Goal: Task Accomplishment & Management: Manage account settings

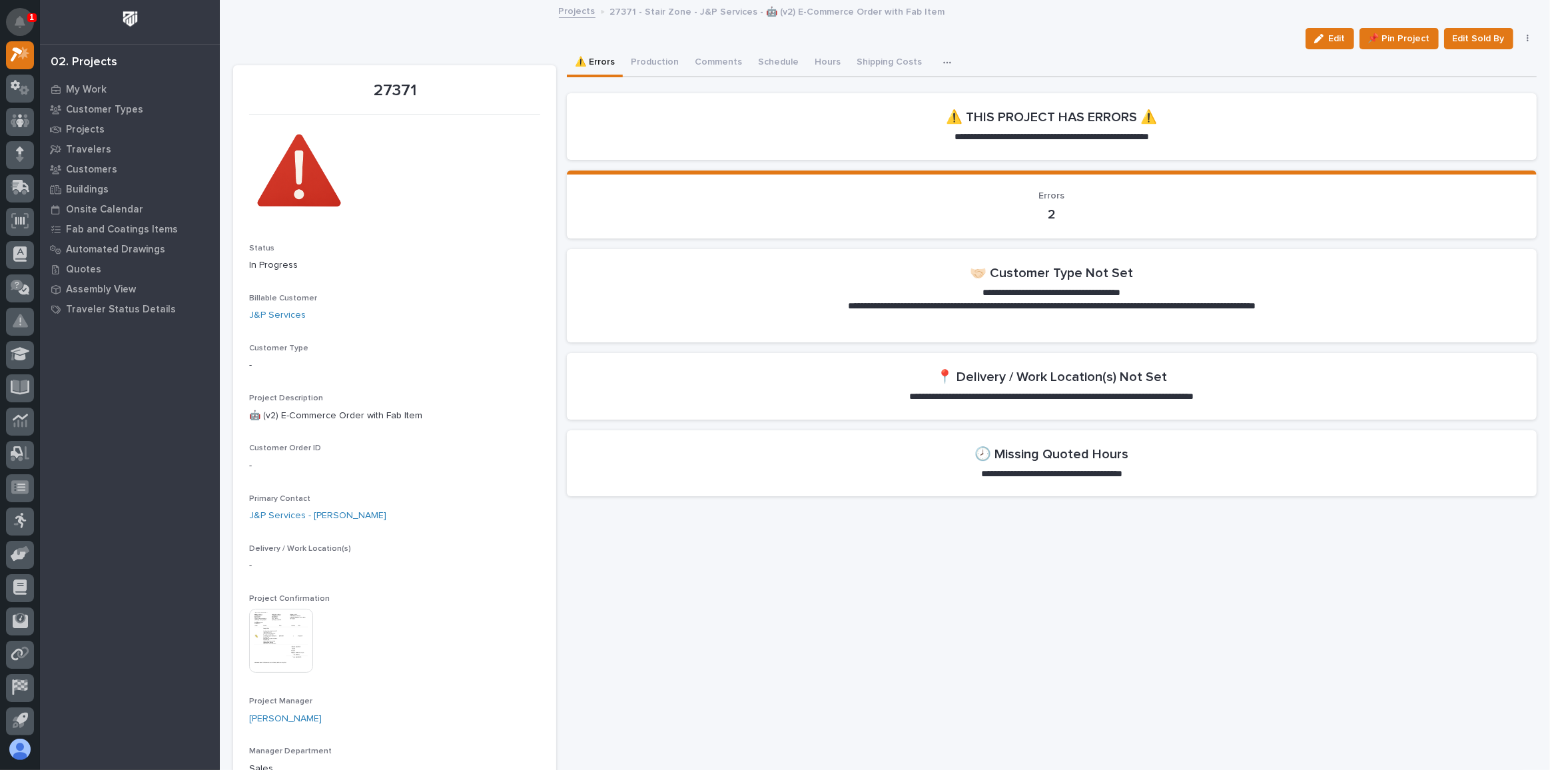
click at [21, 23] on icon "Notifications" at bounding box center [20, 22] width 11 height 12
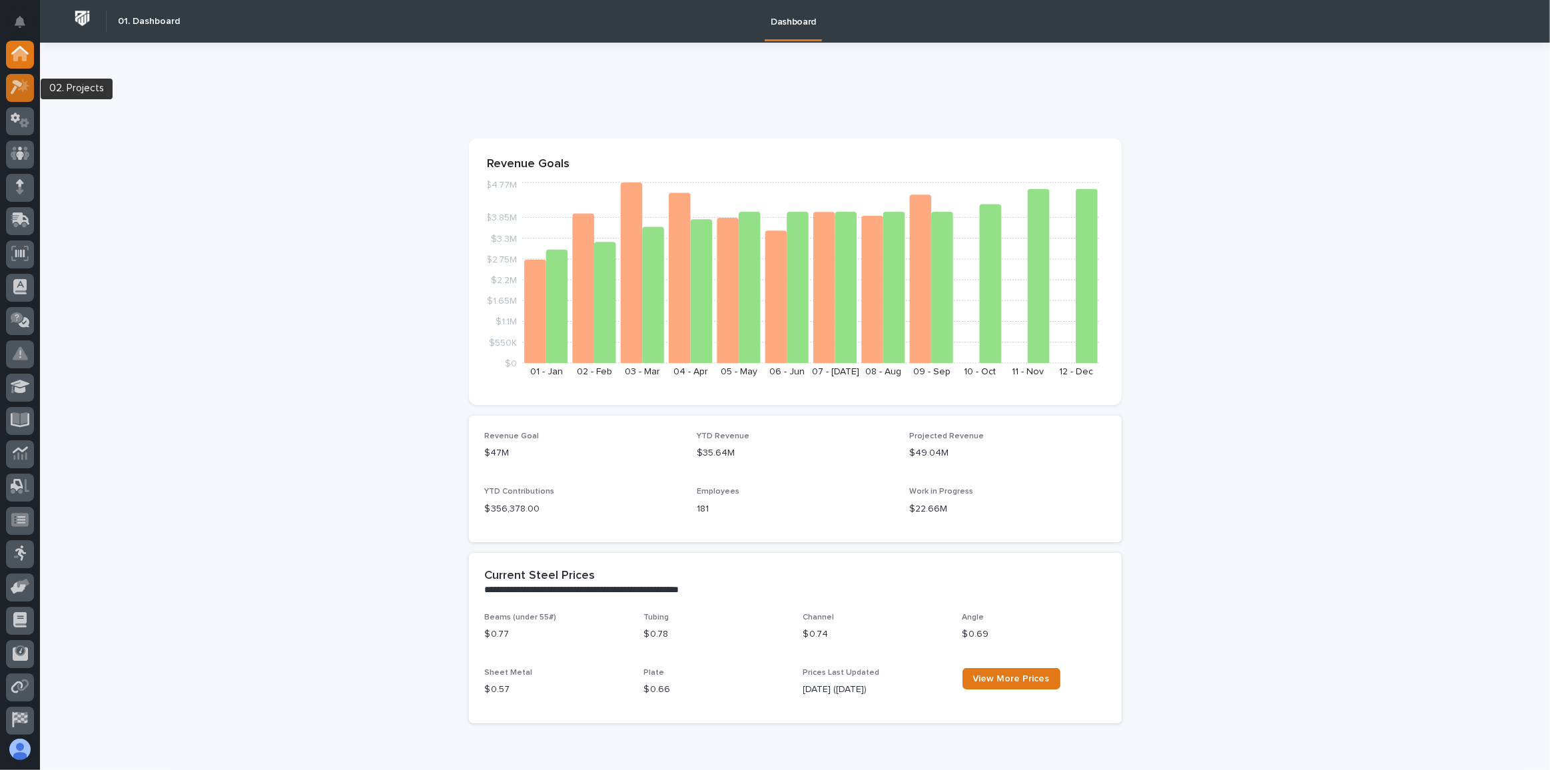
click at [7, 87] on div at bounding box center [20, 88] width 28 height 28
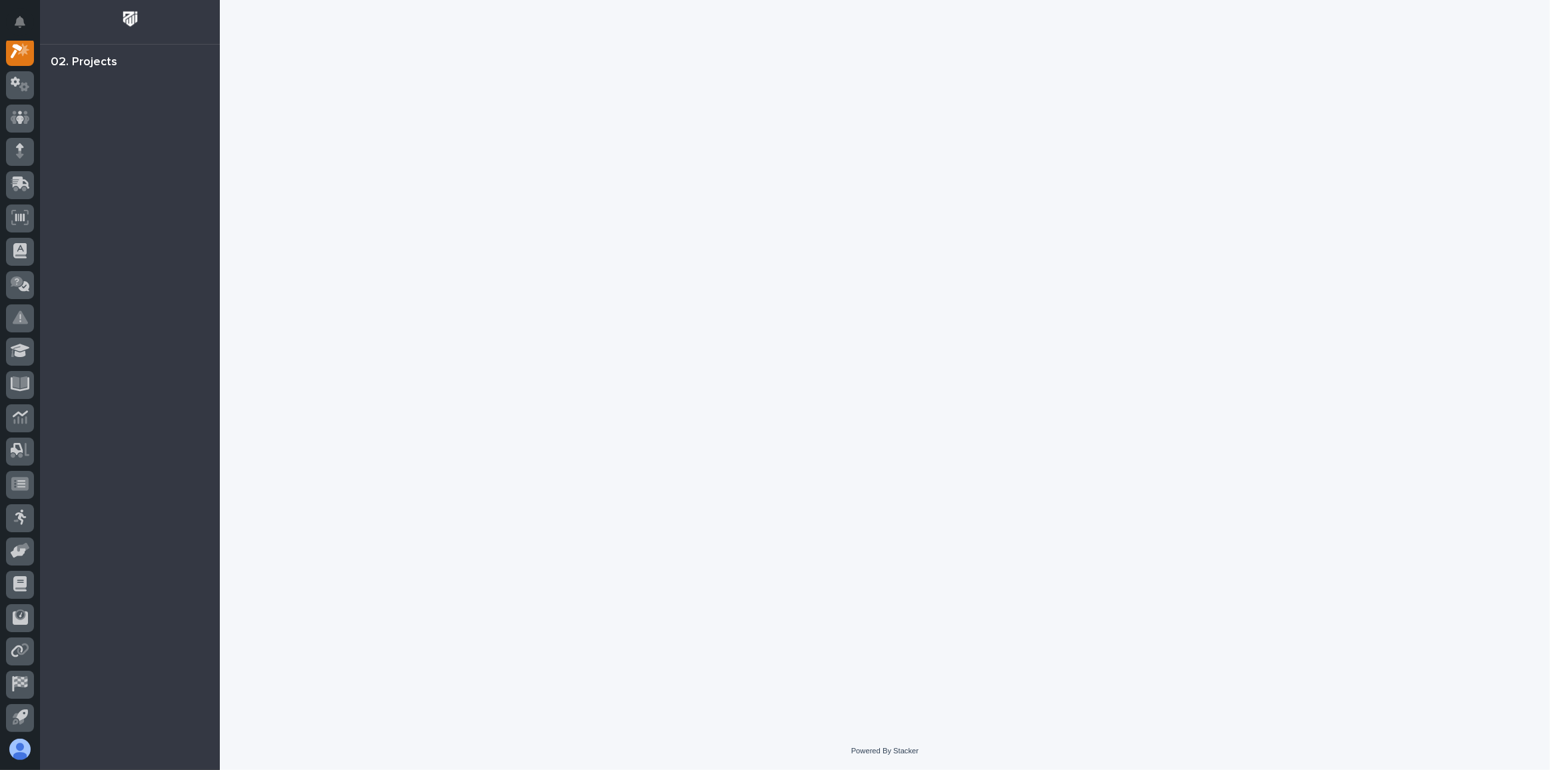
scroll to position [33, 0]
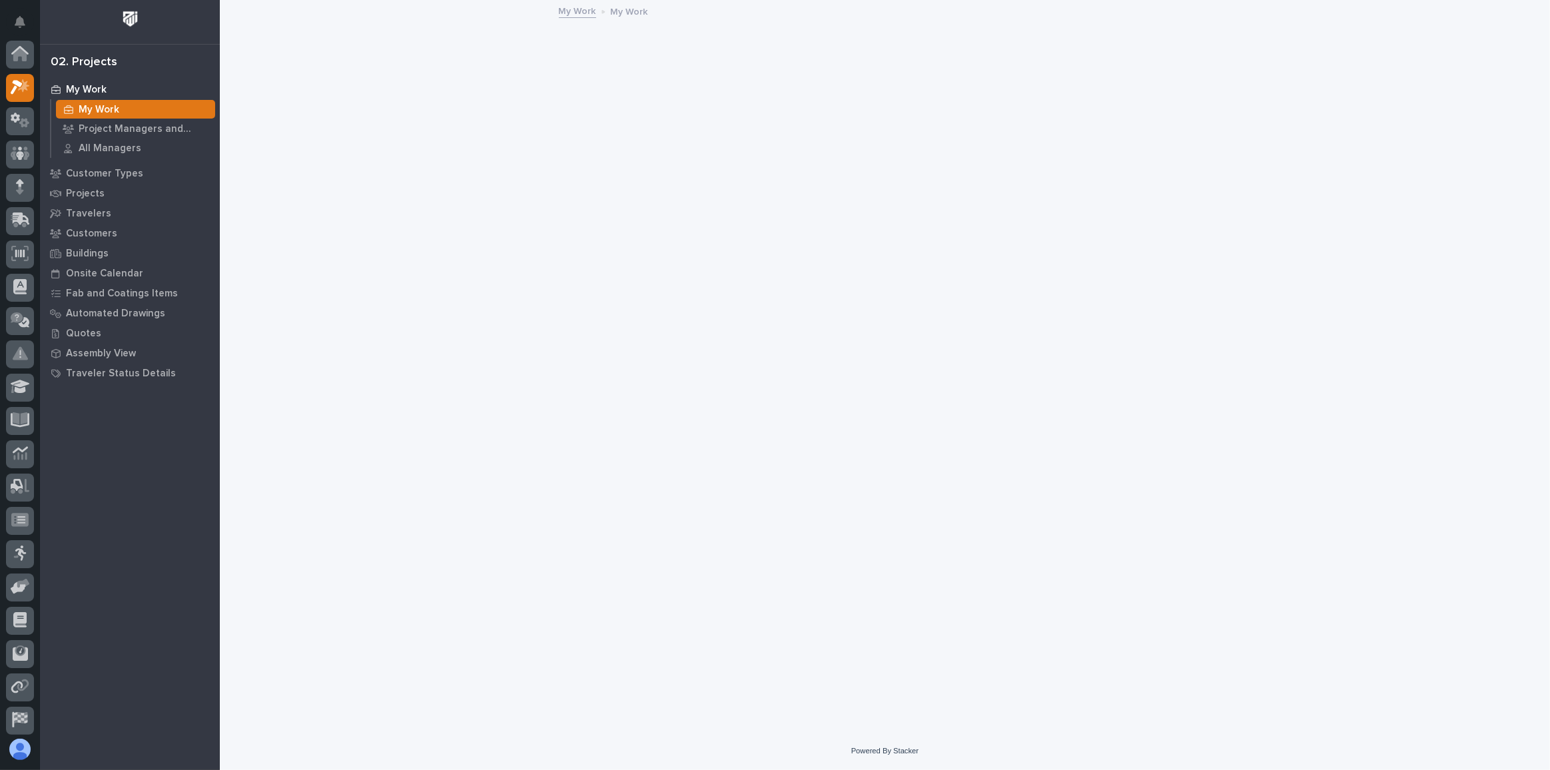
scroll to position [33, 0]
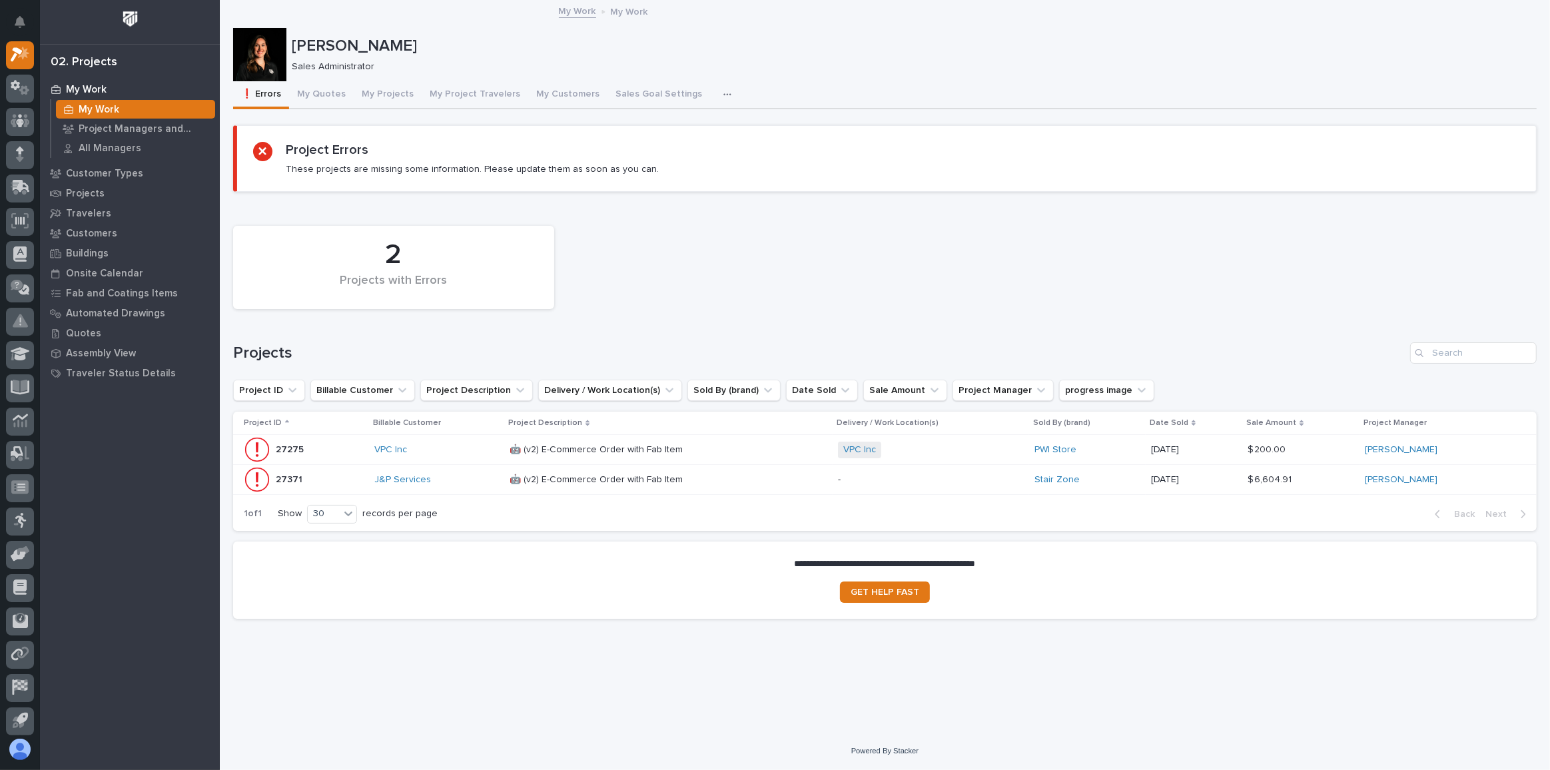
click at [737, 448] on p at bounding box center [626, 449] width 233 height 11
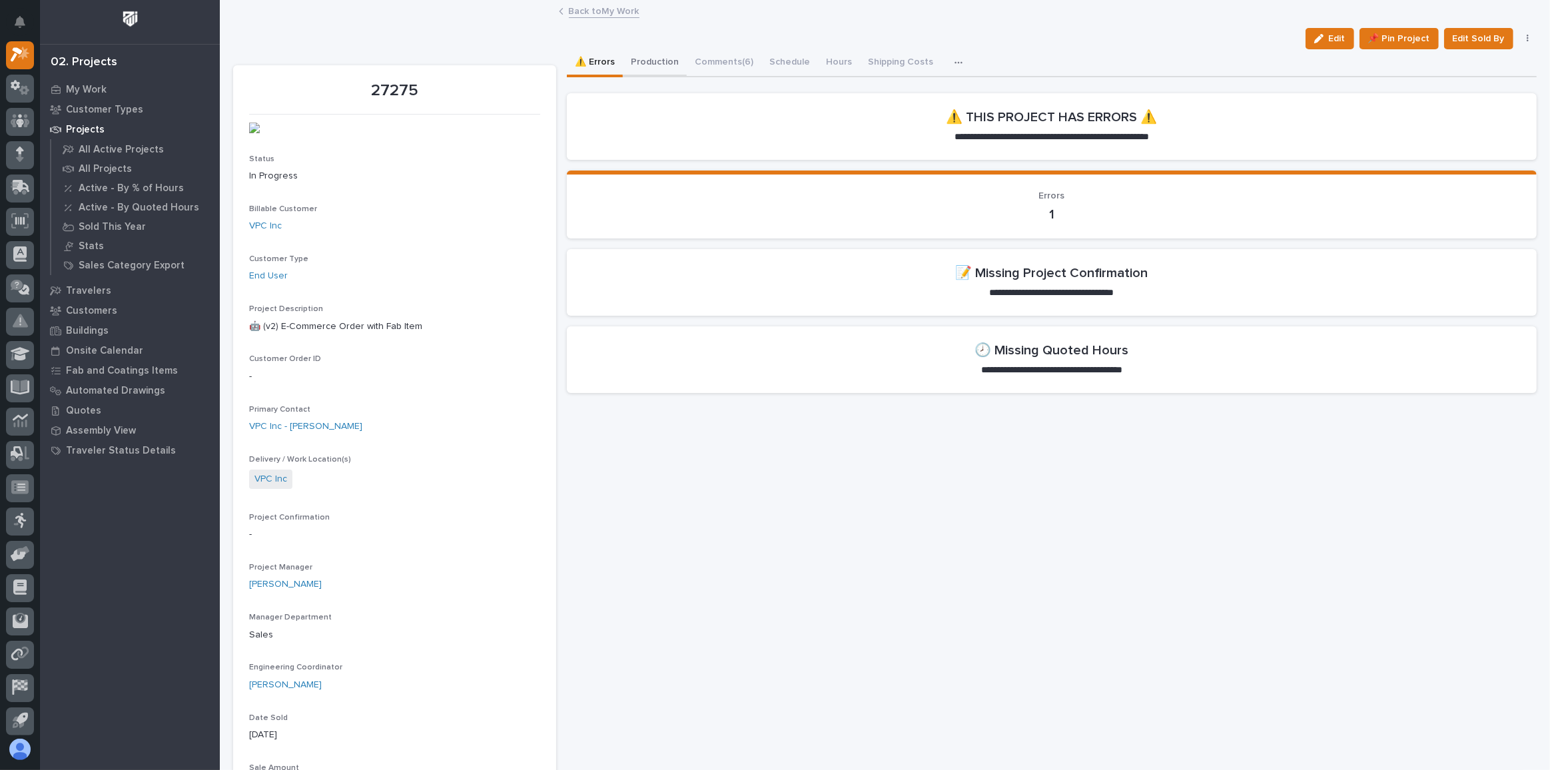
click at [652, 62] on button "Production" at bounding box center [655, 63] width 64 height 28
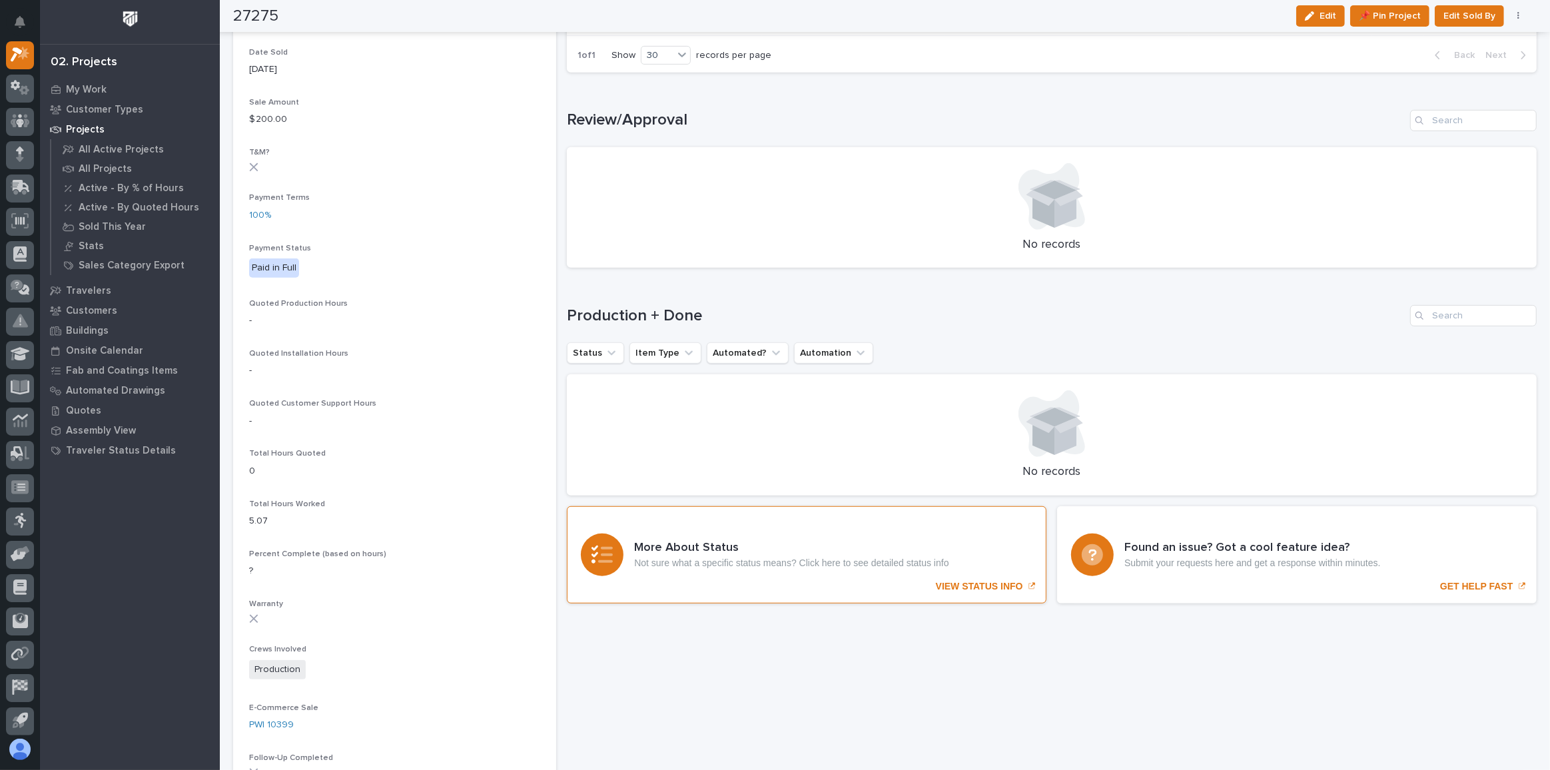
scroll to position [302, 0]
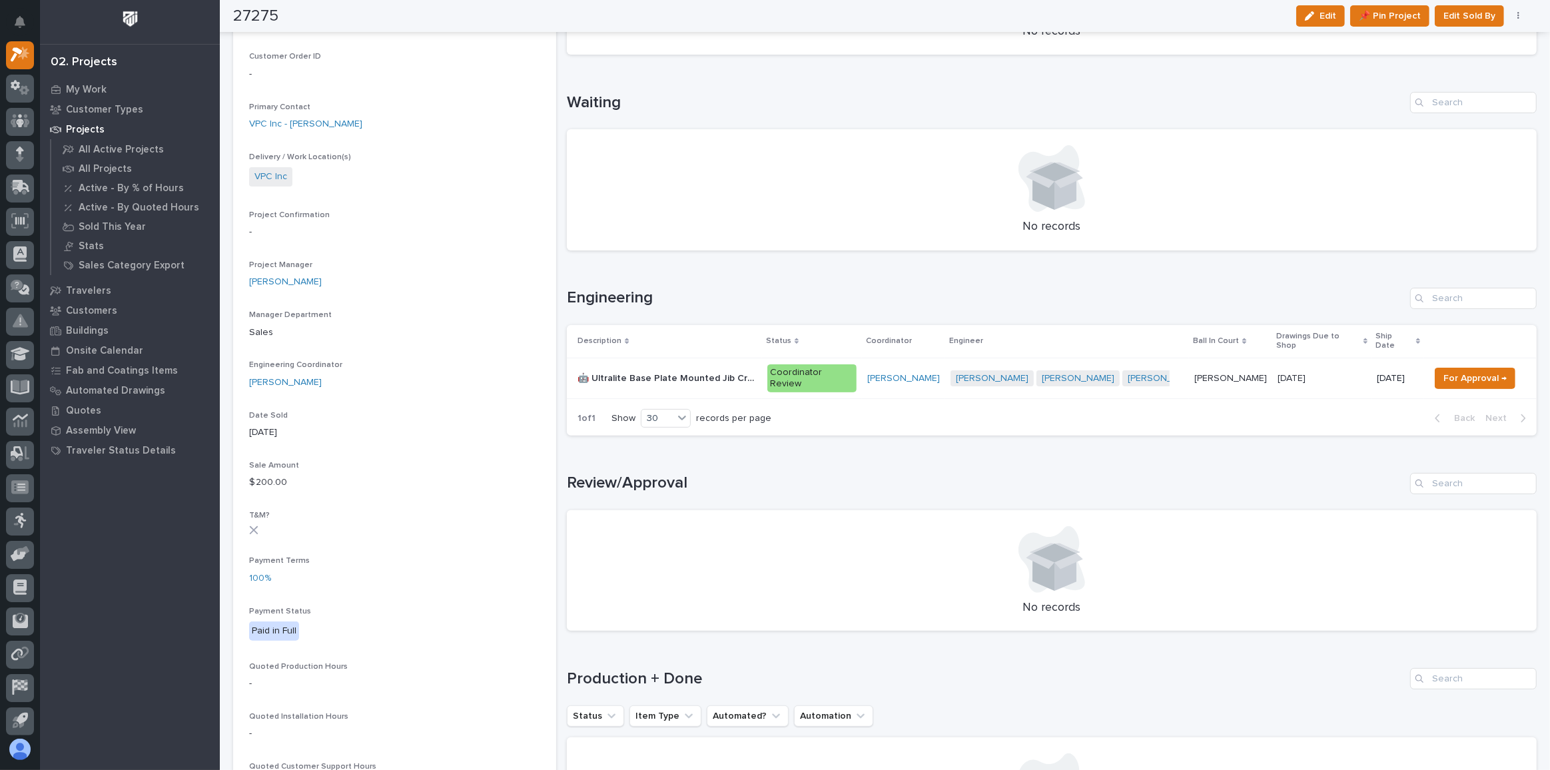
click at [760, 366] on td "🤖 Ultralite Base Plate Mounted Jib Crane 🤖 Ultralite Base Plate Mounted Jib Cra…" at bounding box center [664, 378] width 195 height 41
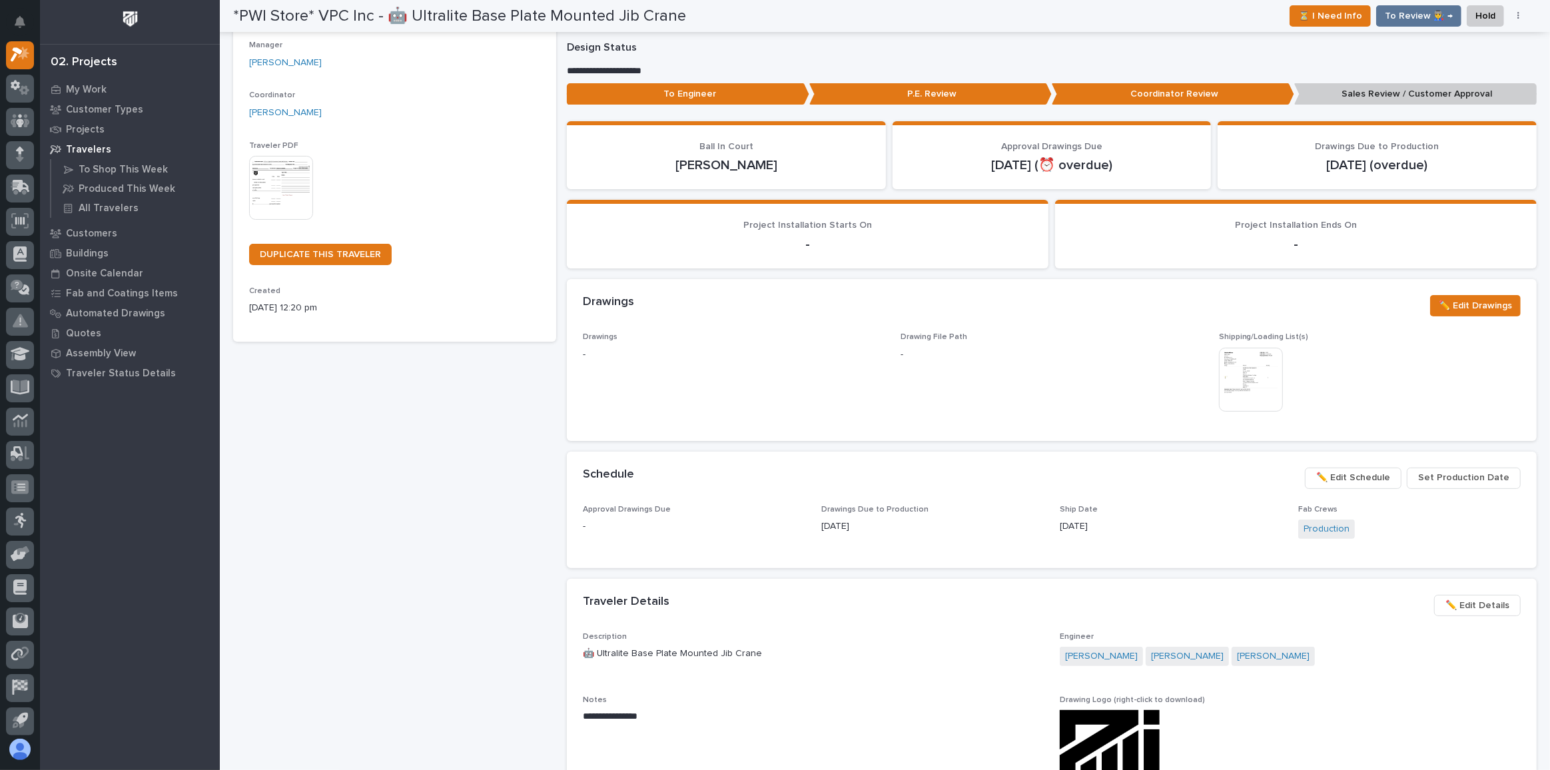
scroll to position [424, 0]
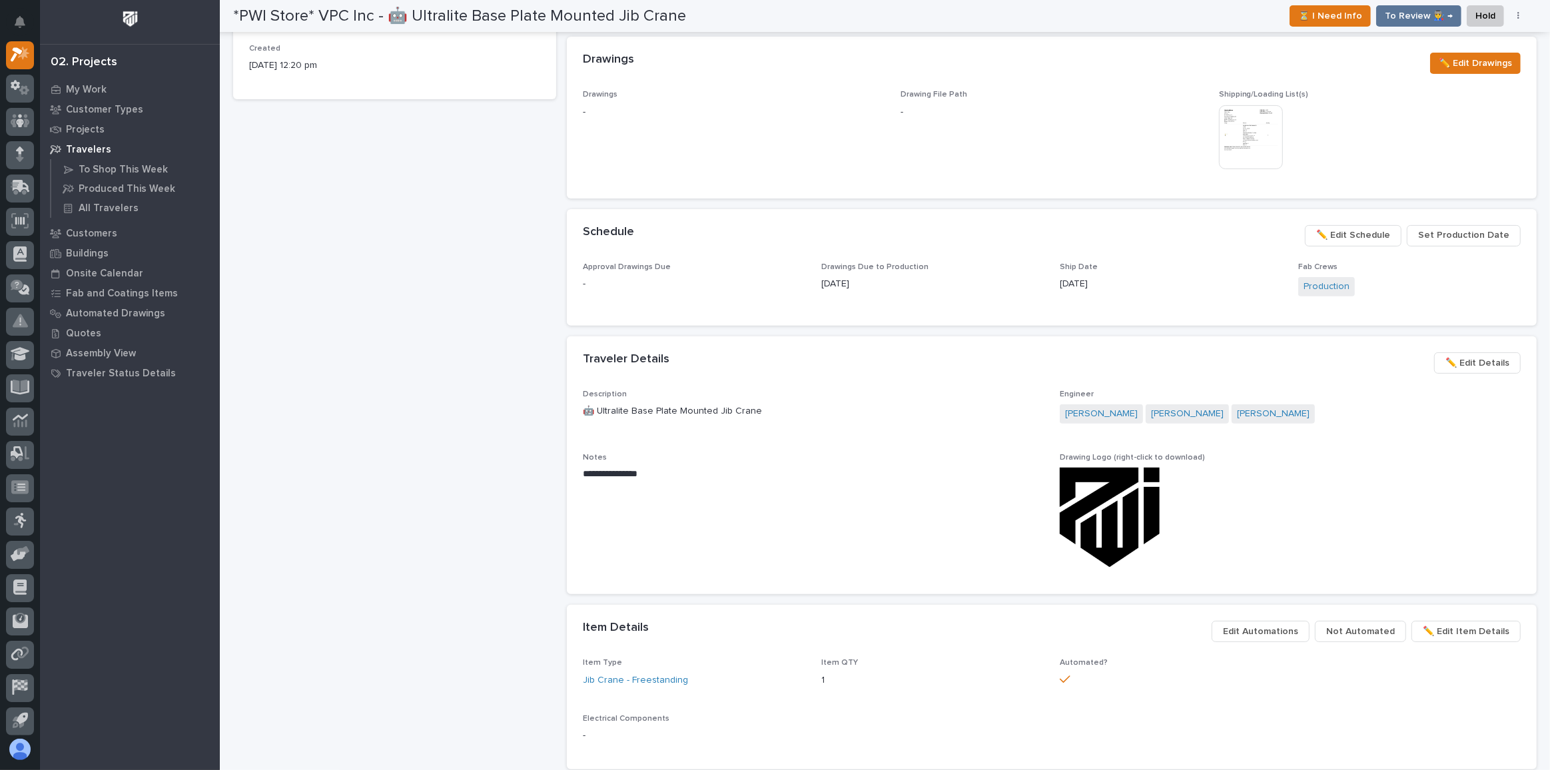
click at [1365, 235] on span "✏️ Edit Schedule" at bounding box center [1353, 235] width 74 height 16
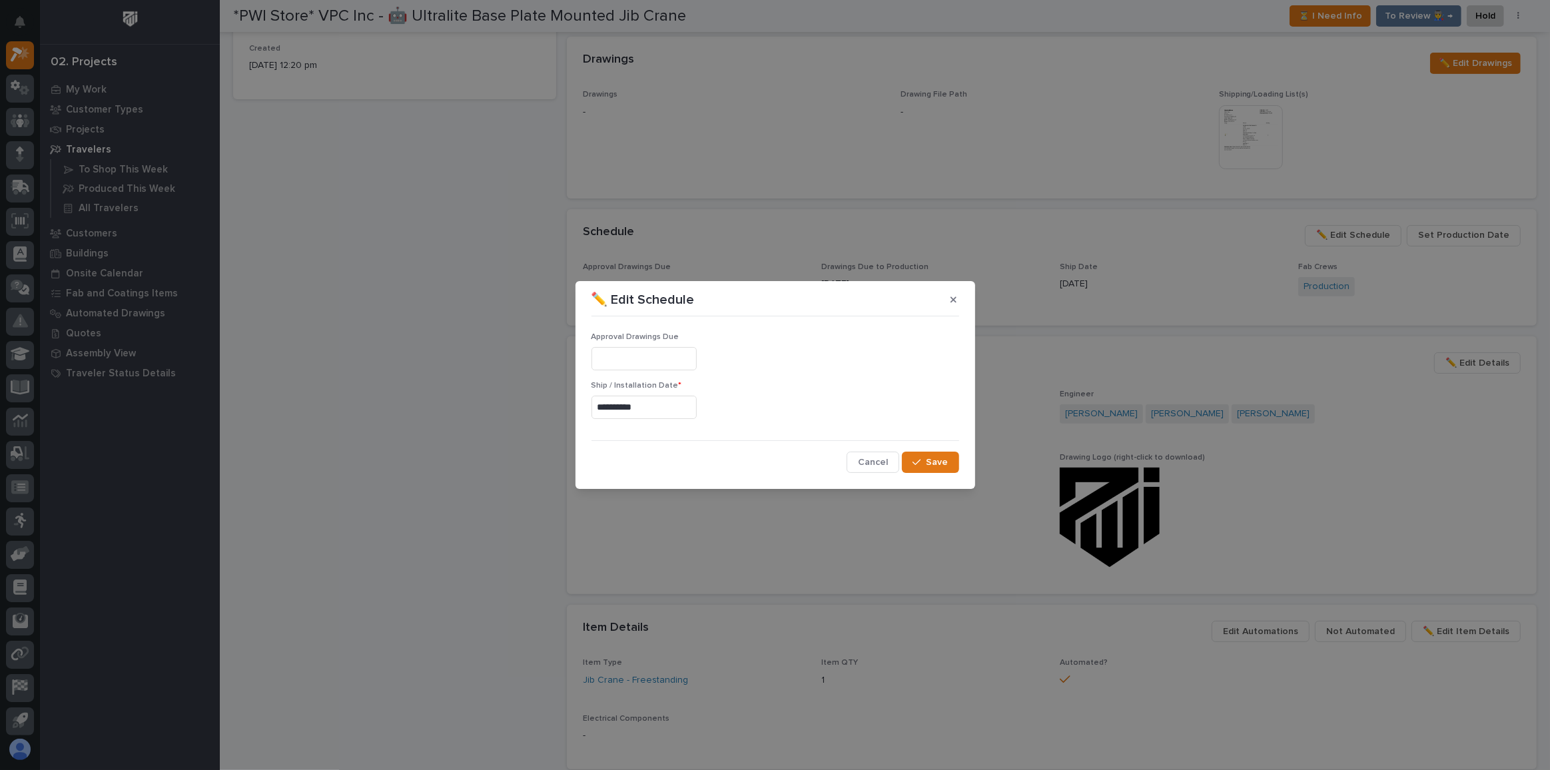
click at [675, 396] on input "**********" at bounding box center [643, 407] width 105 height 23
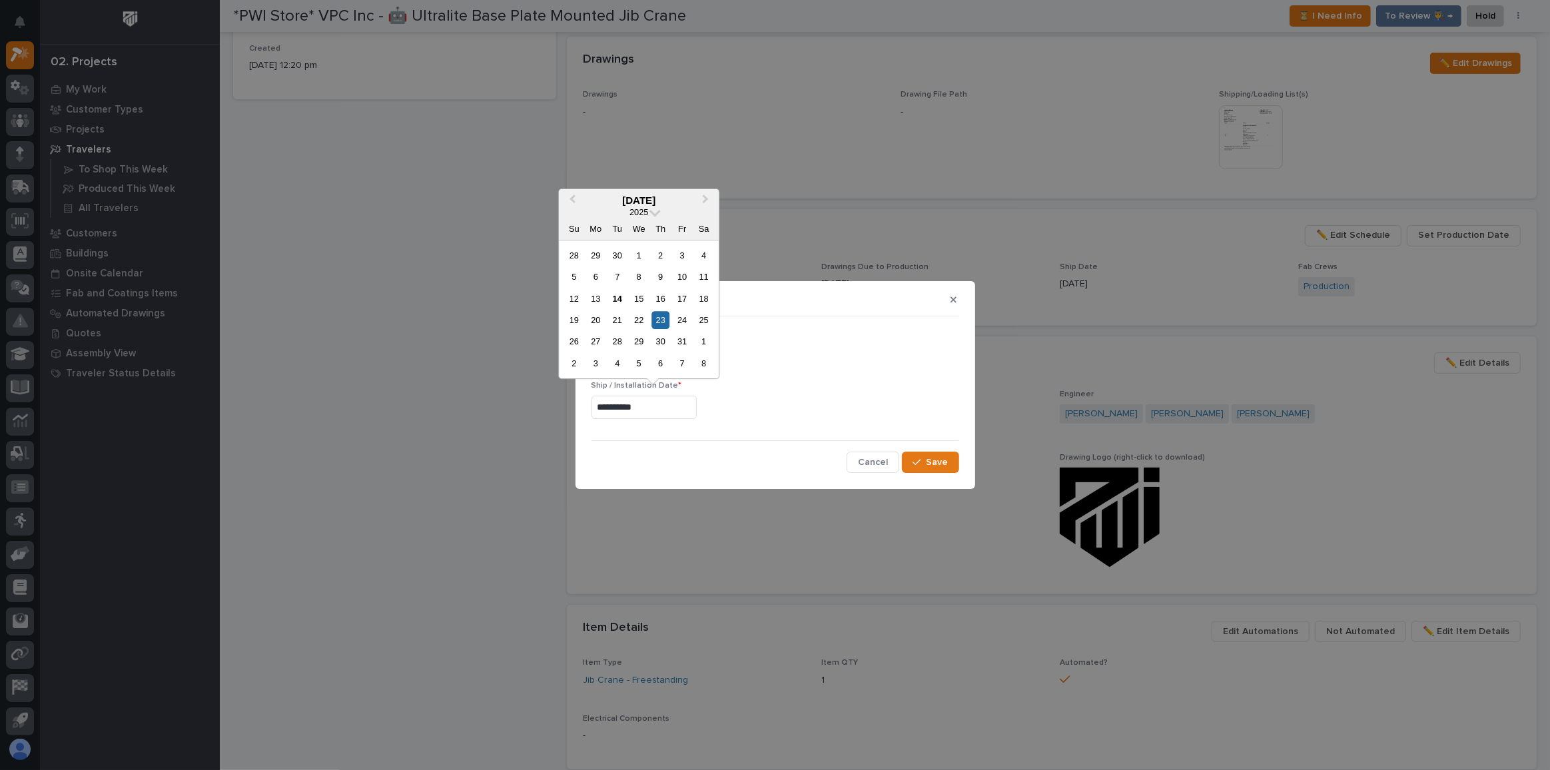
click at [871, 298] on div "✏️ Edit Schedule" at bounding box center [775, 299] width 368 height 21
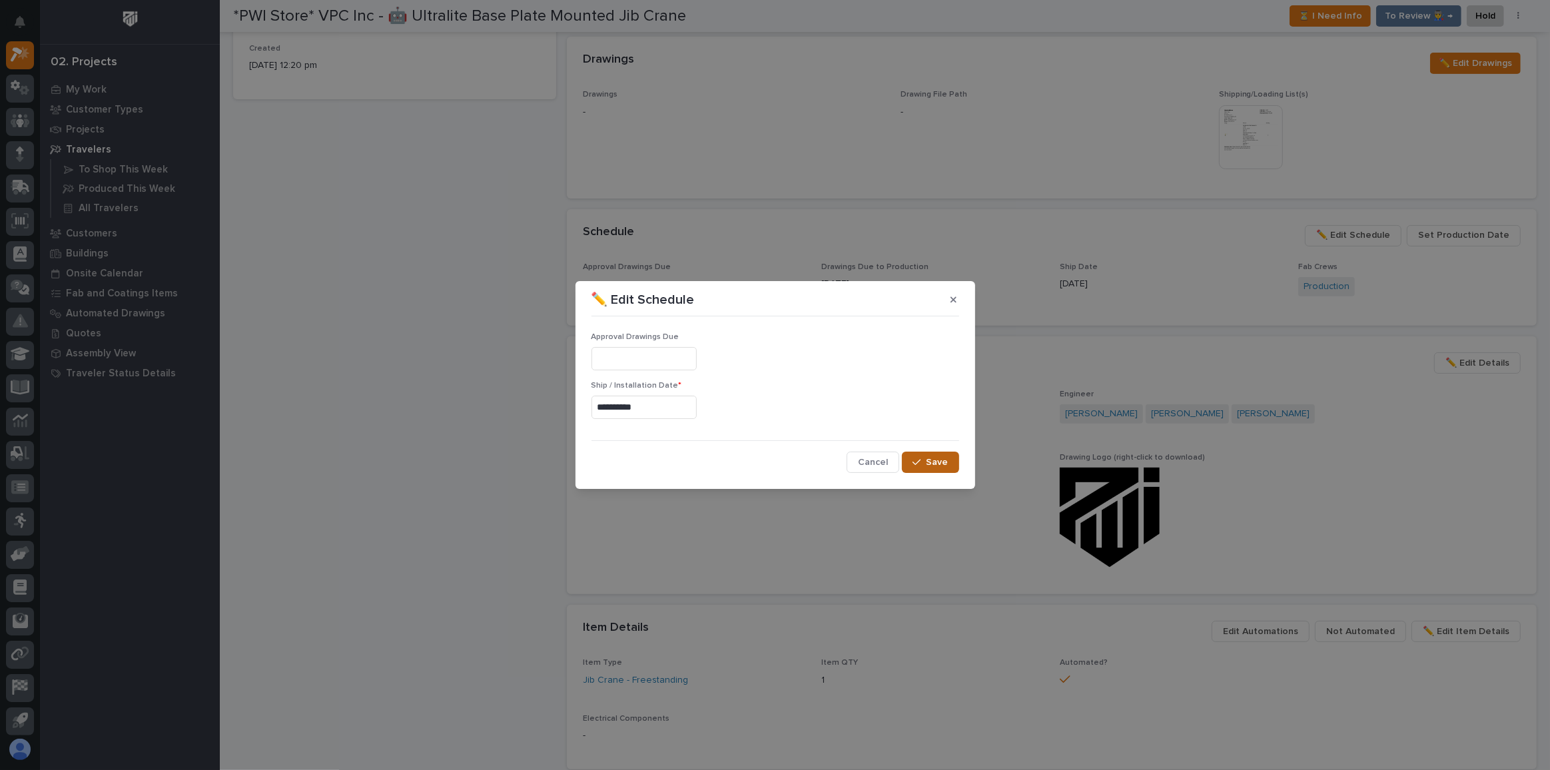
click at [935, 460] on span "Save" at bounding box center [937, 462] width 22 height 12
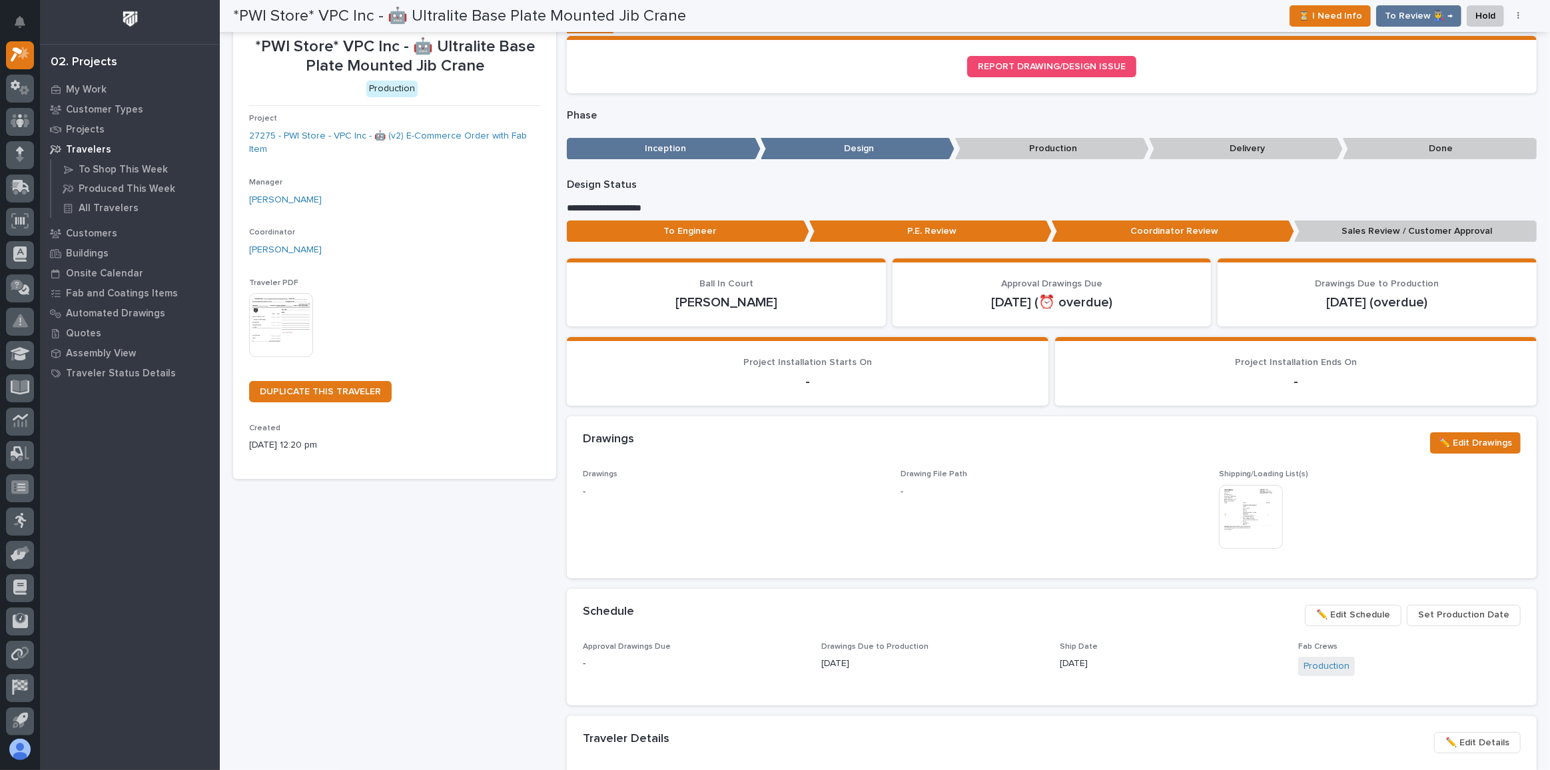
scroll to position [0, 0]
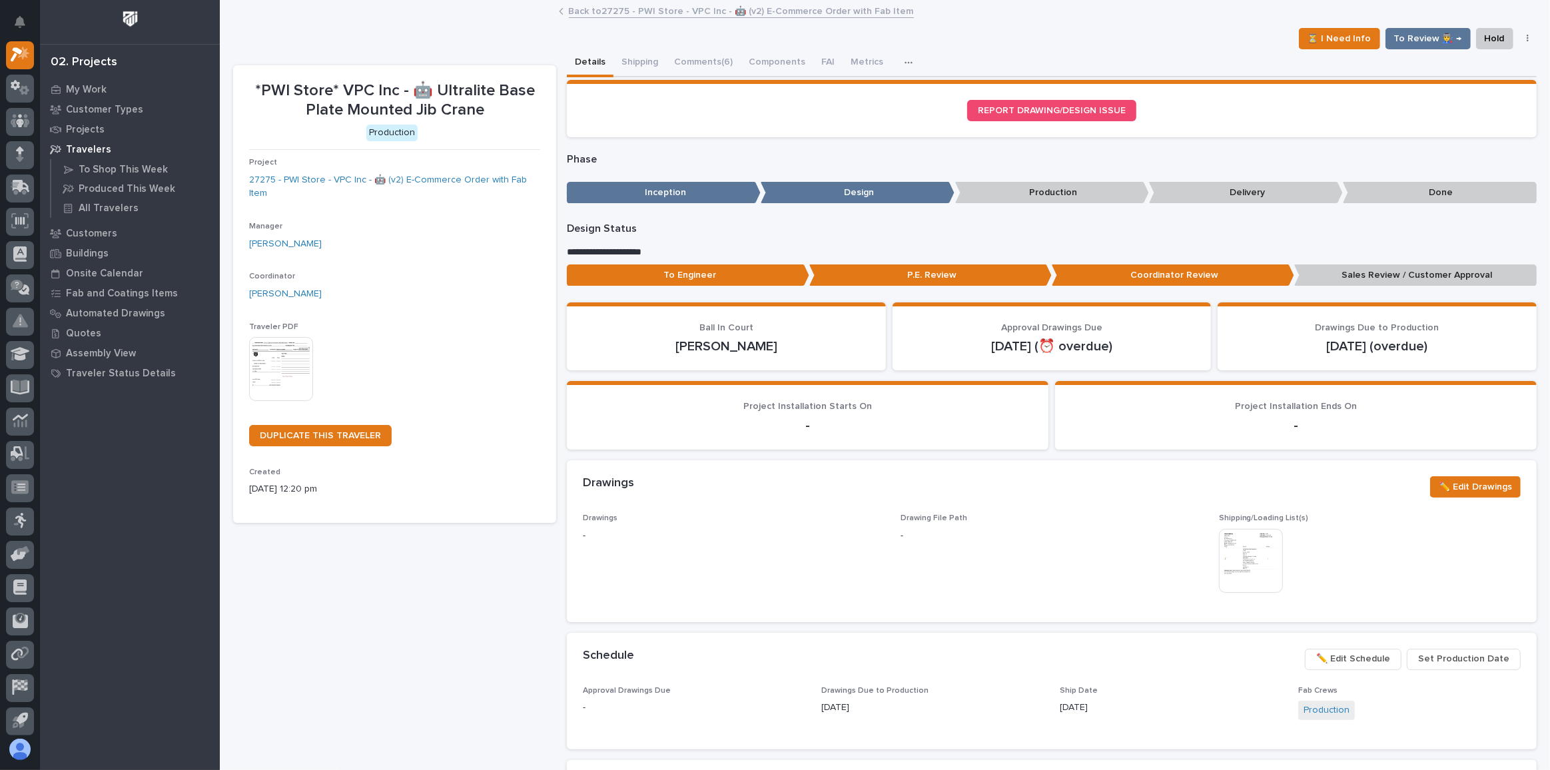
click at [282, 368] on img at bounding box center [281, 369] width 64 height 64
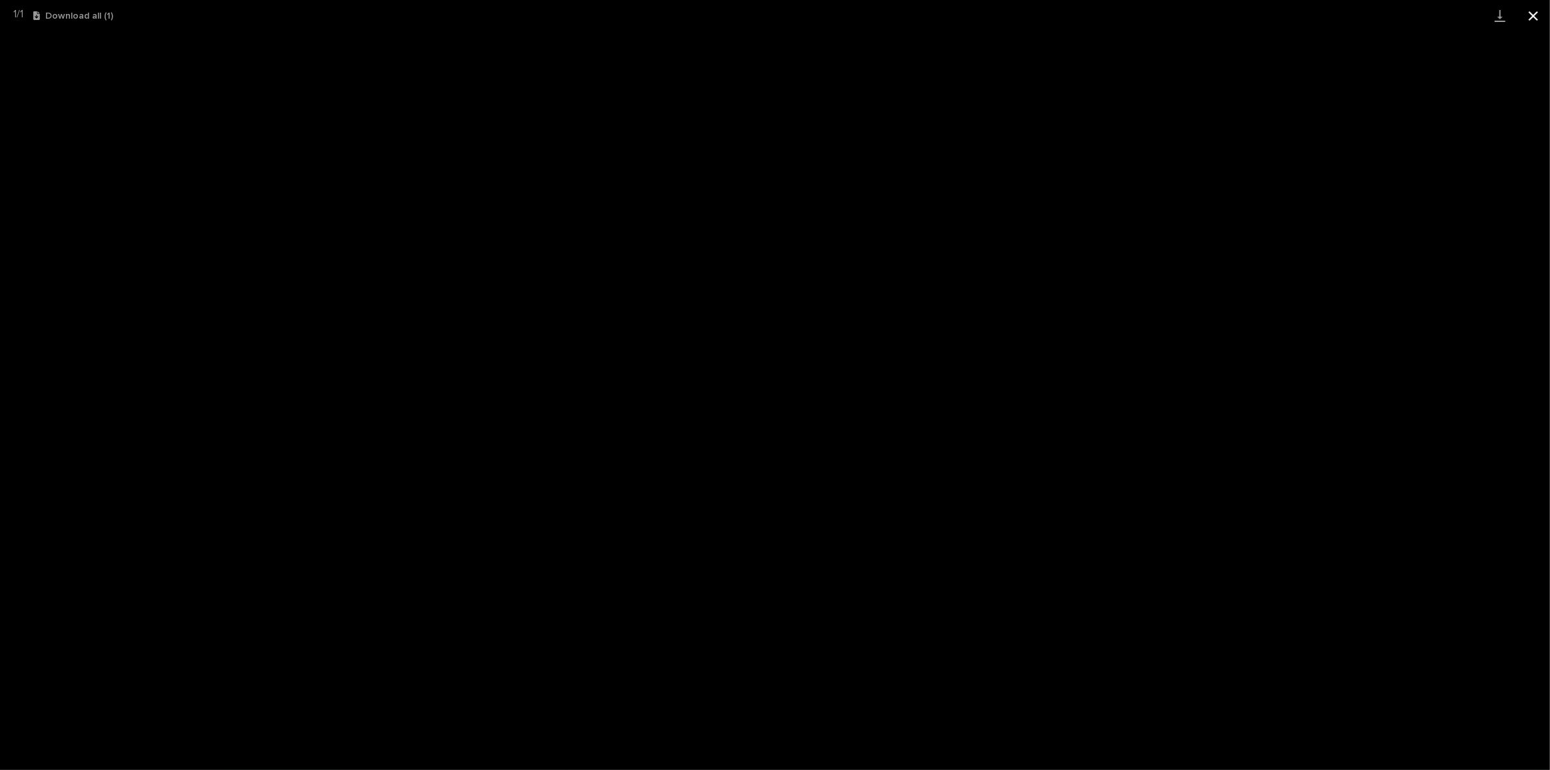
click at [1525, 18] on button "Close gallery" at bounding box center [1533, 15] width 33 height 31
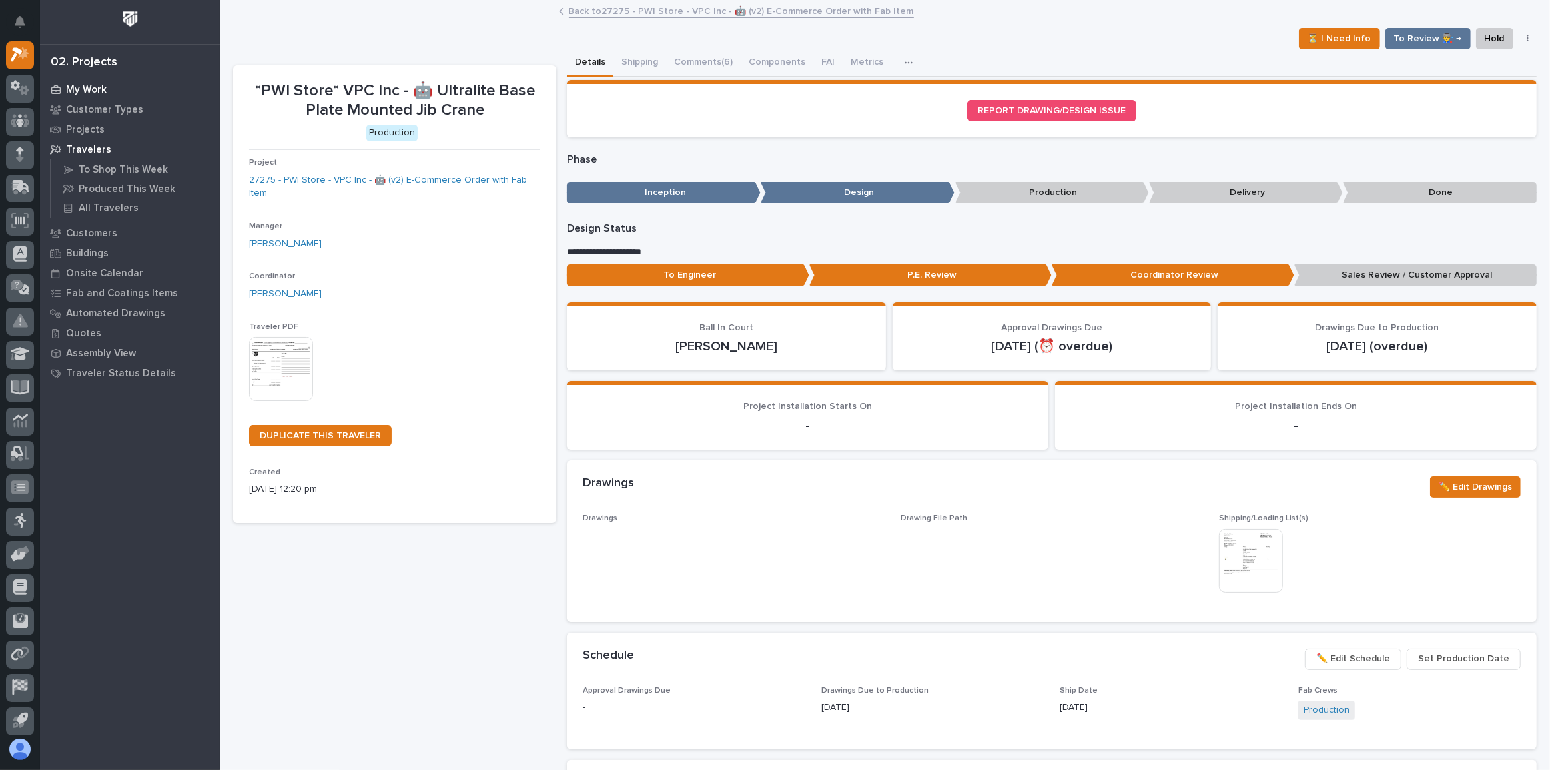
click at [79, 85] on p "My Work" at bounding box center [86, 90] width 41 height 12
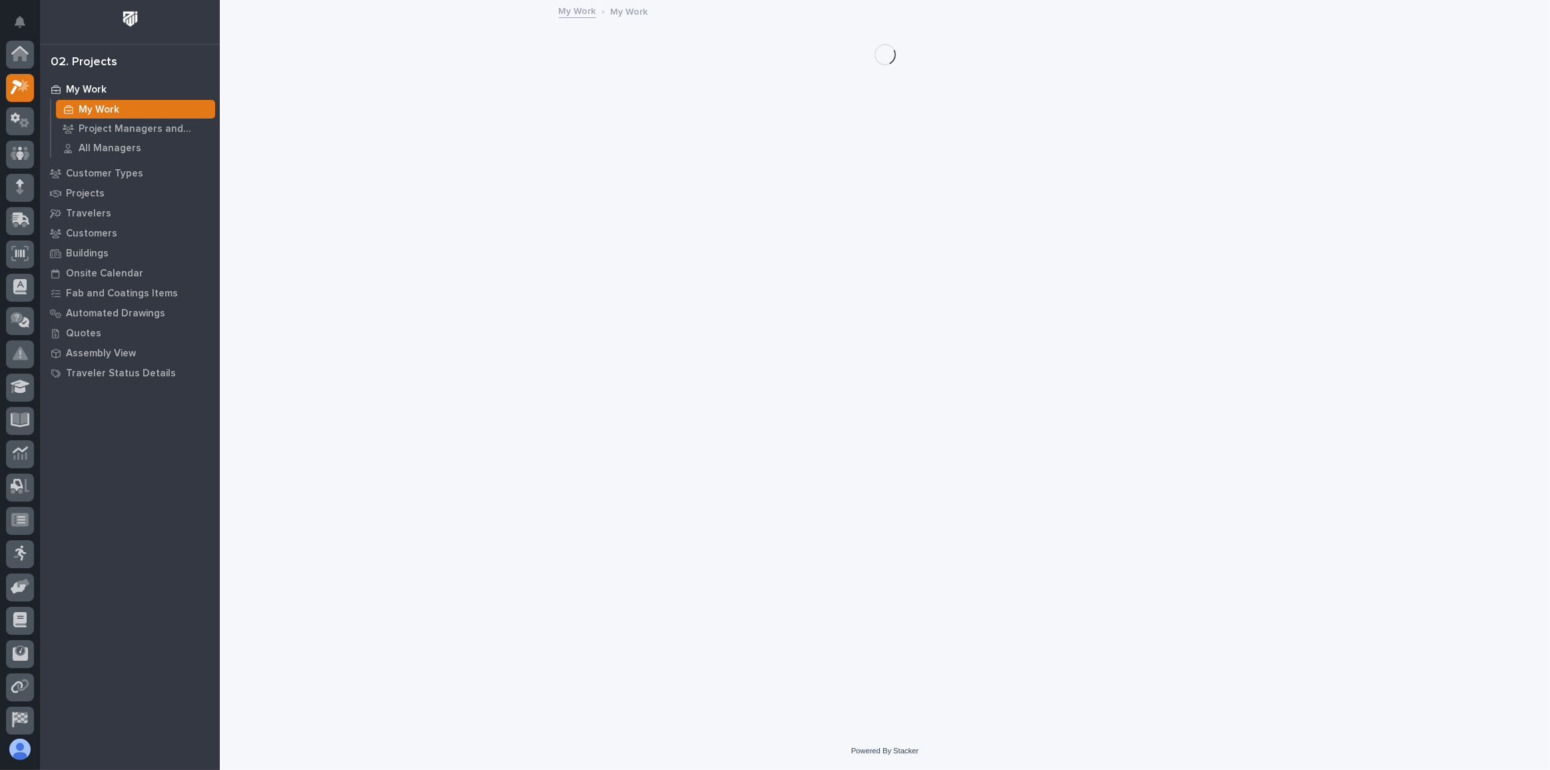
scroll to position [33, 0]
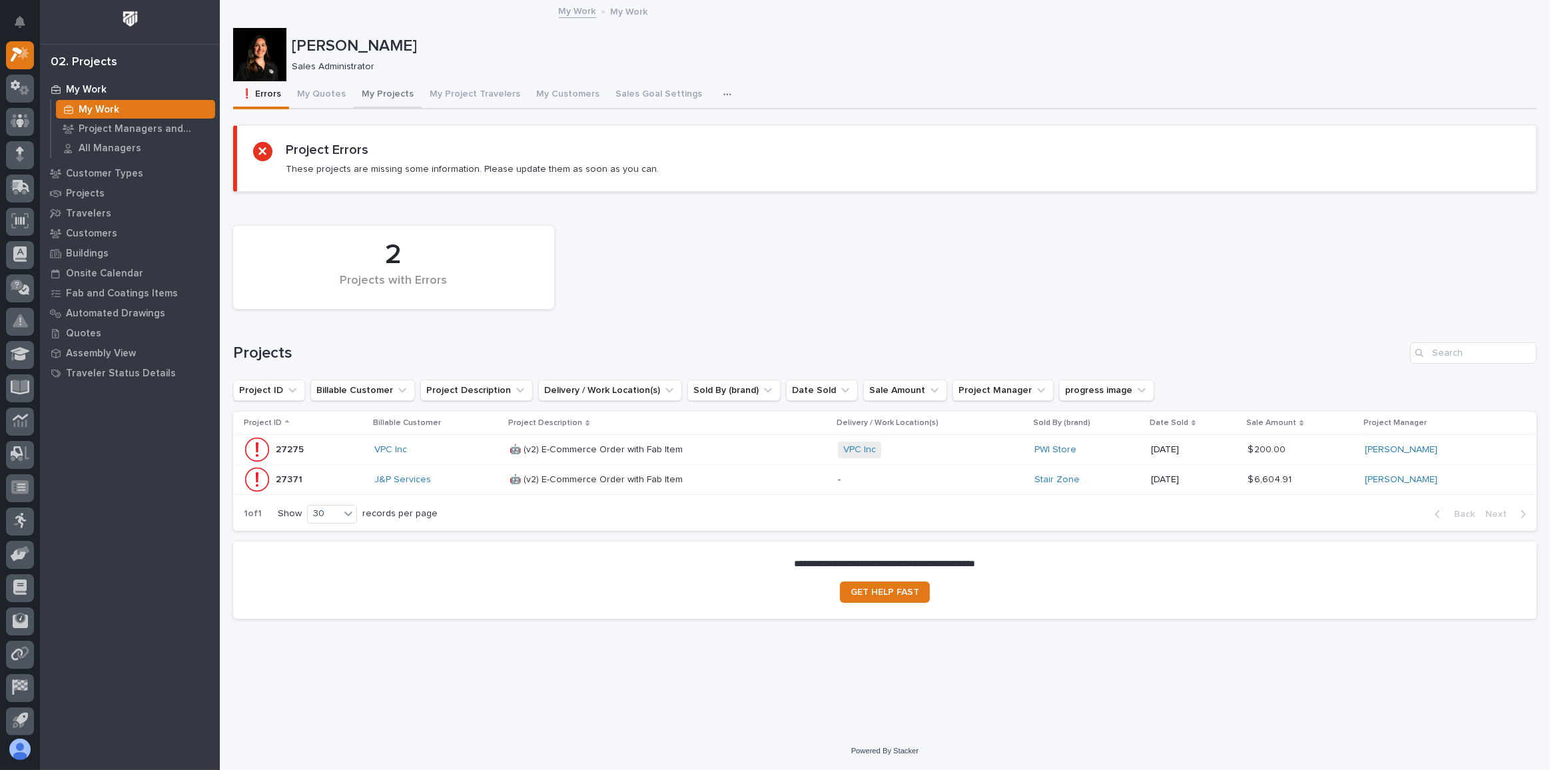
click at [380, 103] on button "My Projects" at bounding box center [388, 95] width 68 height 28
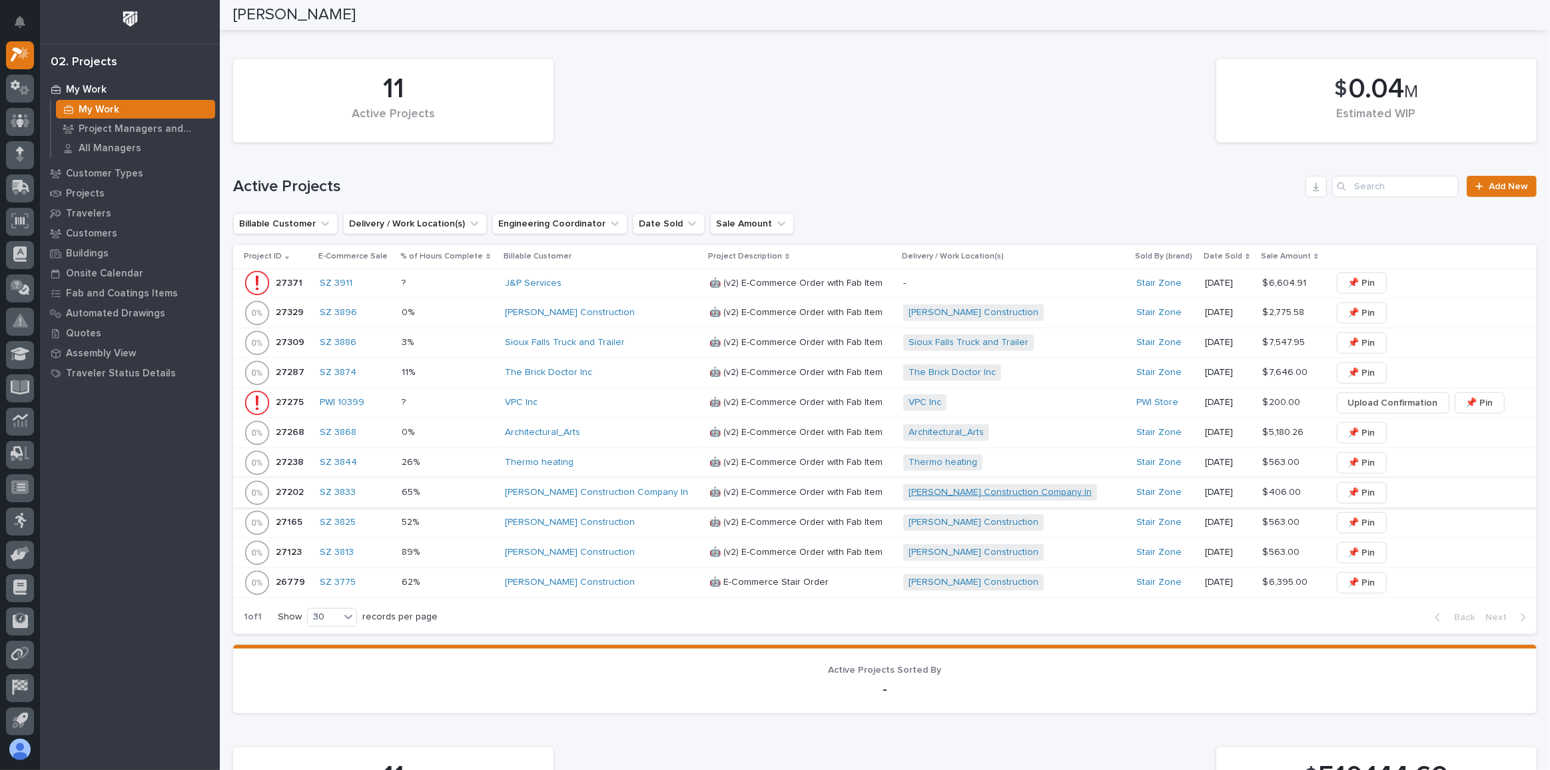
scroll to position [1076, 0]
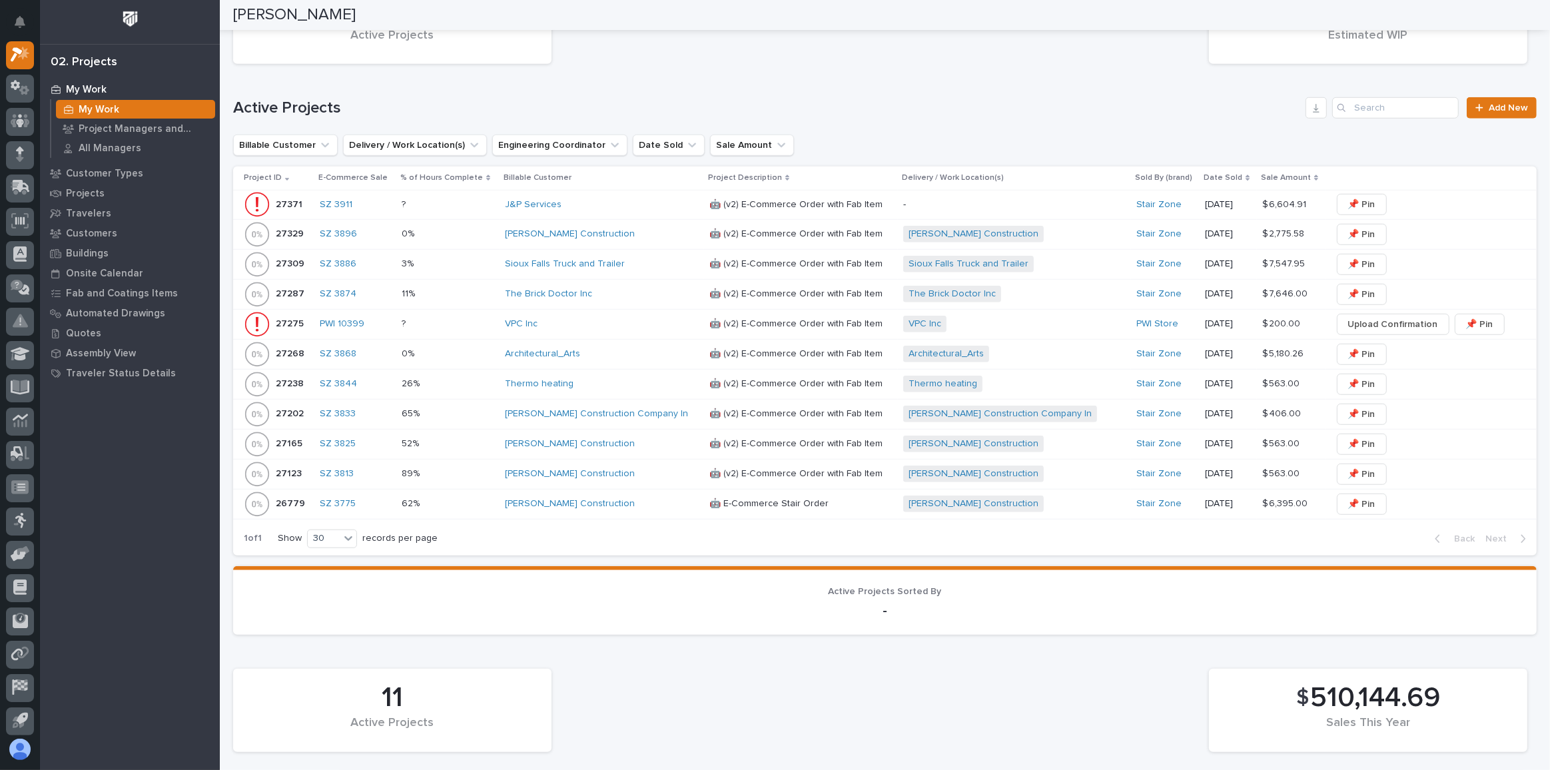
click at [645, 199] on div "J&P Services" at bounding box center [602, 204] width 194 height 11
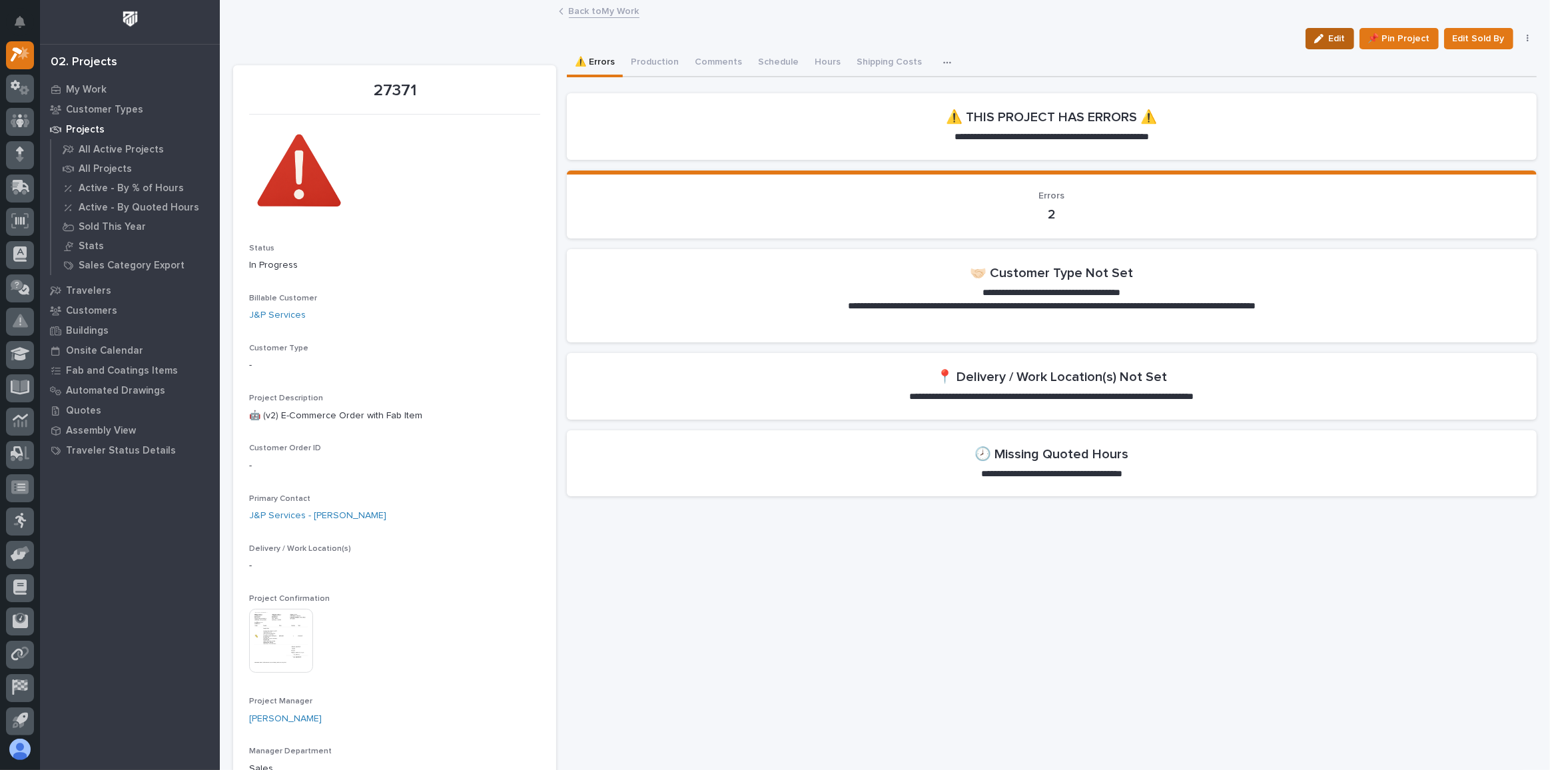
click at [1324, 40] on button "Edit" at bounding box center [1329, 38] width 49 height 21
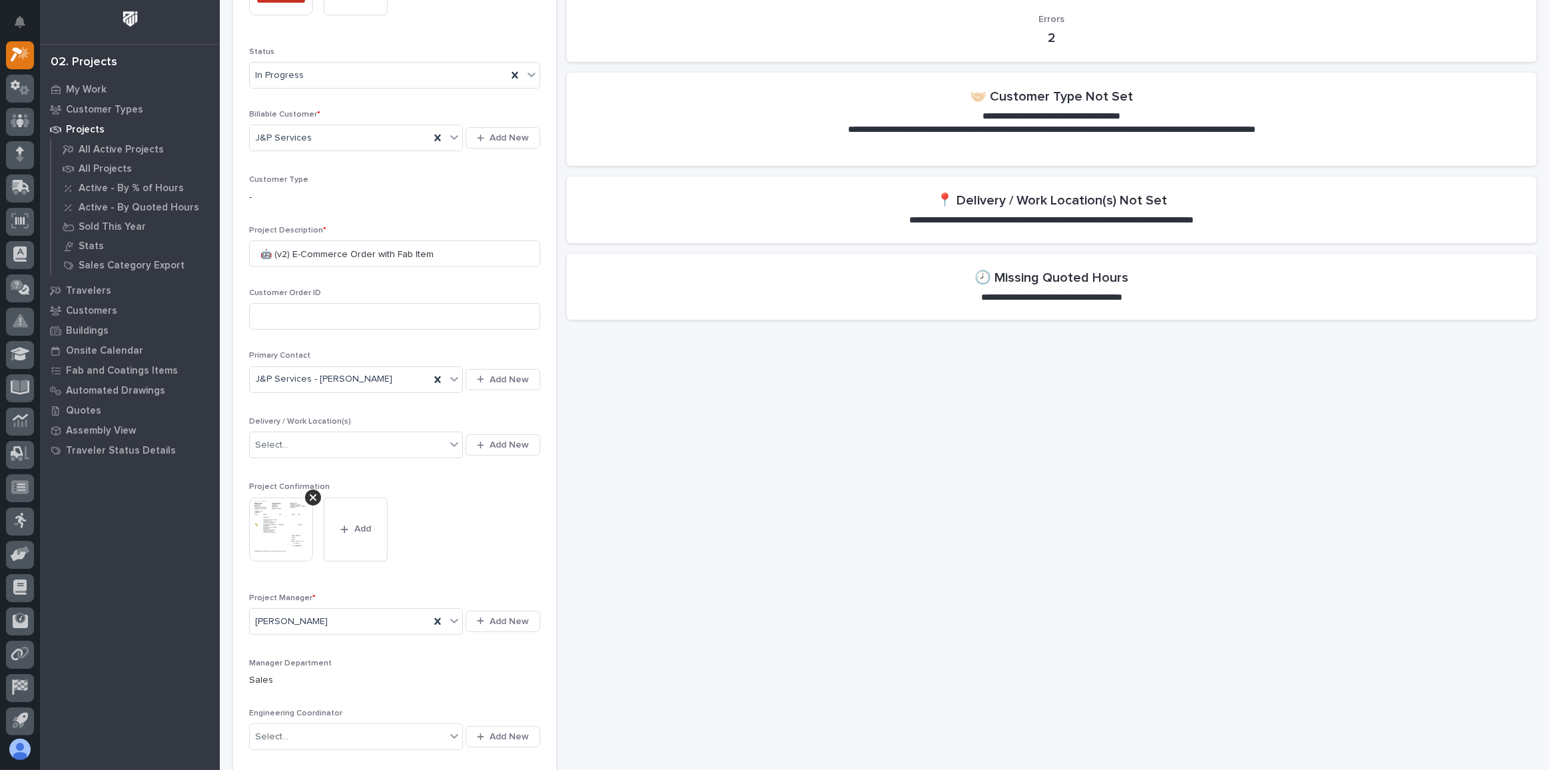
scroll to position [181, 0]
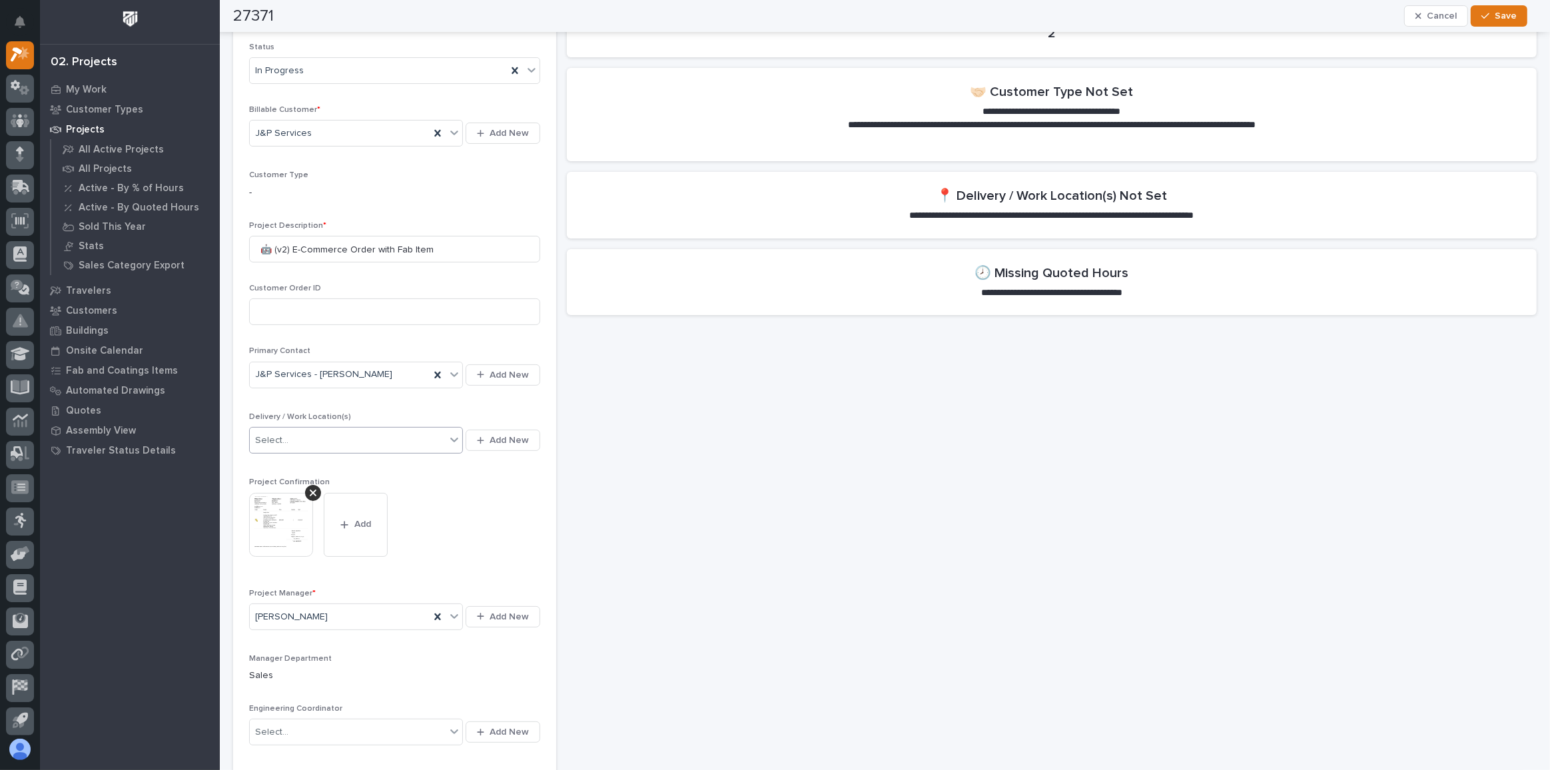
click at [455, 442] on icon at bounding box center [454, 439] width 13 height 13
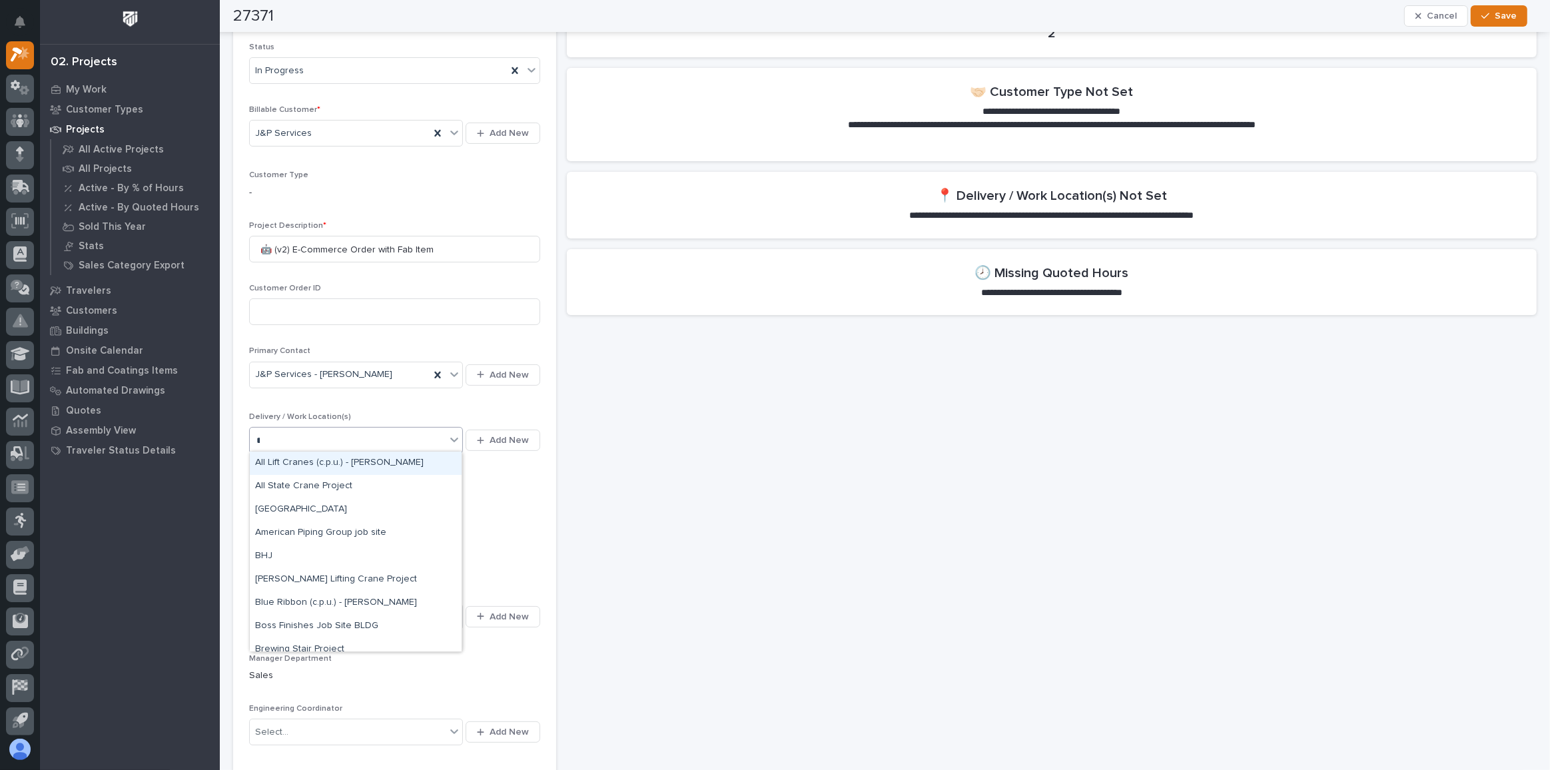
type input "**"
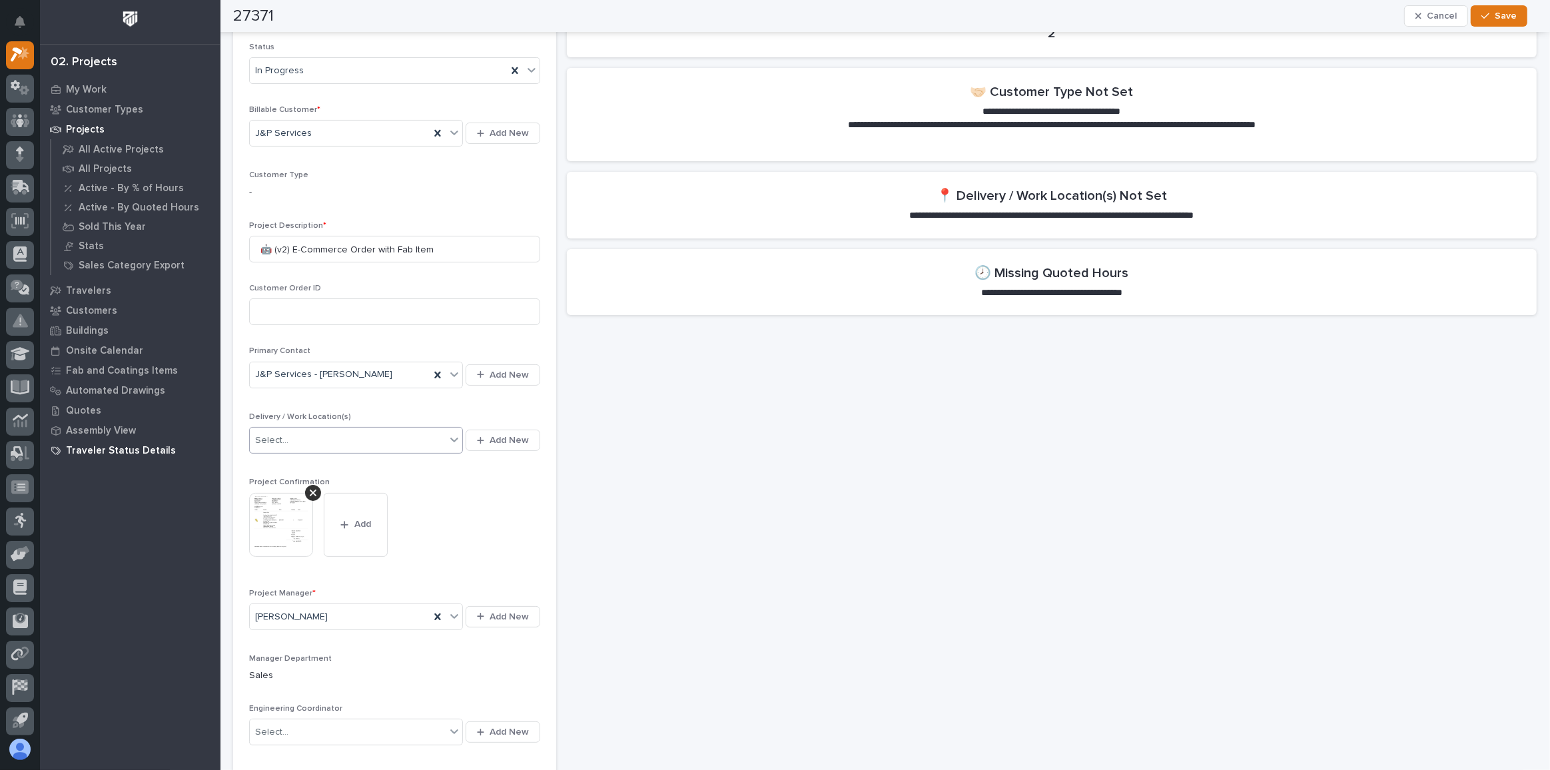
drag, startPoint x: 282, startPoint y: 439, endPoint x: 184, endPoint y: 443, distance: 98.7
click at [500, 434] on span "Add New" at bounding box center [509, 440] width 39 height 12
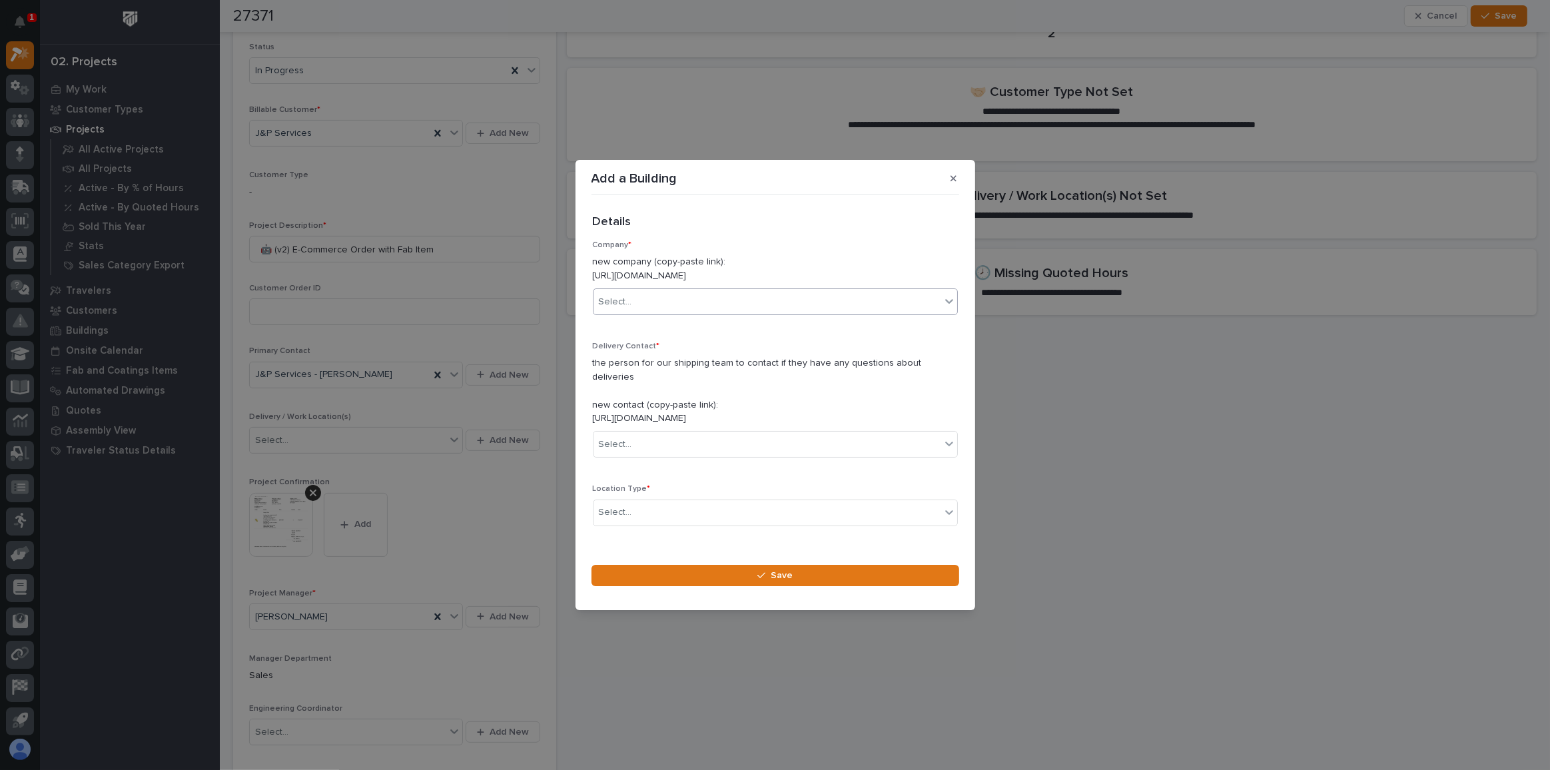
click at [683, 299] on div "Select..." at bounding box center [766, 302] width 347 height 22
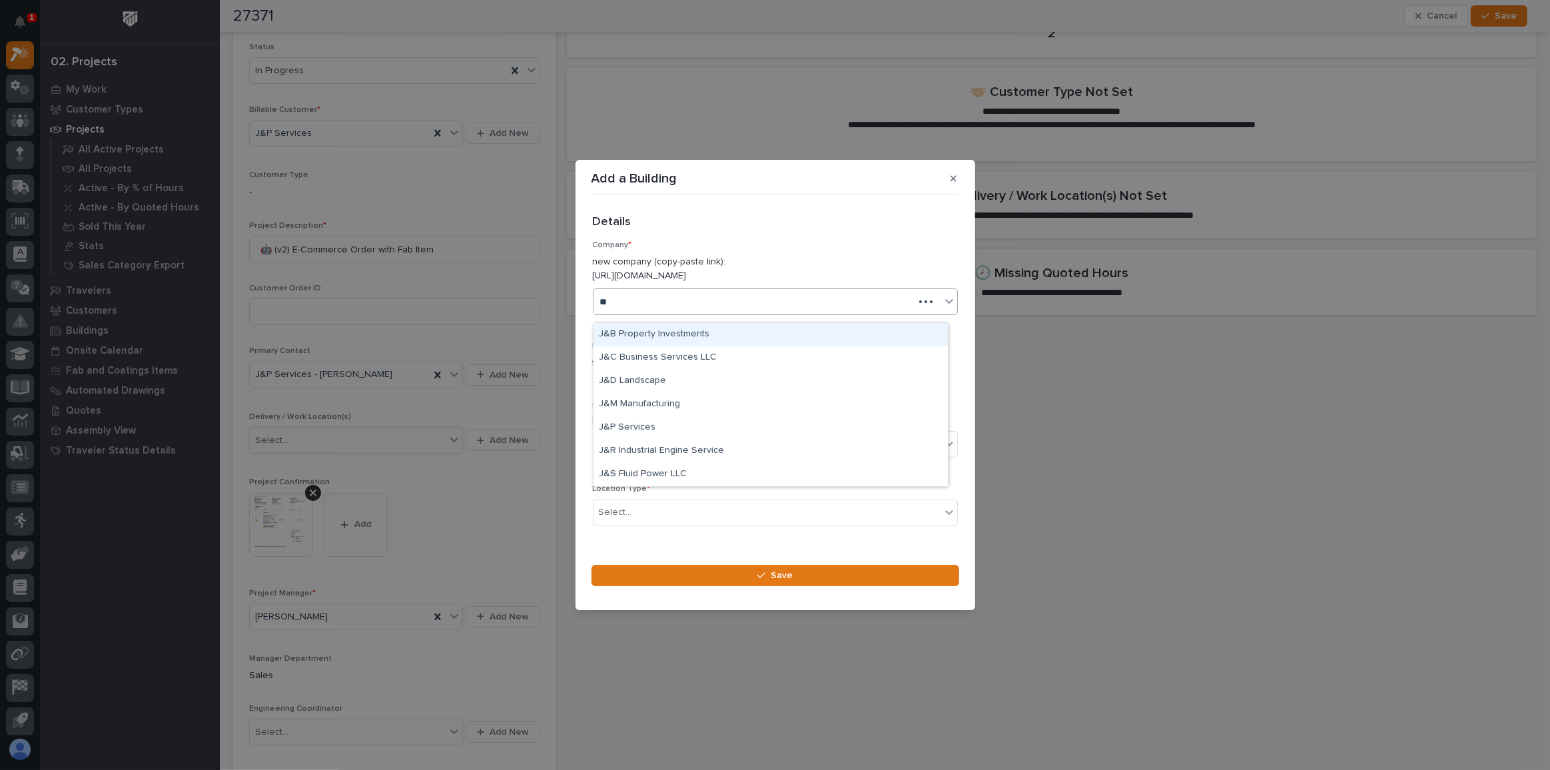
type input "***"
click at [678, 330] on div "J&P Services" at bounding box center [770, 334] width 354 height 23
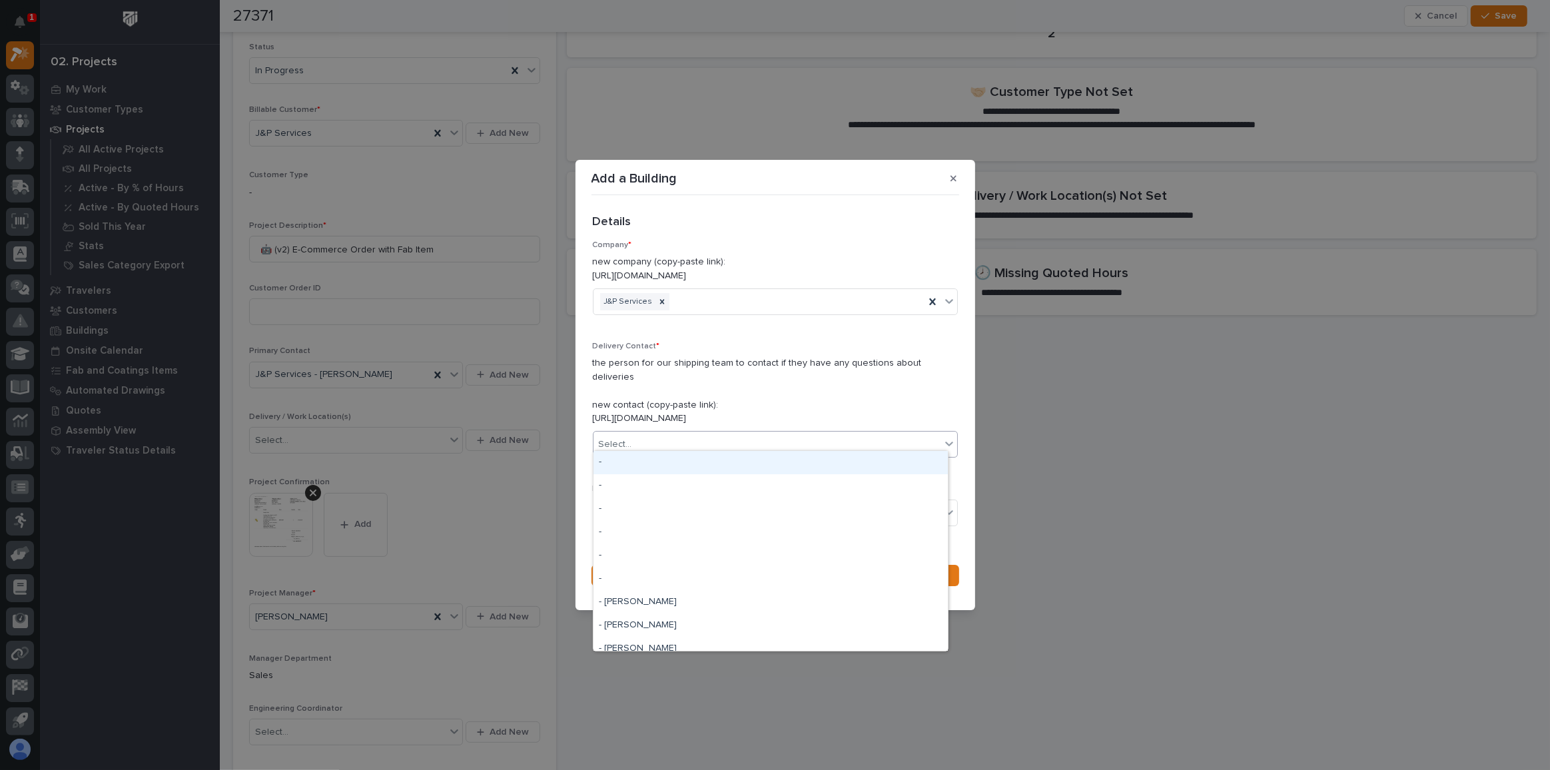
click at [679, 444] on div "Select..." at bounding box center [766, 445] width 347 height 22
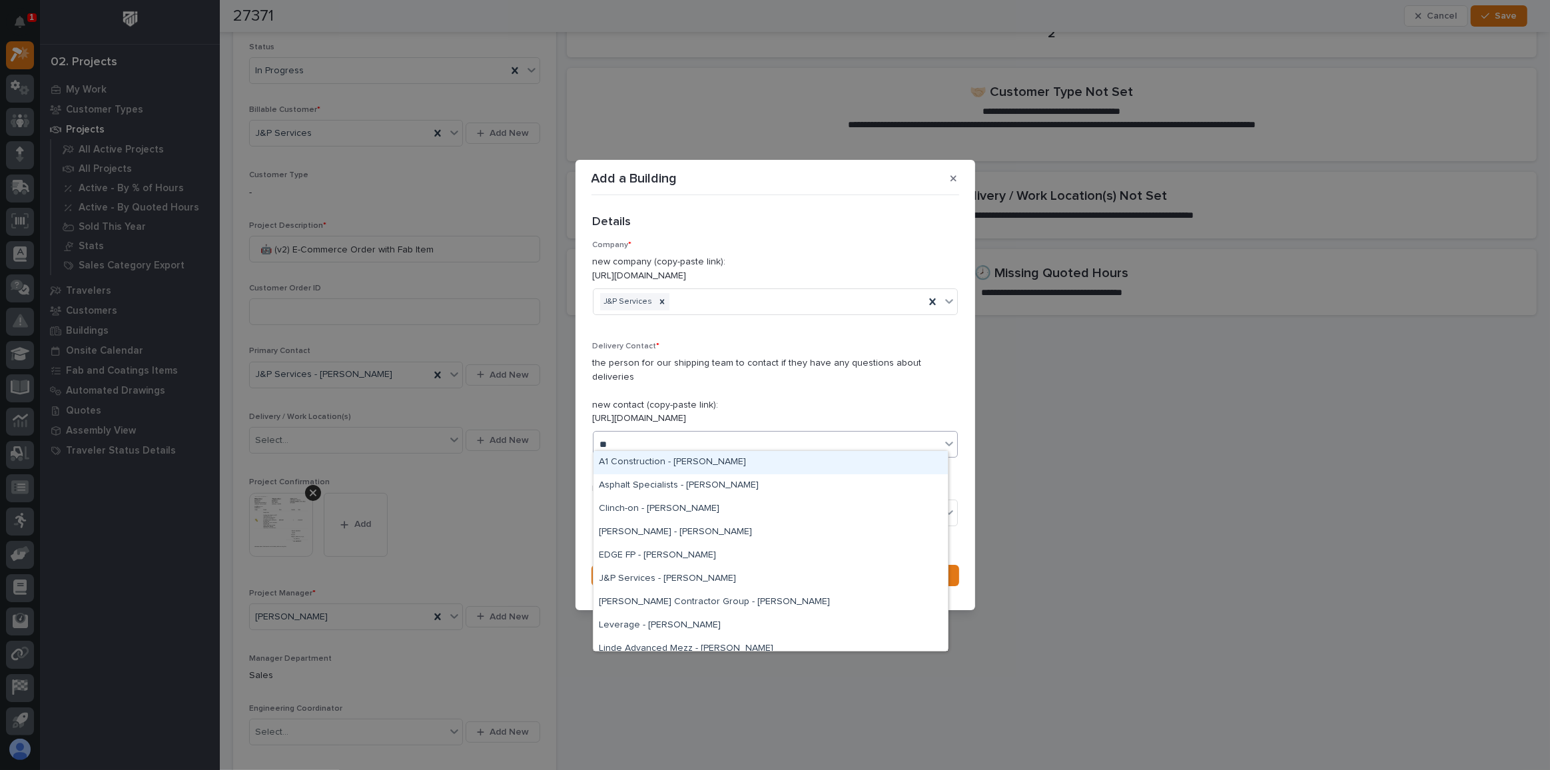
type input "*"
type input "**"
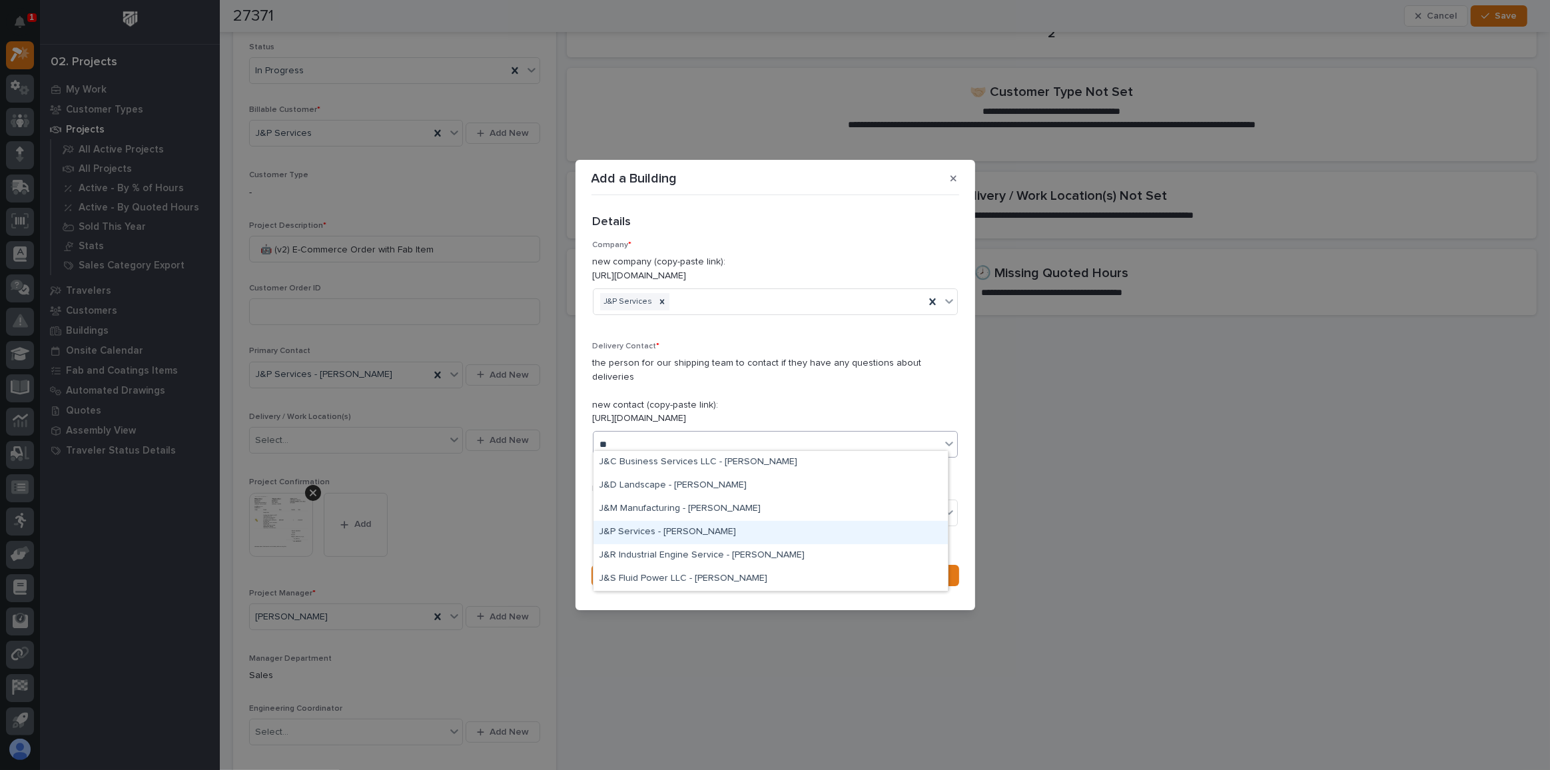
click at [708, 528] on div "J&P Services - [PERSON_NAME]" at bounding box center [770, 532] width 354 height 23
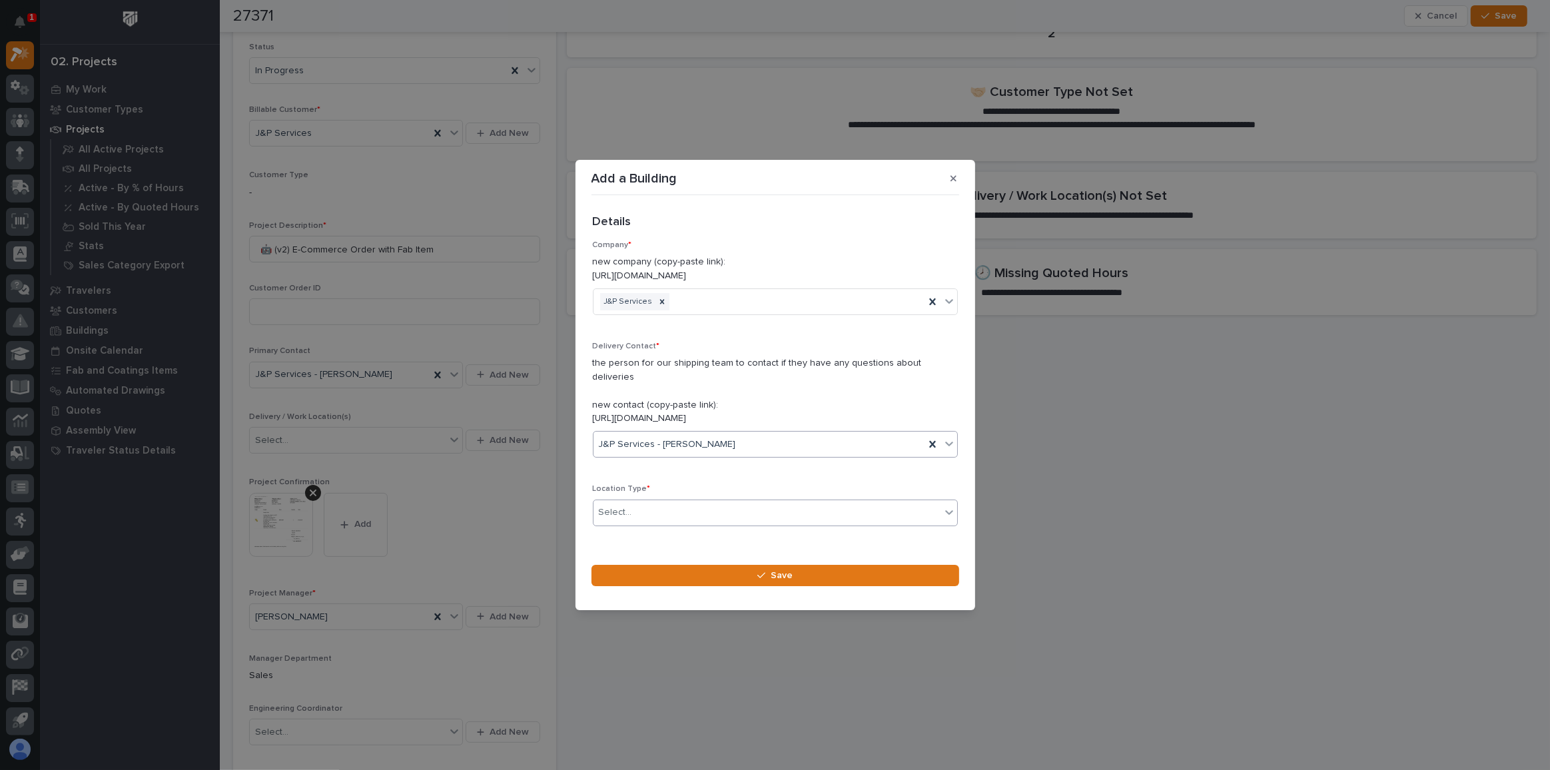
click at [688, 502] on div "Select..." at bounding box center [766, 513] width 347 height 22
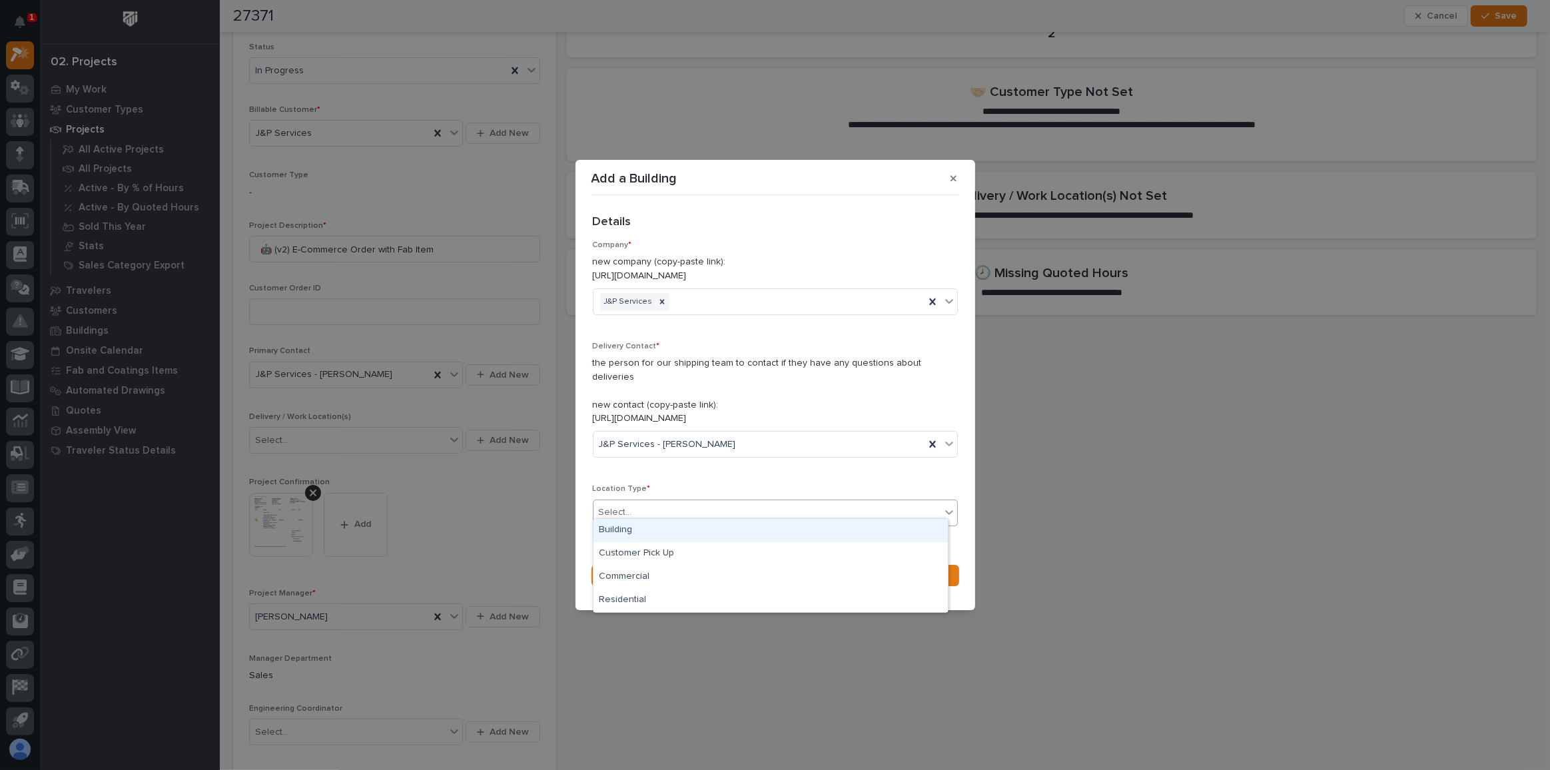
click at [672, 525] on div "Building" at bounding box center [770, 530] width 354 height 23
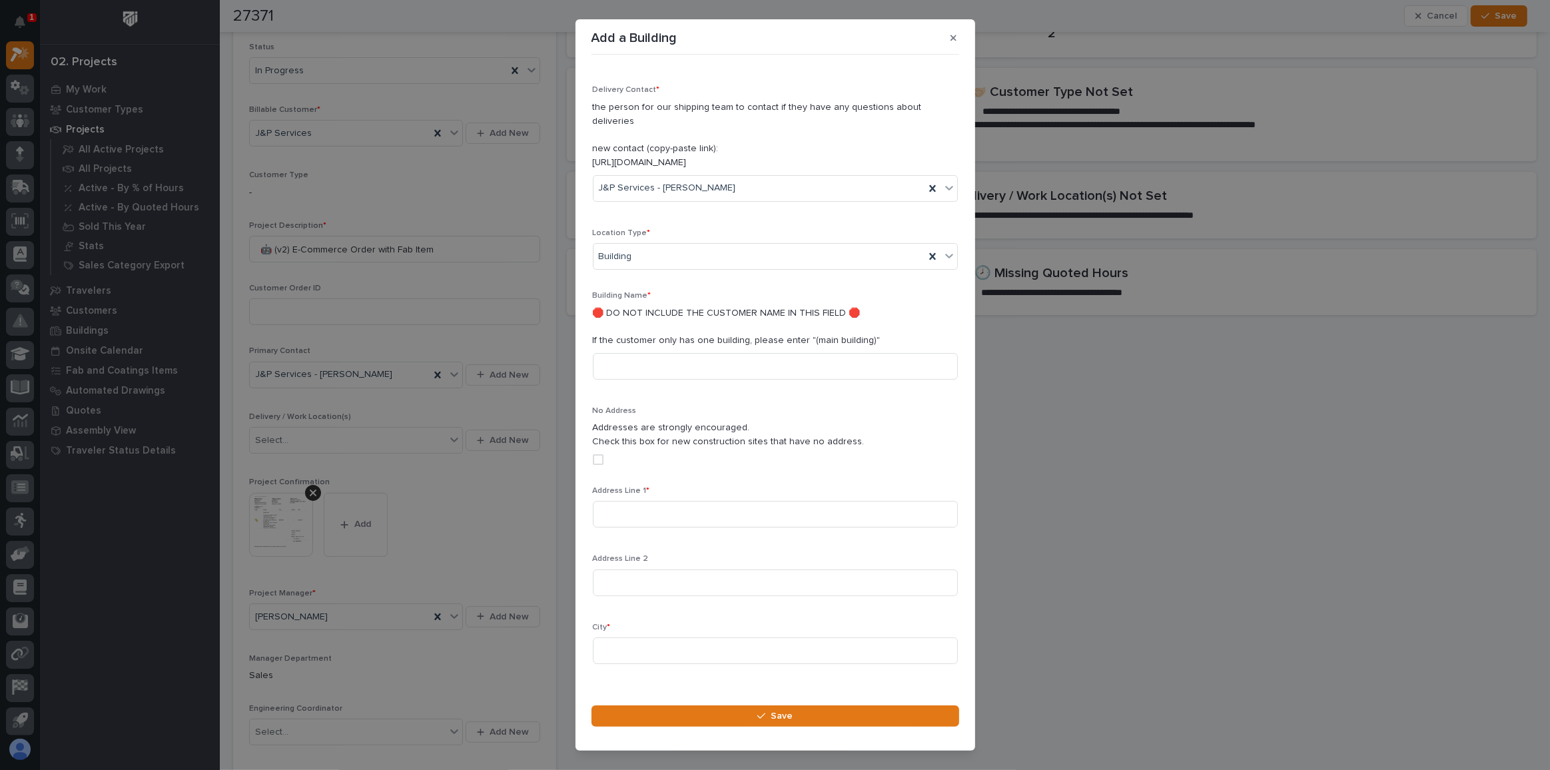
scroll to position [121, 0]
click at [670, 496] on input at bounding box center [775, 509] width 365 height 27
click at [662, 496] on input at bounding box center [775, 509] width 365 height 27
type input "[STREET_ADDRESS]"
type input "[PERSON_NAME]"
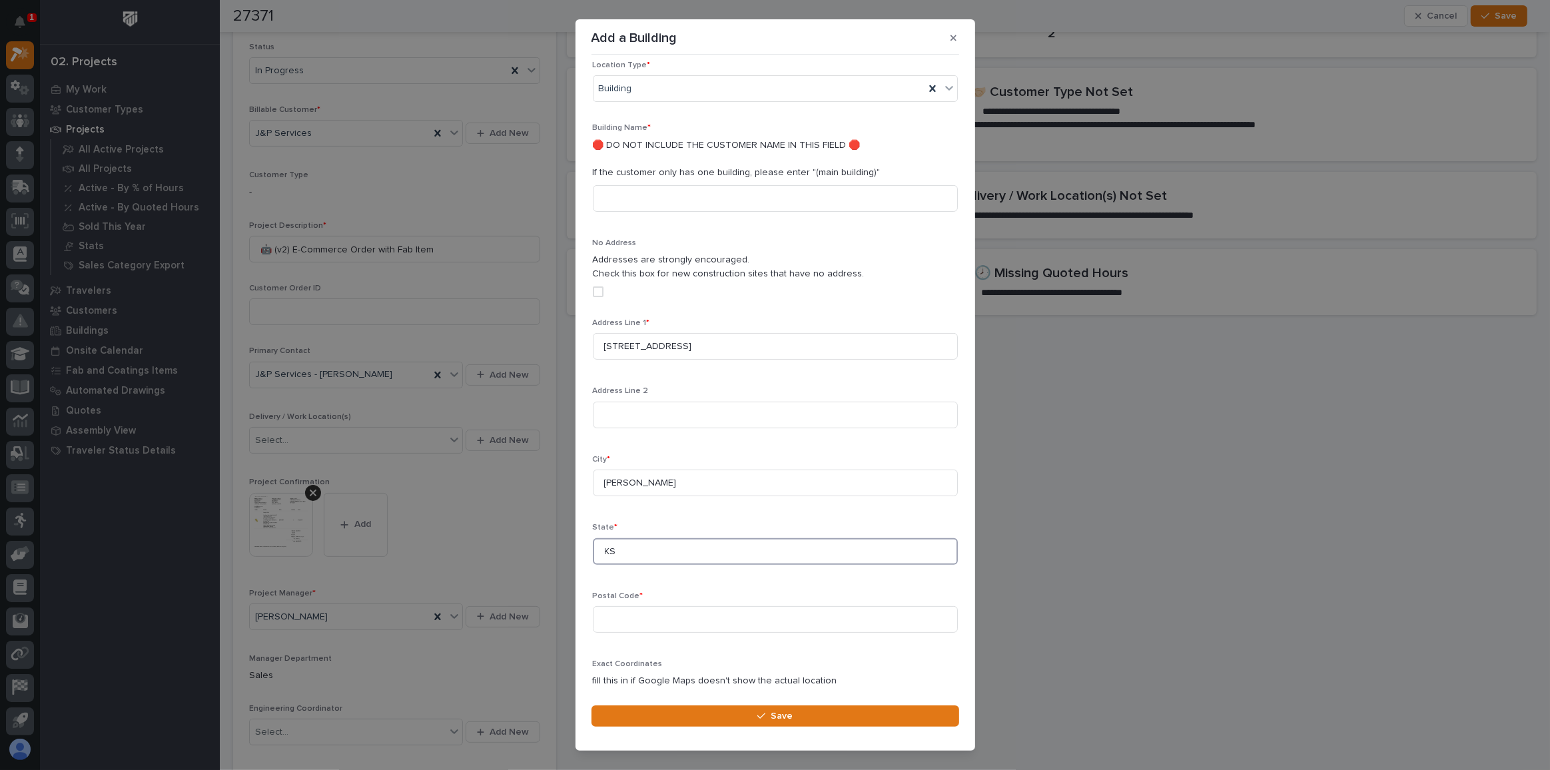
scroll to position [356, 0]
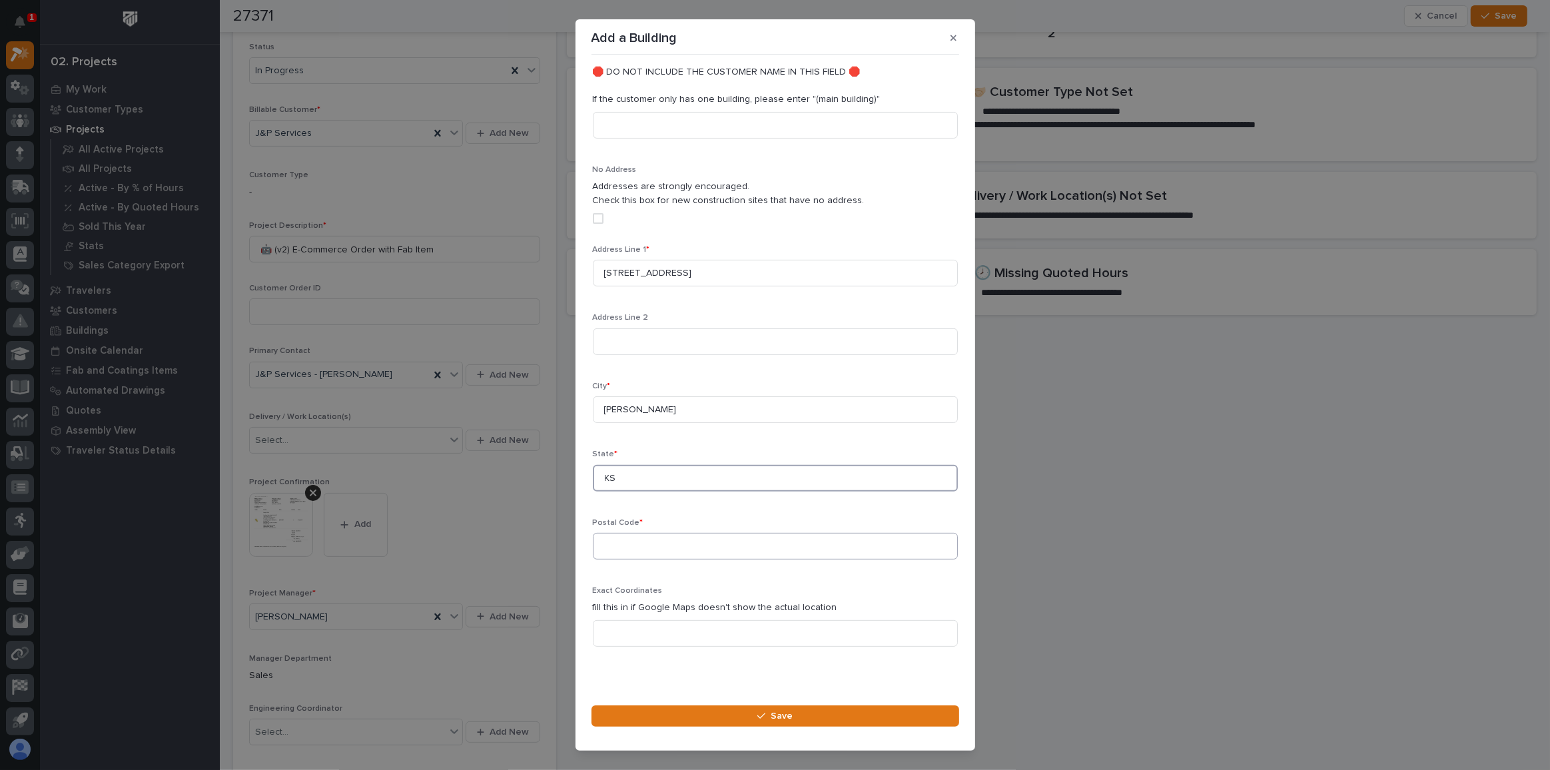
type input "KS"
click at [680, 533] on input at bounding box center [775, 546] width 365 height 27
type input "66046"
click at [803, 715] on button "Save" at bounding box center [775, 715] width 368 height 21
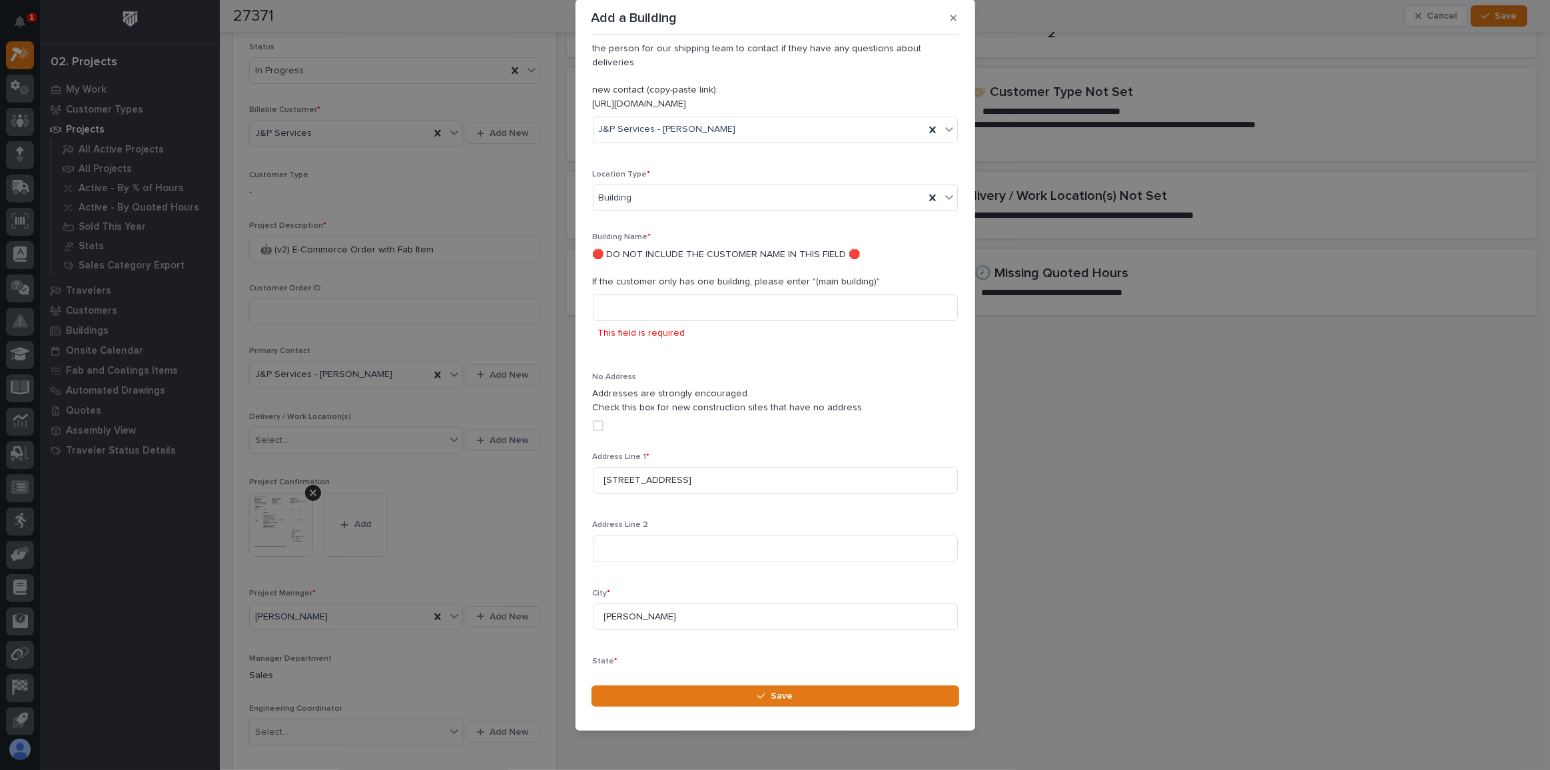
scroll to position [149, 0]
click at [745, 303] on input at bounding box center [775, 312] width 365 height 27
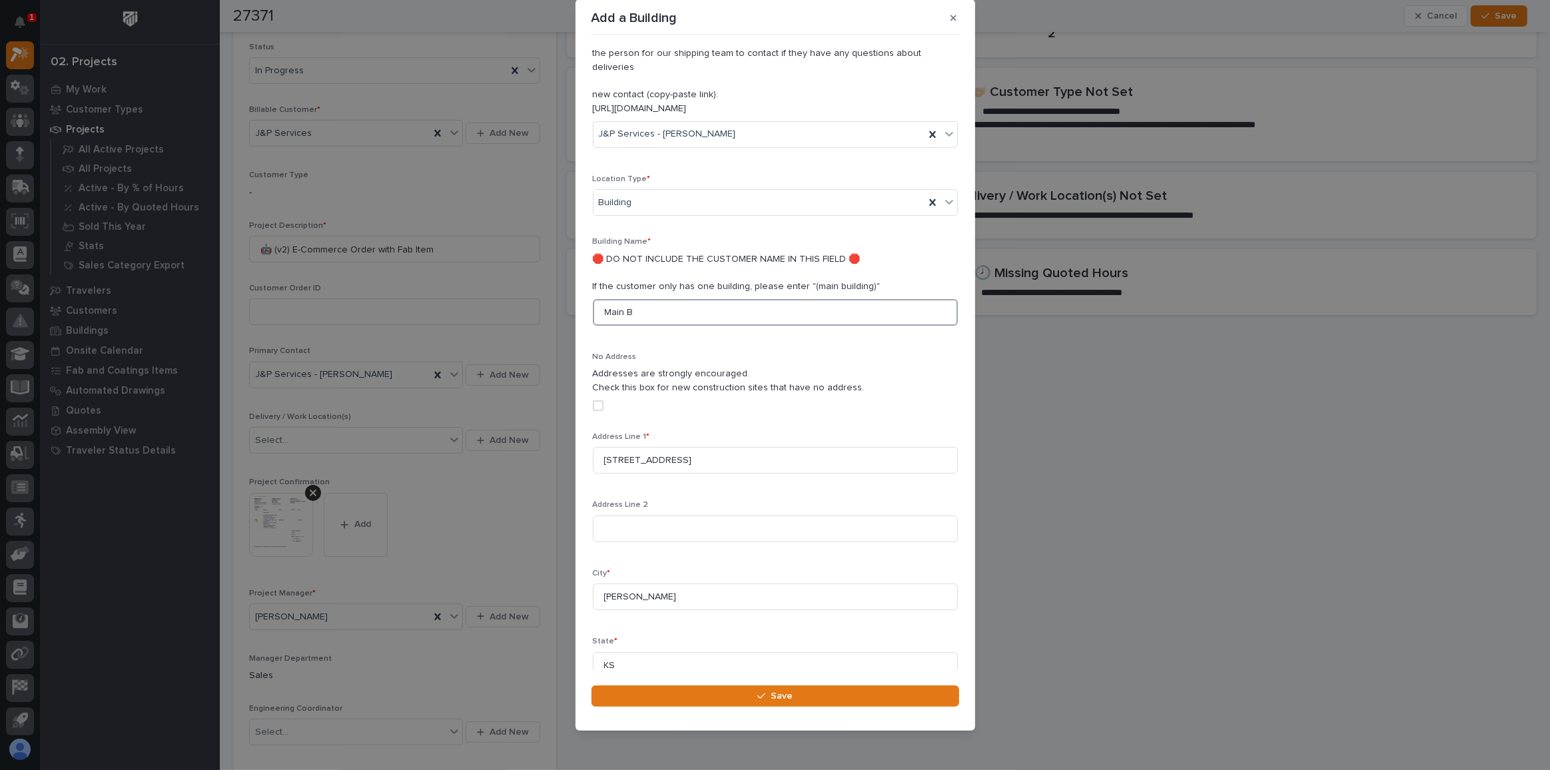
scroll to position [137, 0]
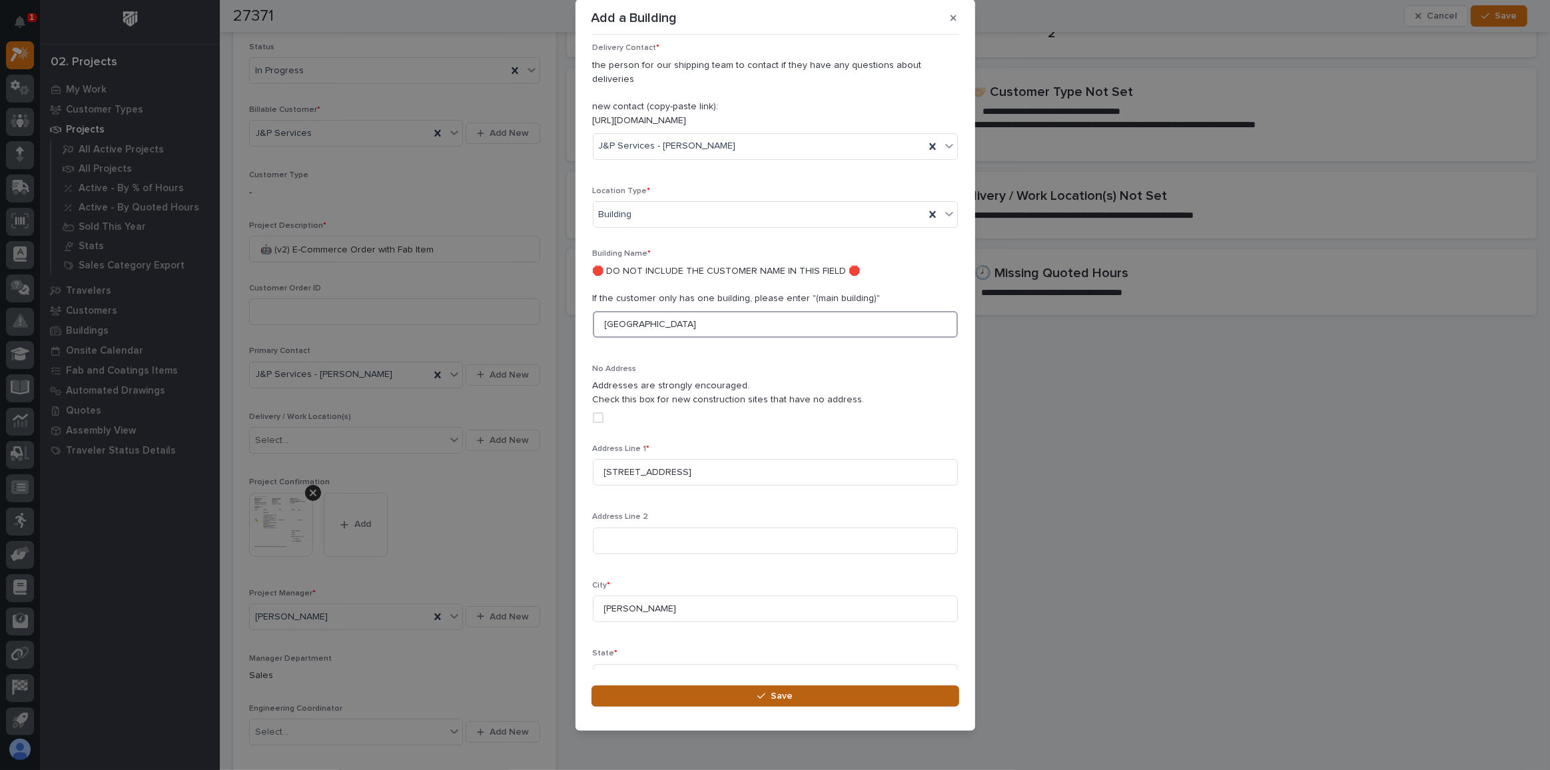
type input "[GEOGRAPHIC_DATA]"
click at [796, 697] on button "Save" at bounding box center [775, 695] width 368 height 21
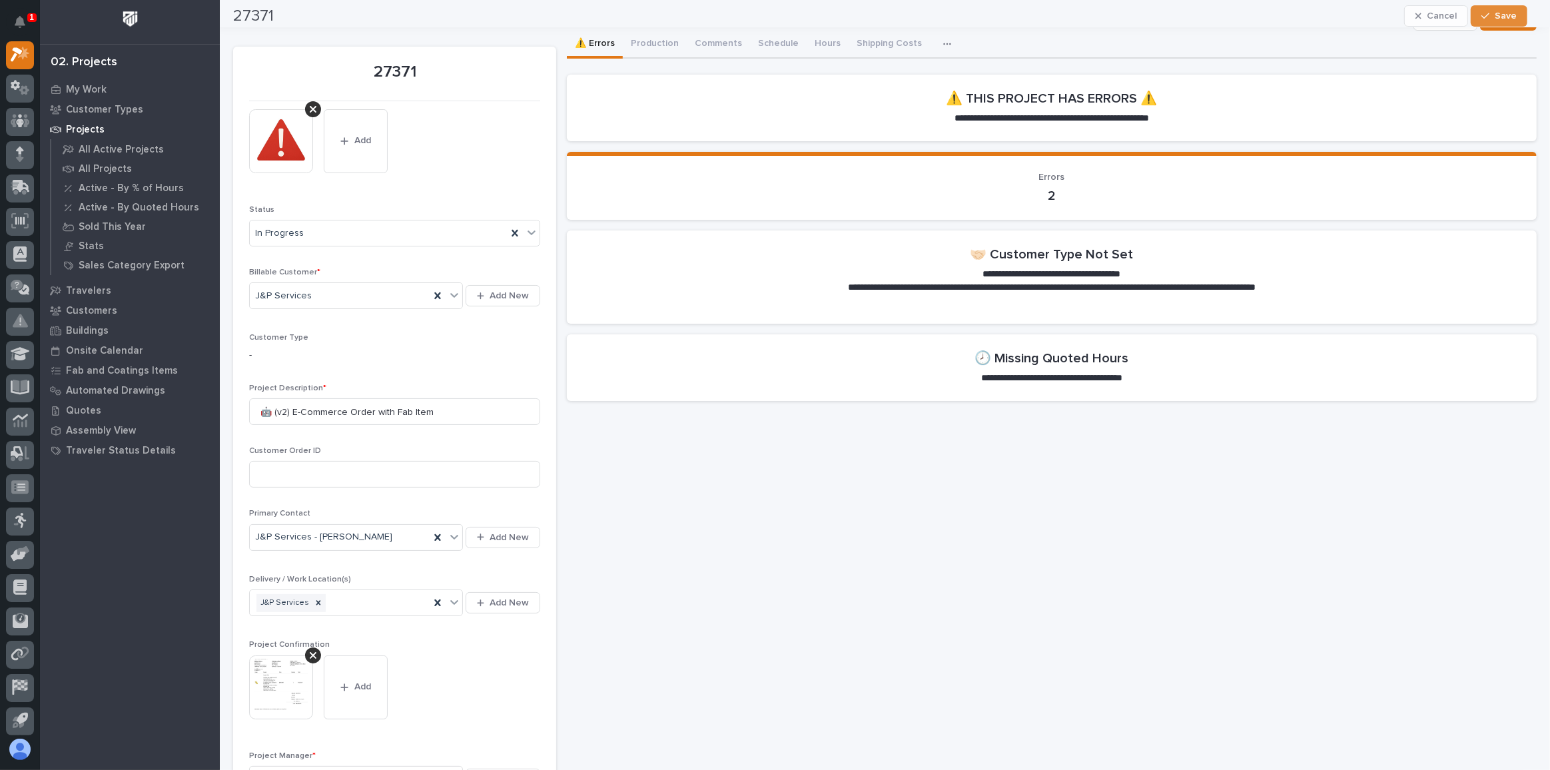
scroll to position [0, 0]
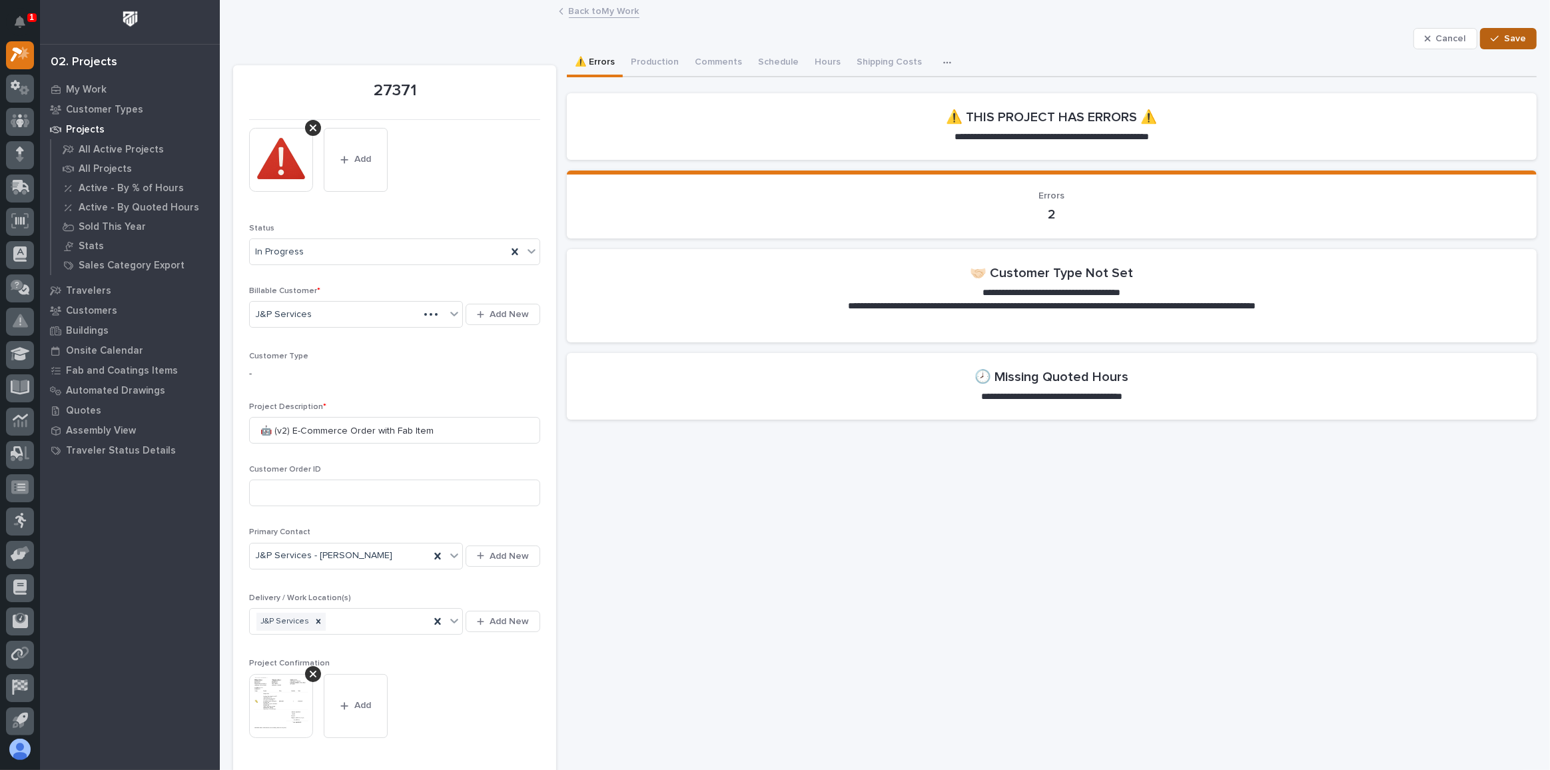
click at [1487, 44] on button "Save" at bounding box center [1508, 38] width 57 height 21
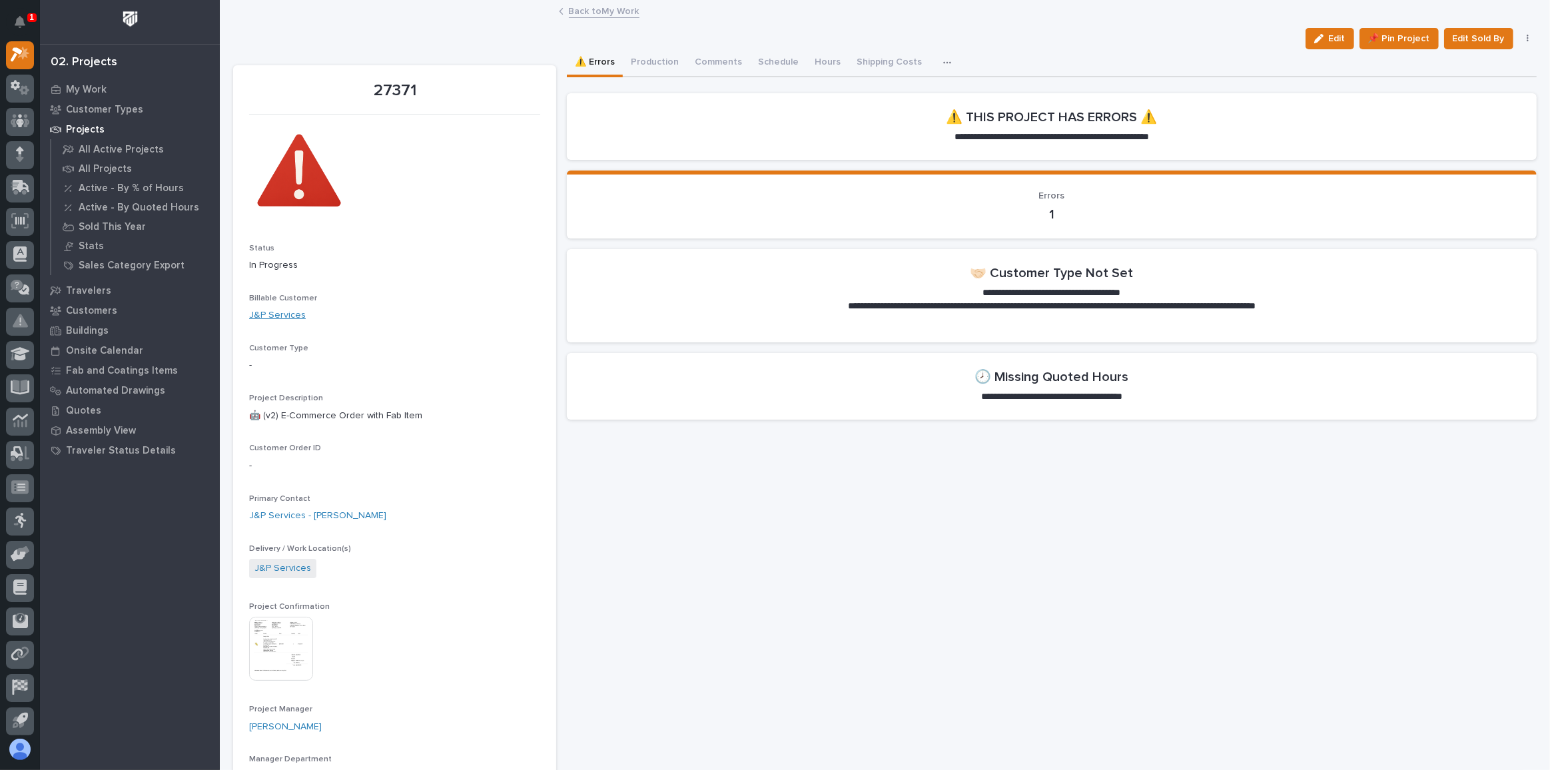
click at [275, 316] on link "J&P Services" at bounding box center [277, 315] width 57 height 14
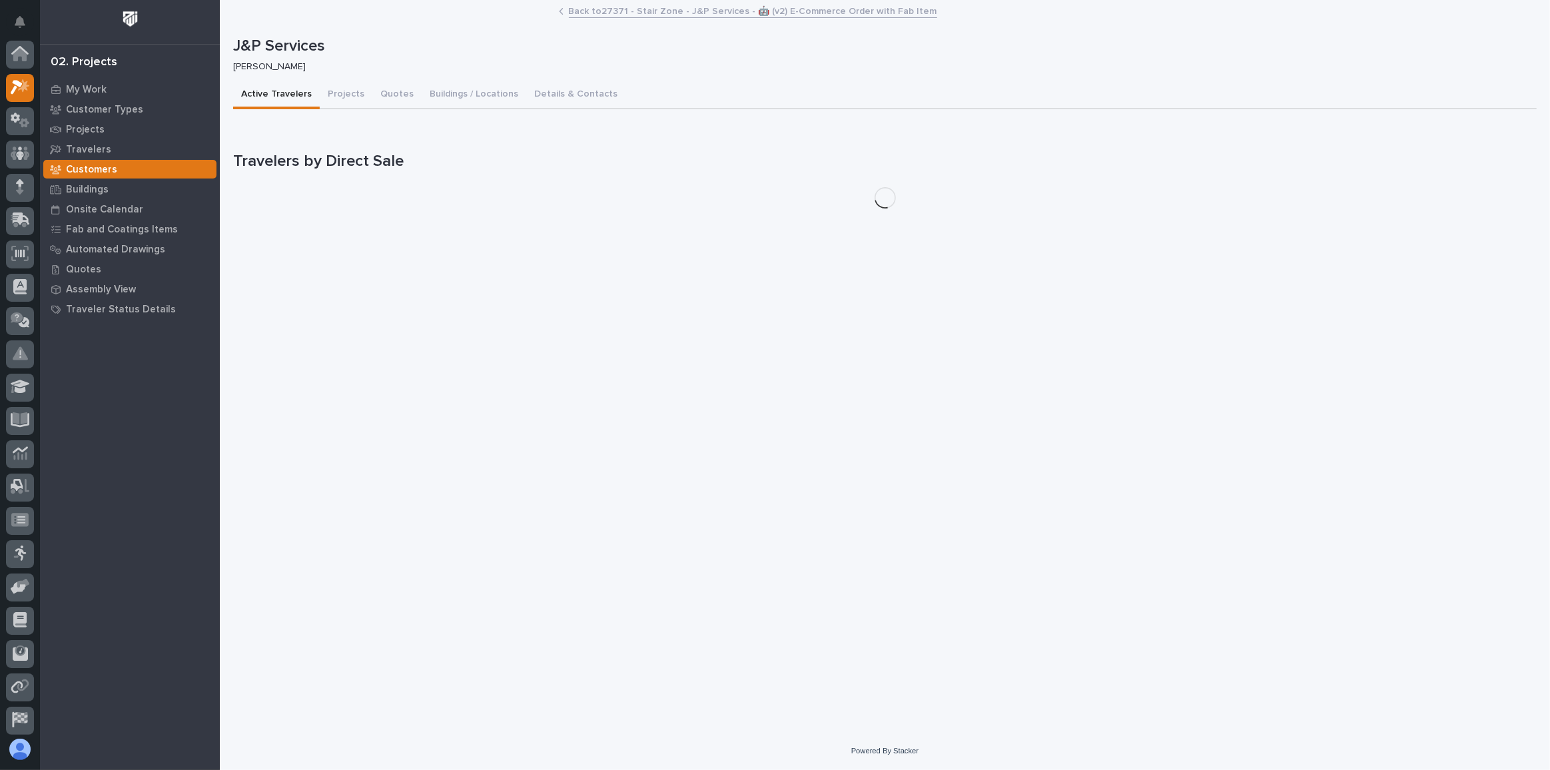
scroll to position [33, 0]
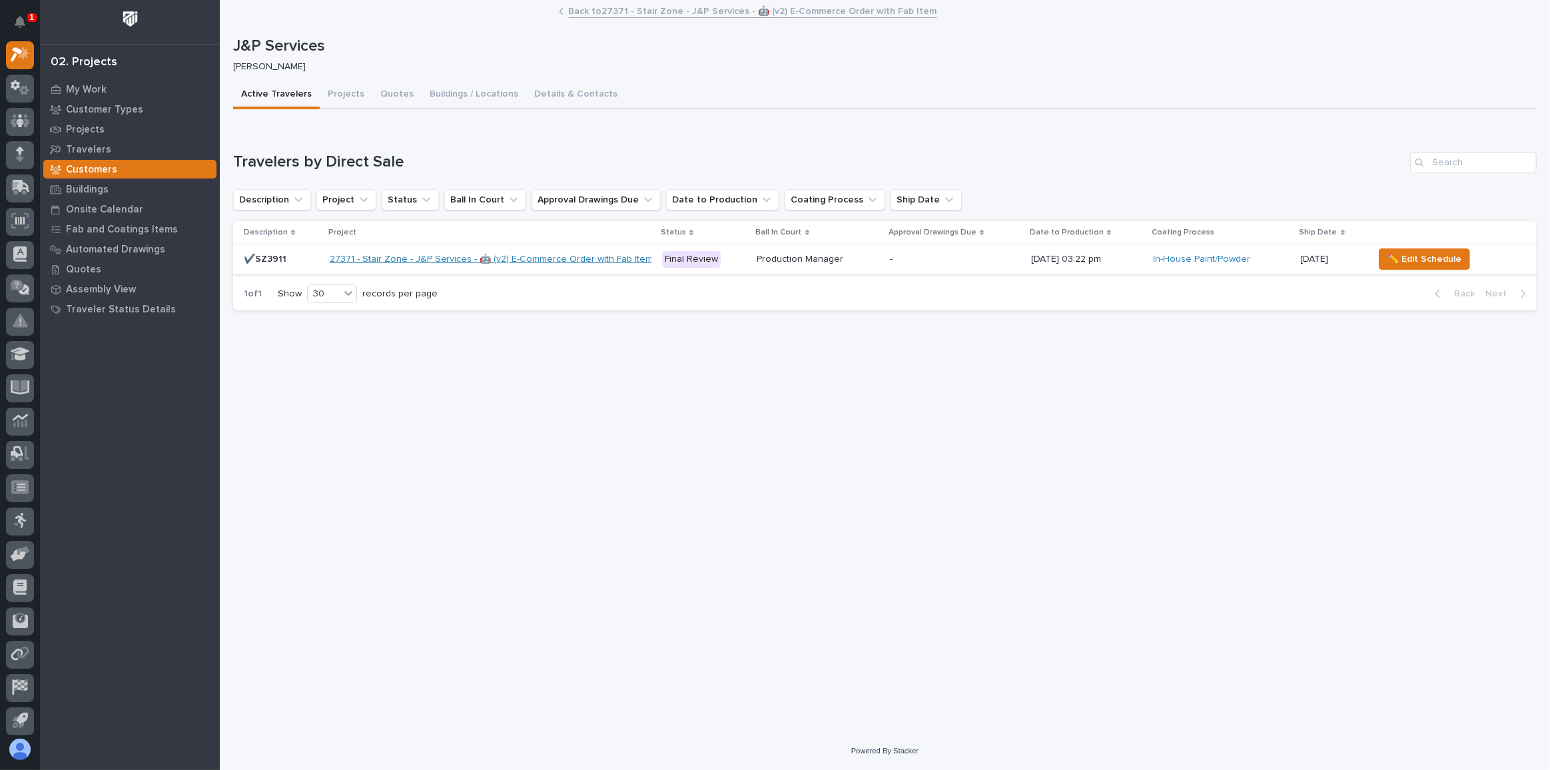
click at [423, 262] on link "27371 - Stair Zone - J&P Services - 🤖 (v2) E-Commerce Order with Fab Item" at bounding box center [492, 259] width 324 height 11
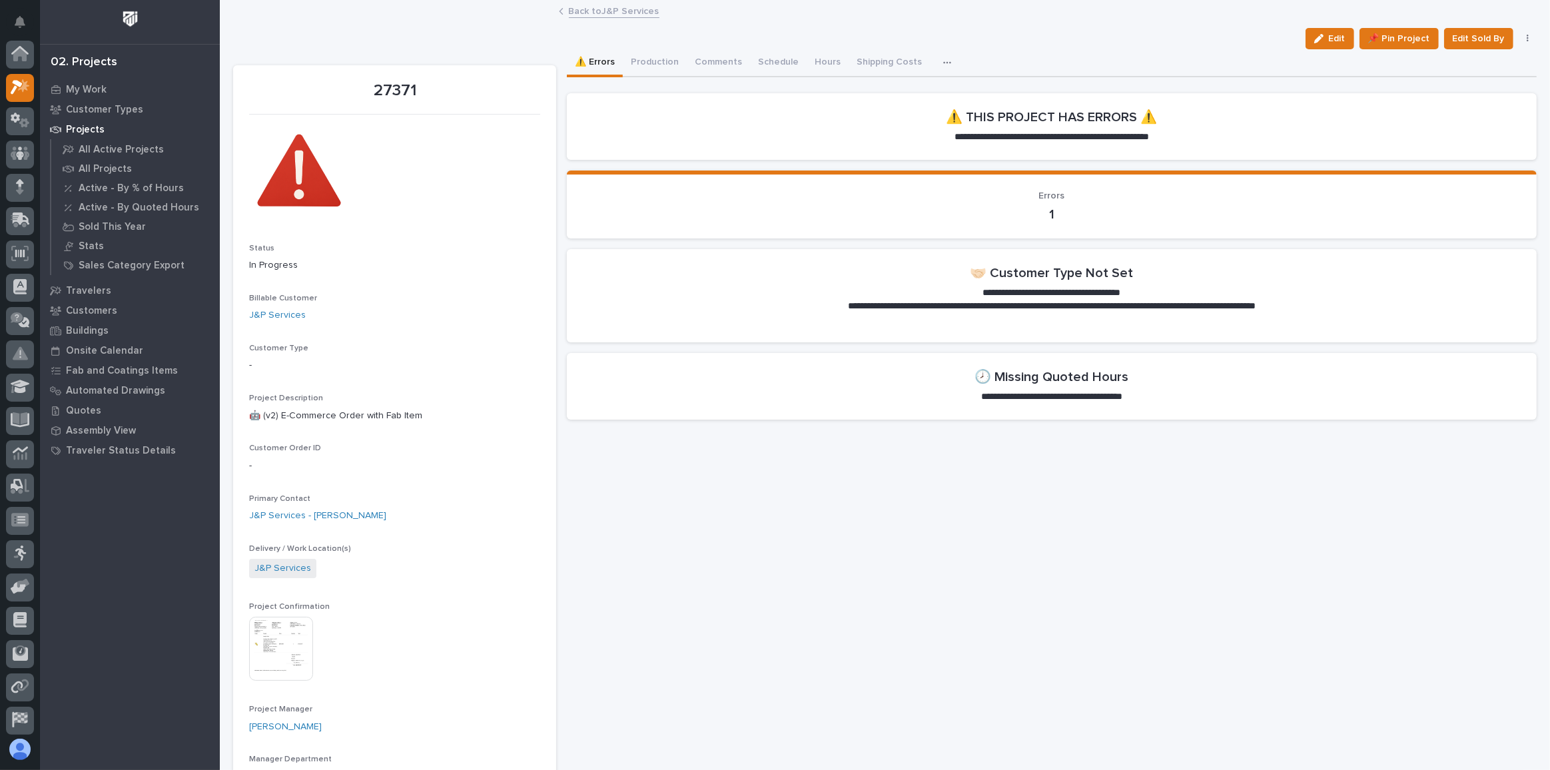
scroll to position [33, 0]
click at [298, 316] on link "J&P Services" at bounding box center [277, 315] width 57 height 14
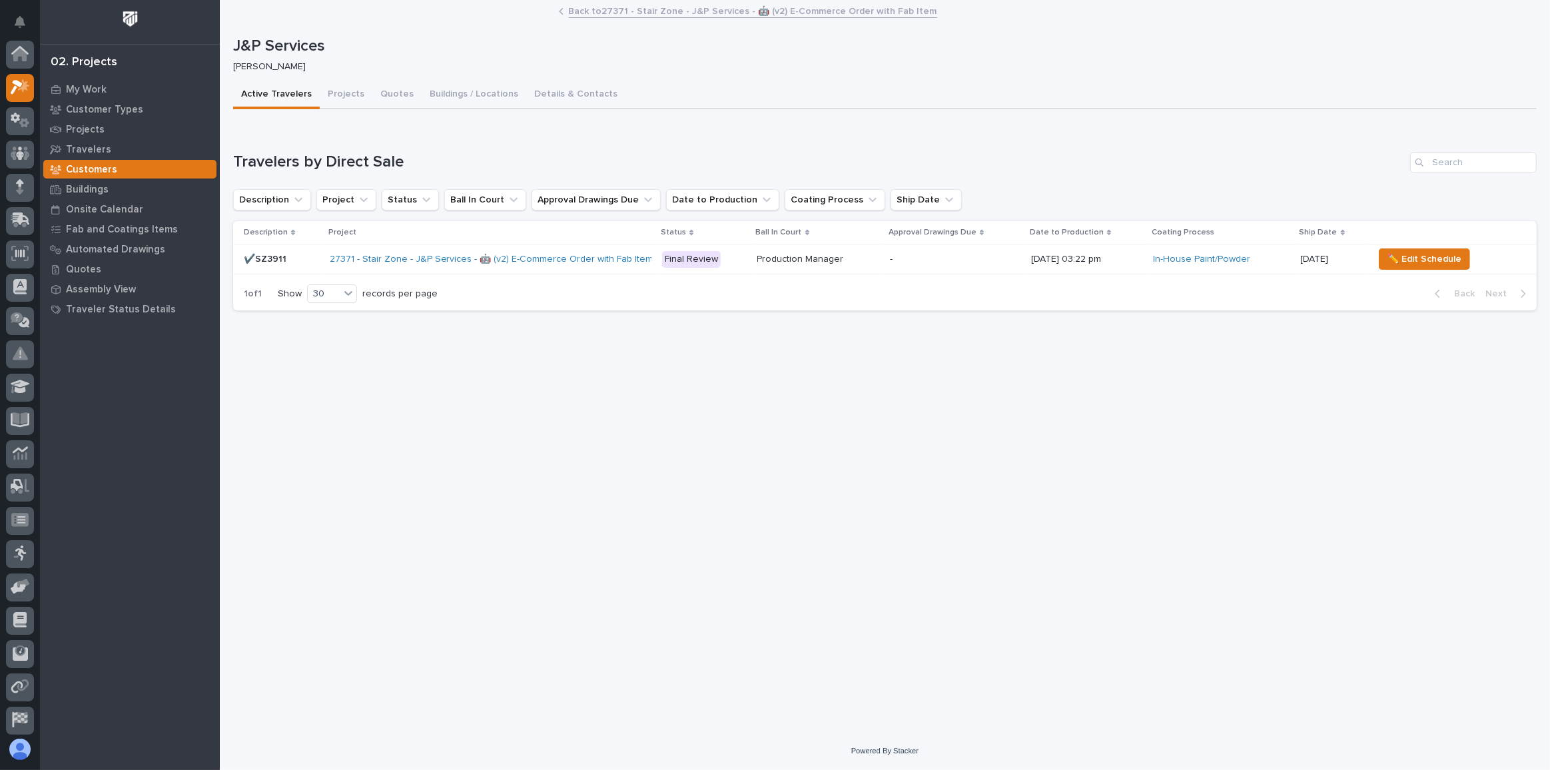
scroll to position [33, 0]
click at [571, 91] on button "Details & Contacts" at bounding box center [575, 95] width 99 height 28
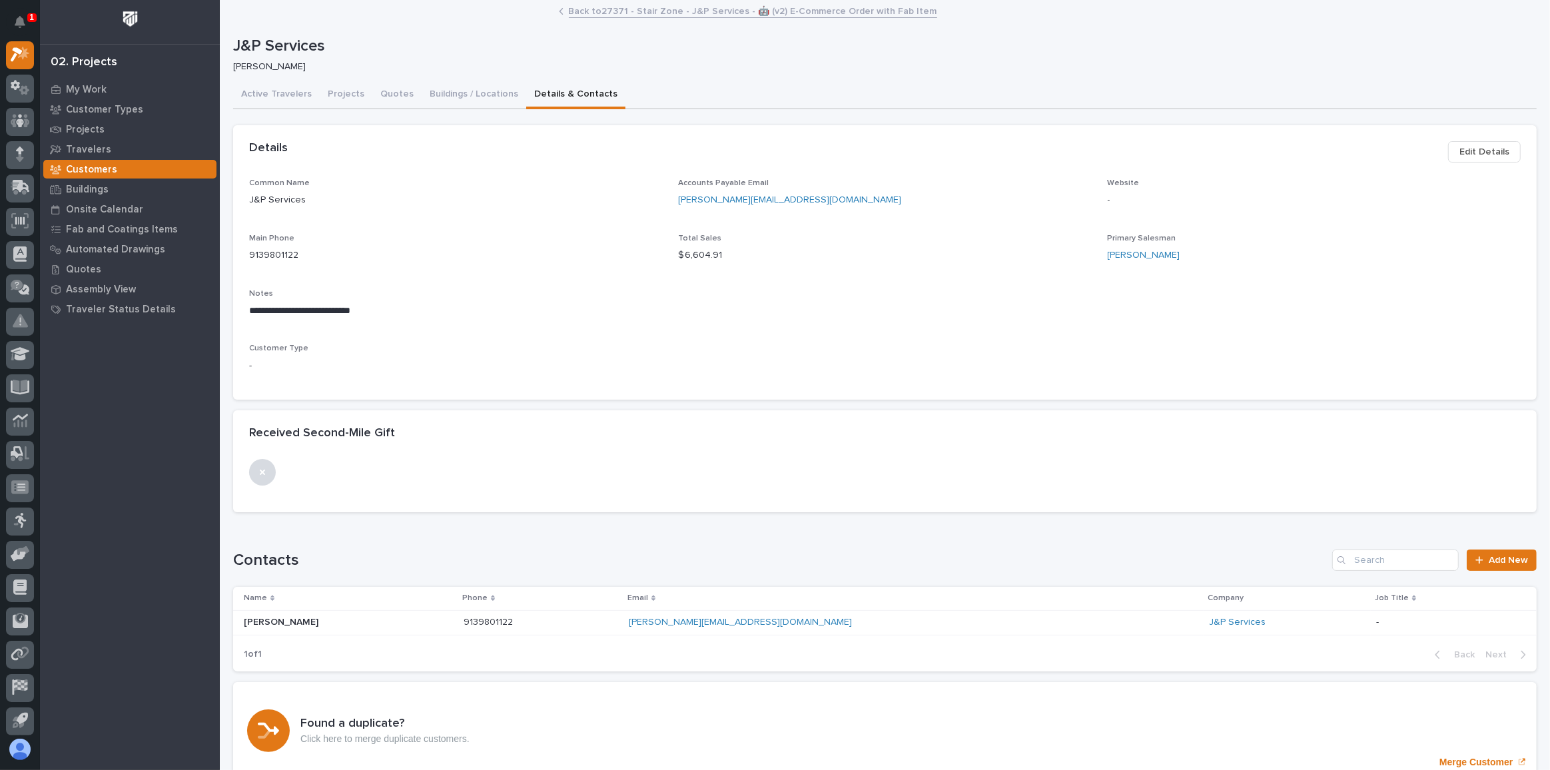
click at [1481, 151] on span "Edit Details" at bounding box center [1484, 152] width 50 height 16
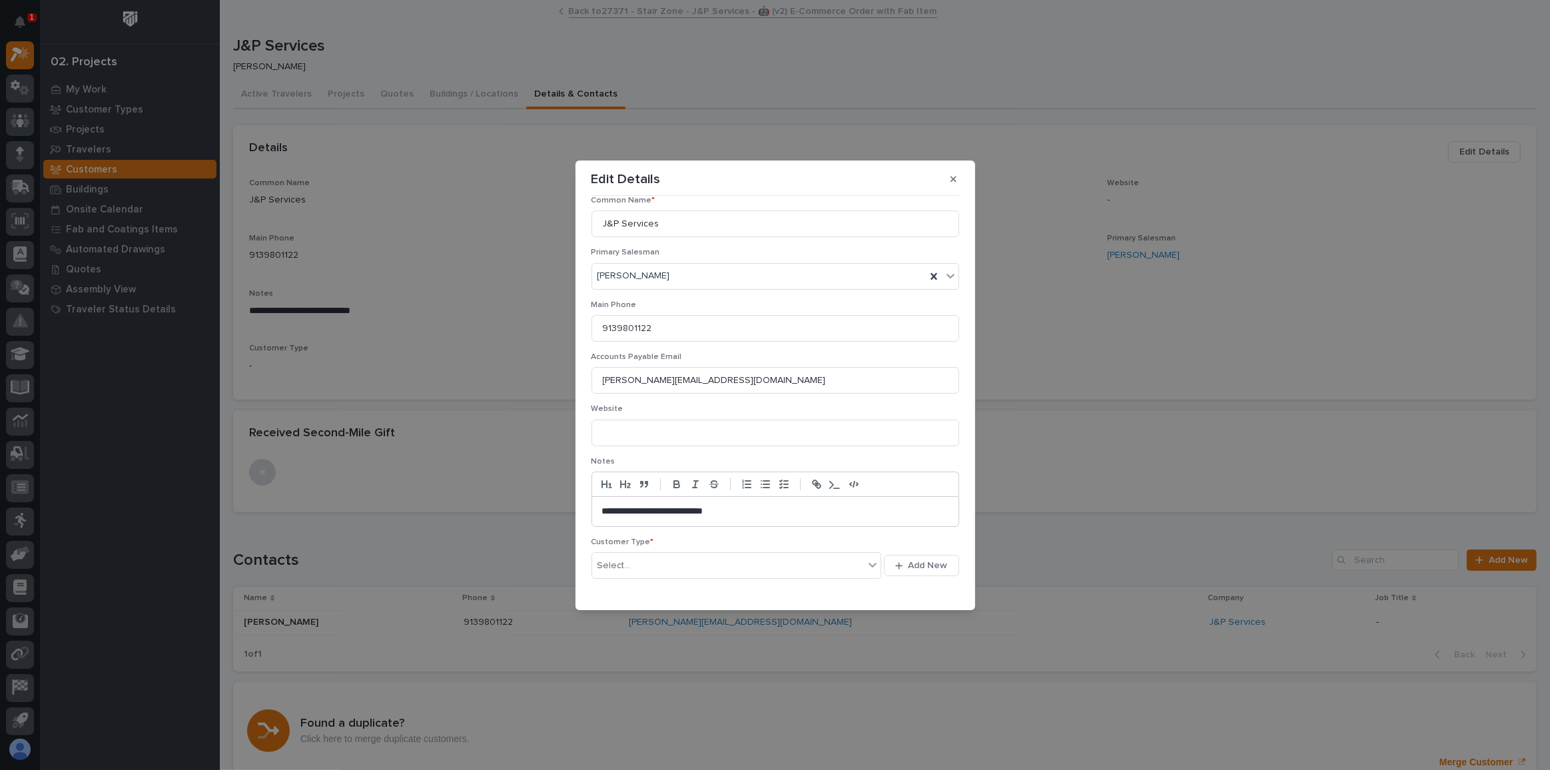
scroll to position [104, 0]
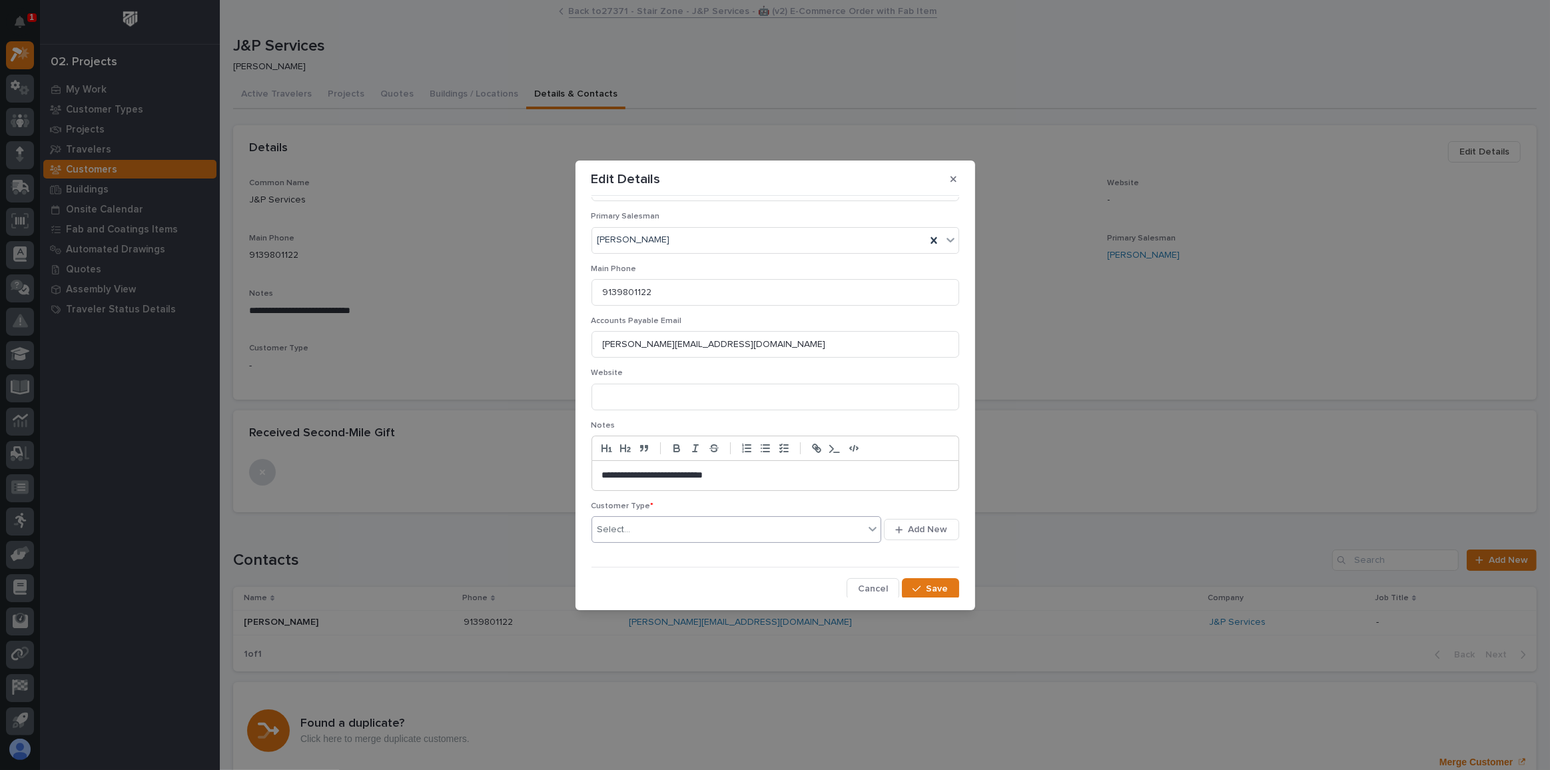
click at [688, 519] on div "Select..." at bounding box center [728, 530] width 272 height 22
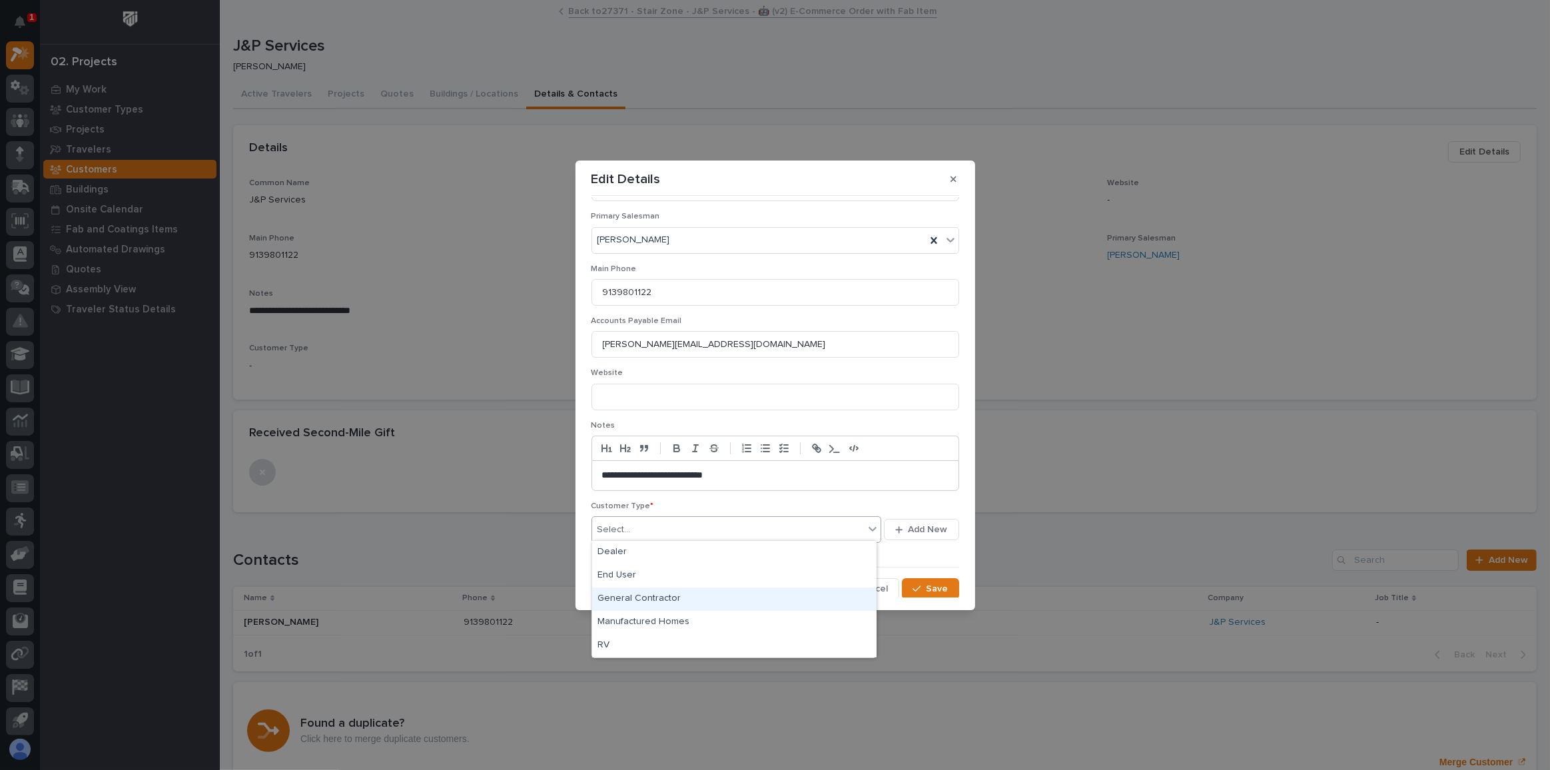
click at [655, 591] on div "General Contractor" at bounding box center [734, 598] width 284 height 23
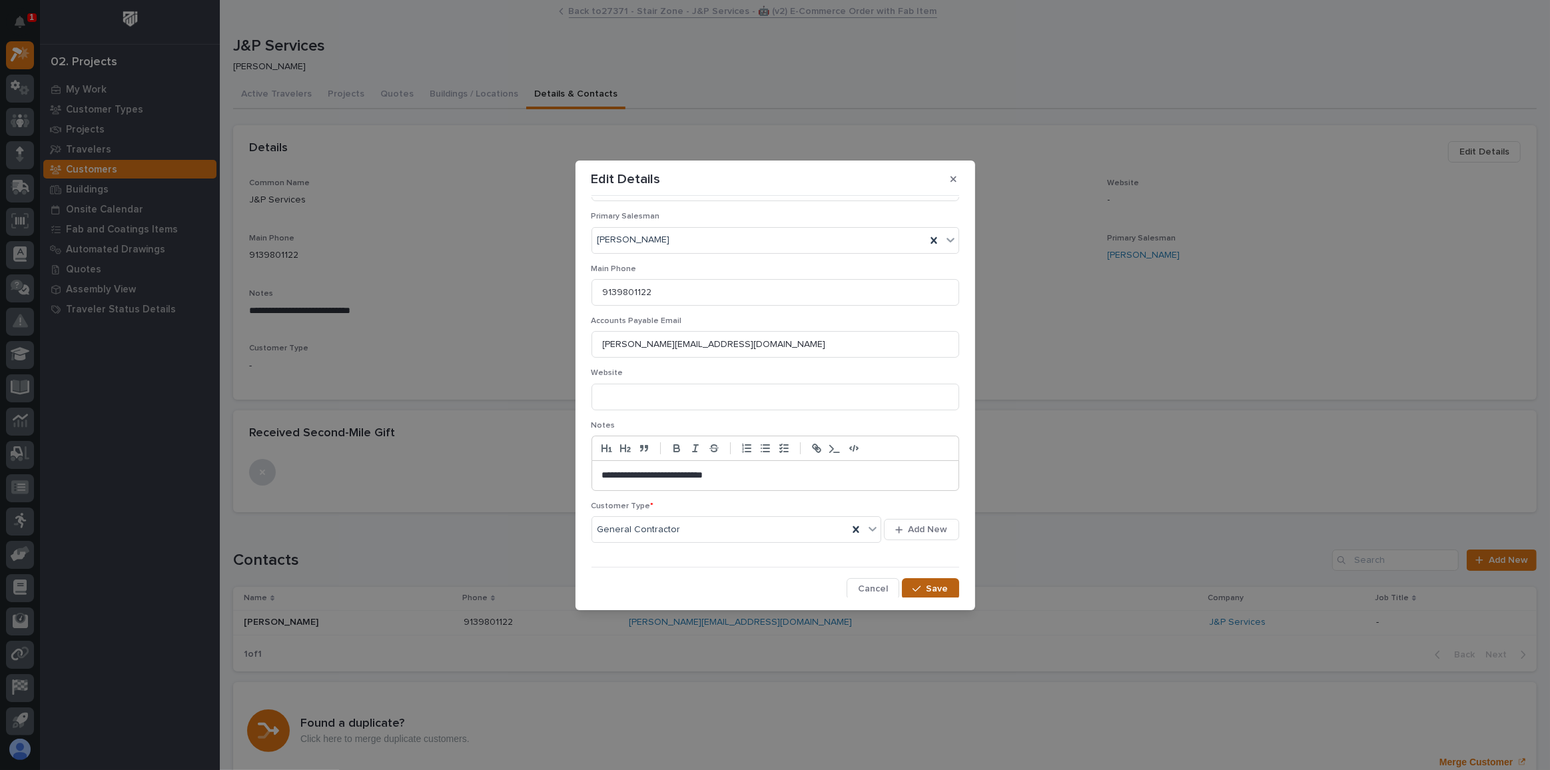
click at [926, 583] on span "Save" at bounding box center [937, 589] width 22 height 12
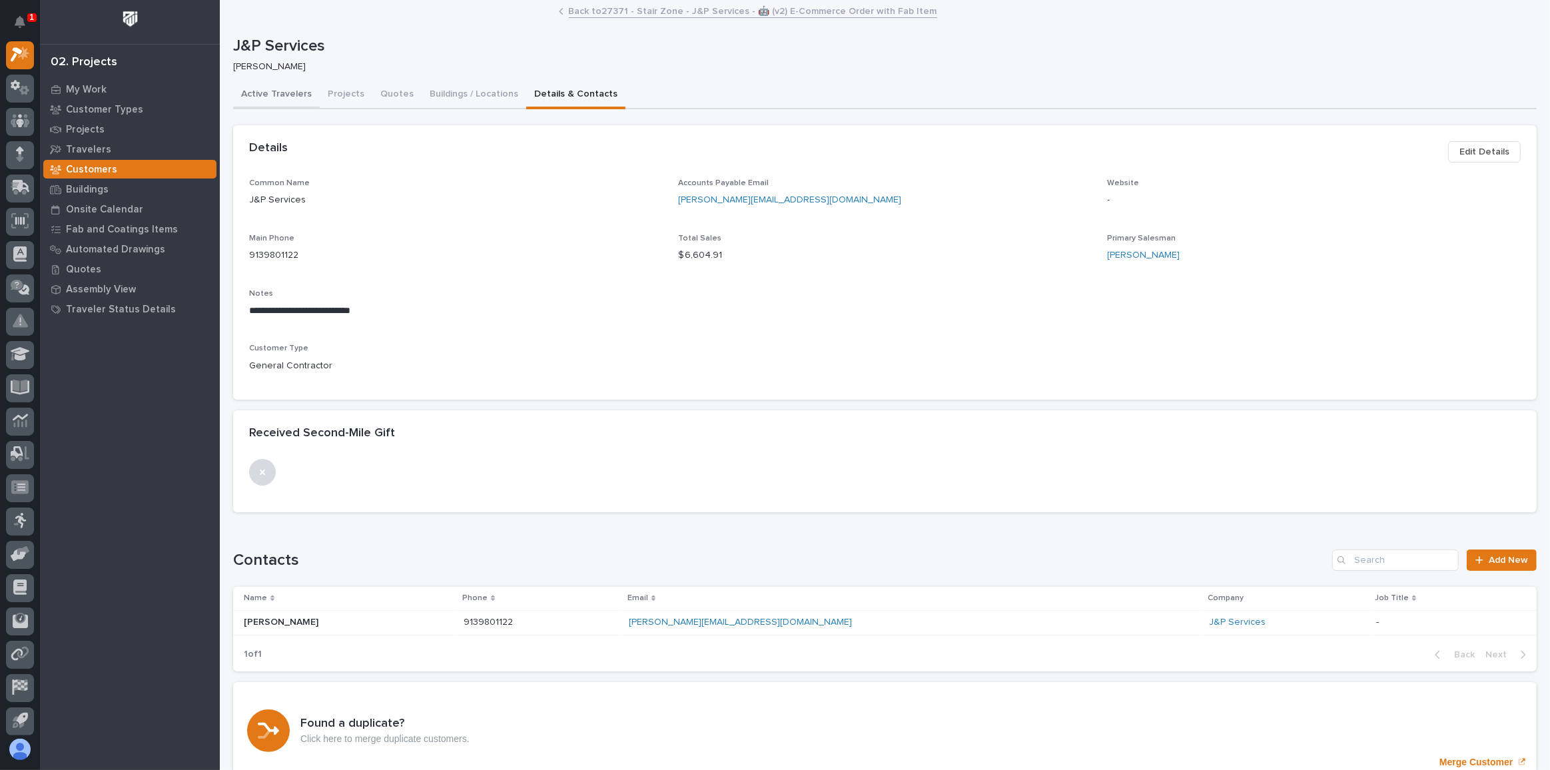
click at [295, 93] on button "Active Travelers" at bounding box center [276, 95] width 87 height 28
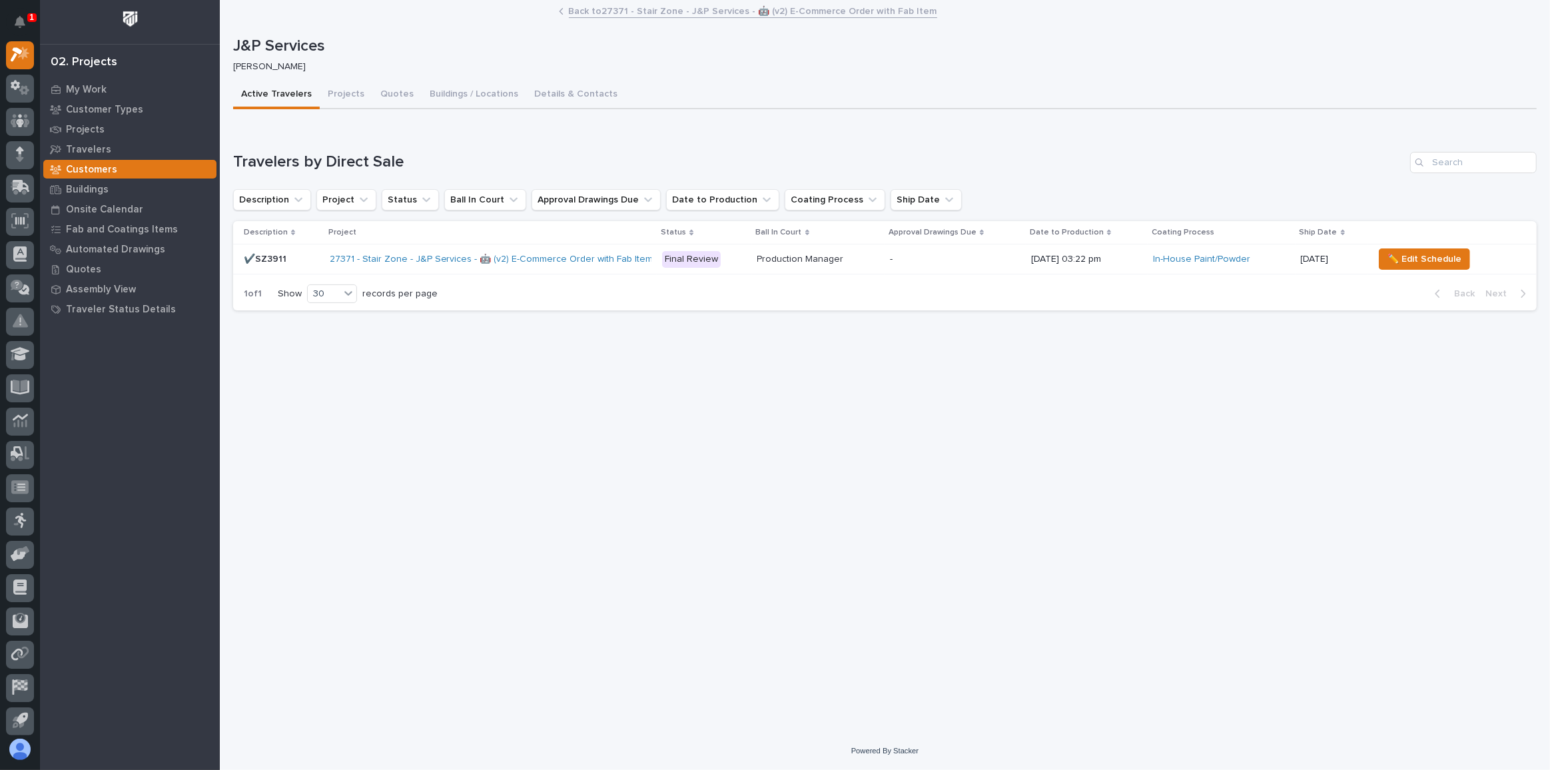
click at [653, 15] on link "Back to 27371 - Stair Zone - J&P Services - 🤖 (v2) E-Commerce Order with Fab It…" at bounding box center [753, 10] width 368 height 15
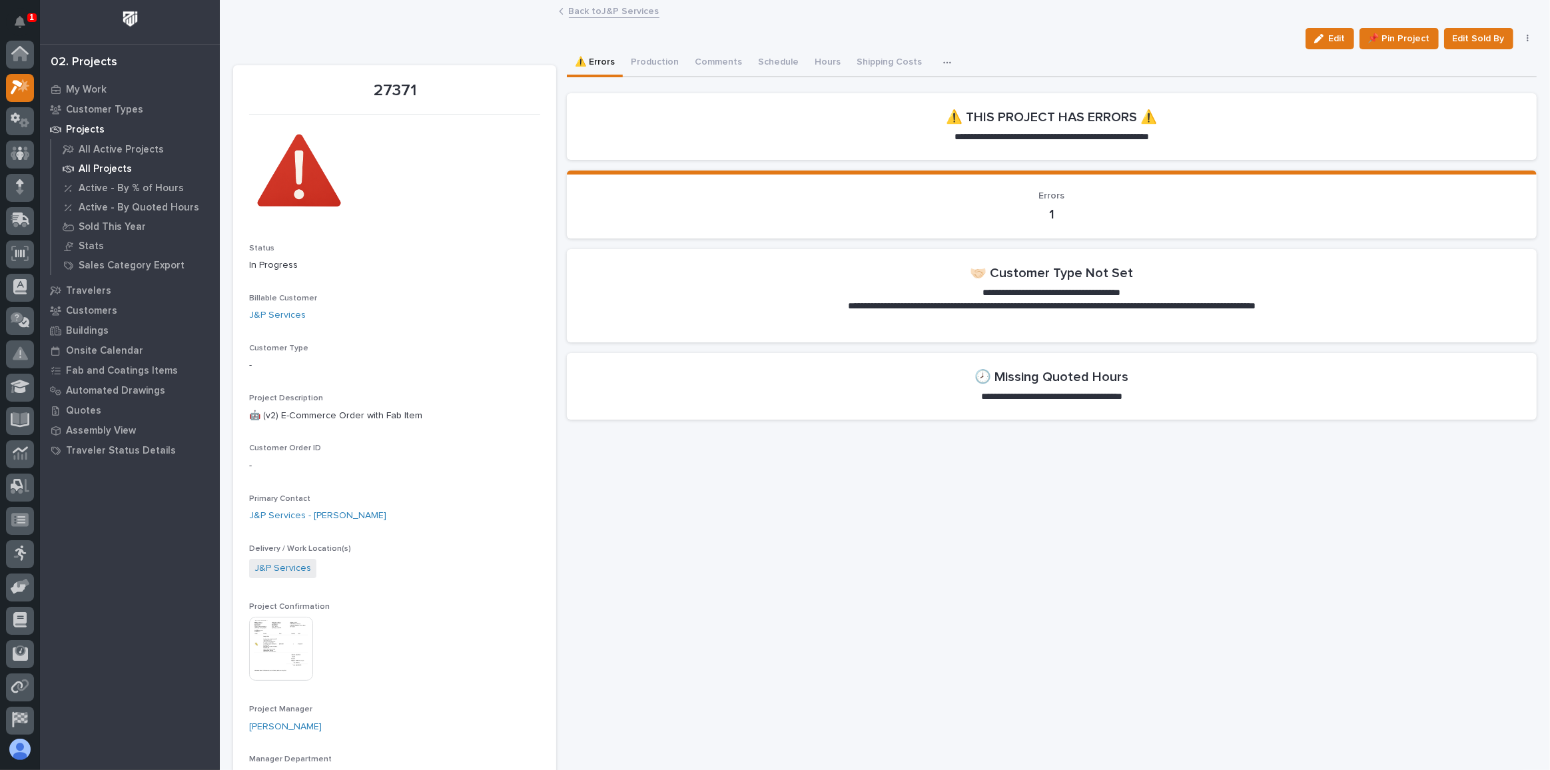
scroll to position [36, 0]
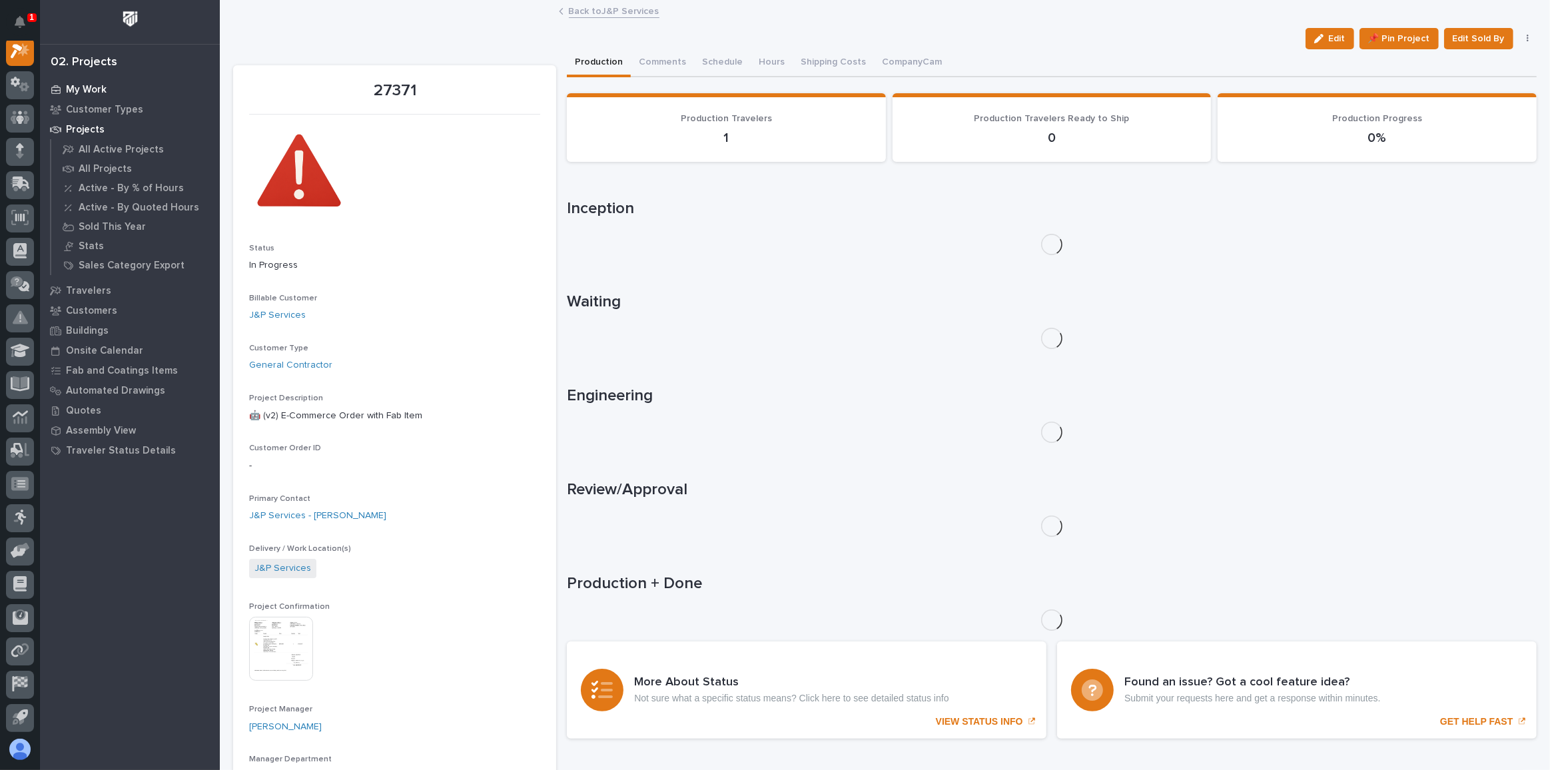
click at [97, 92] on p "My Work" at bounding box center [86, 90] width 41 height 12
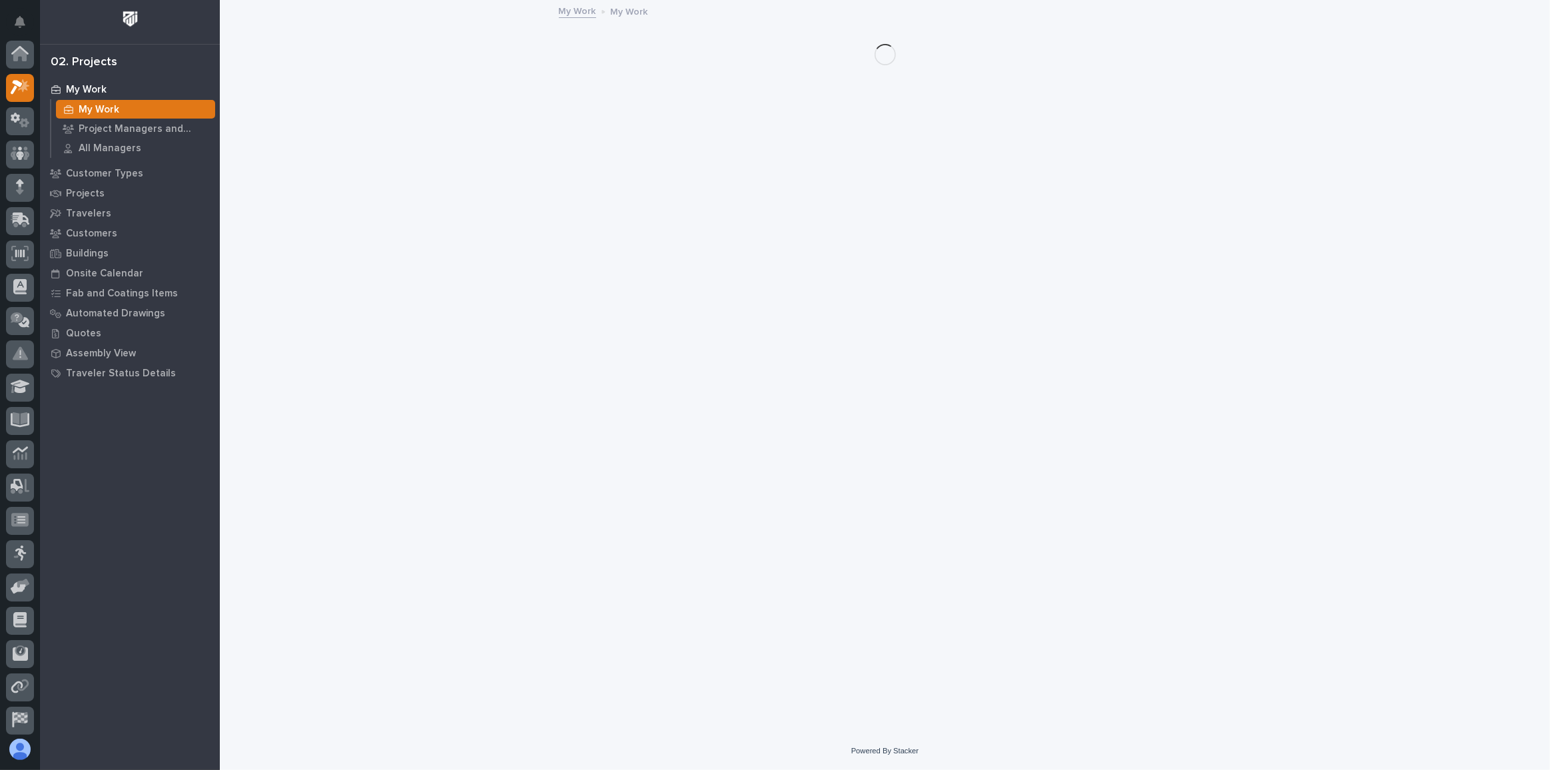
scroll to position [33, 0]
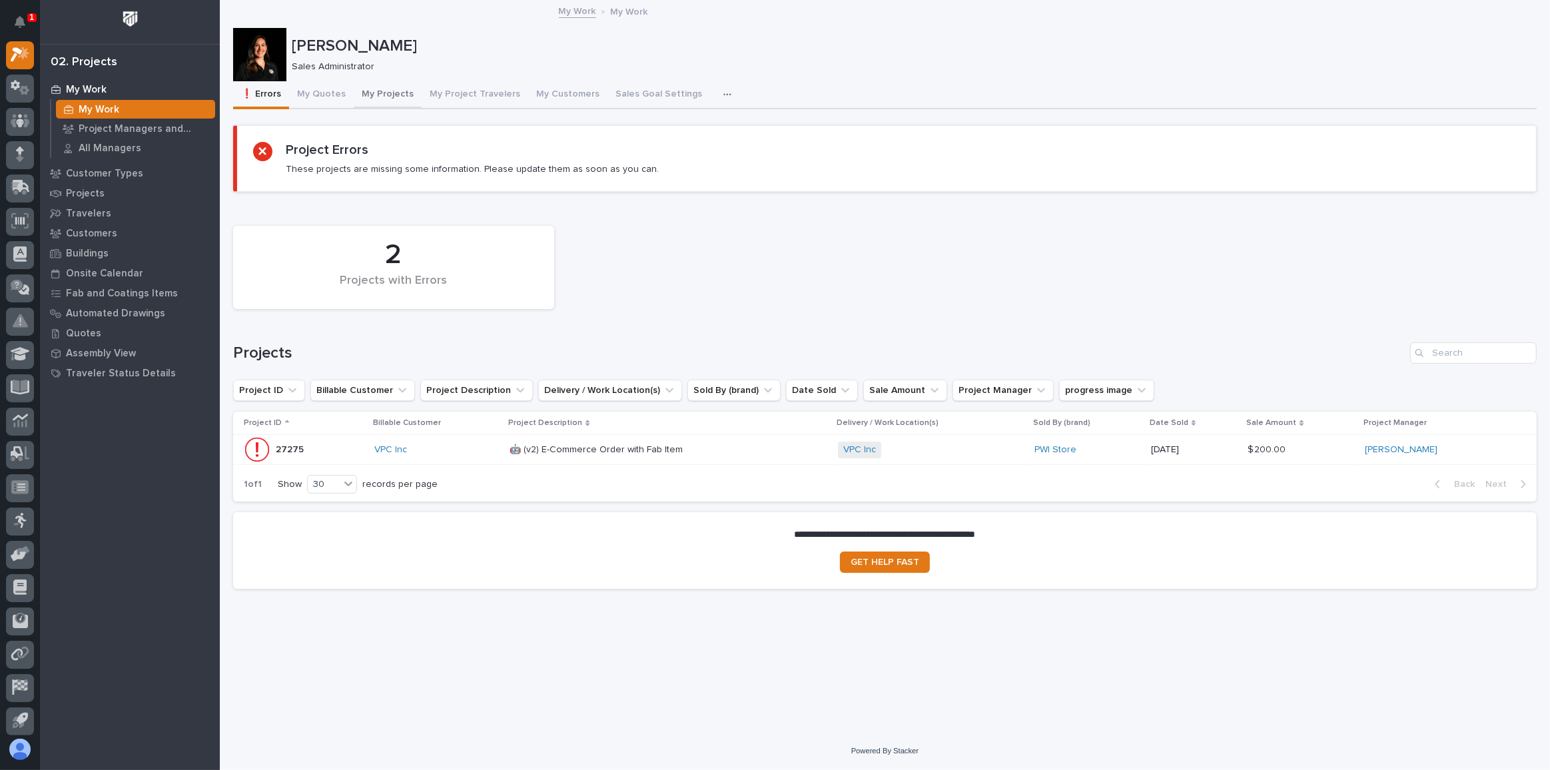
click at [391, 93] on button "My Projects" at bounding box center [388, 95] width 68 height 28
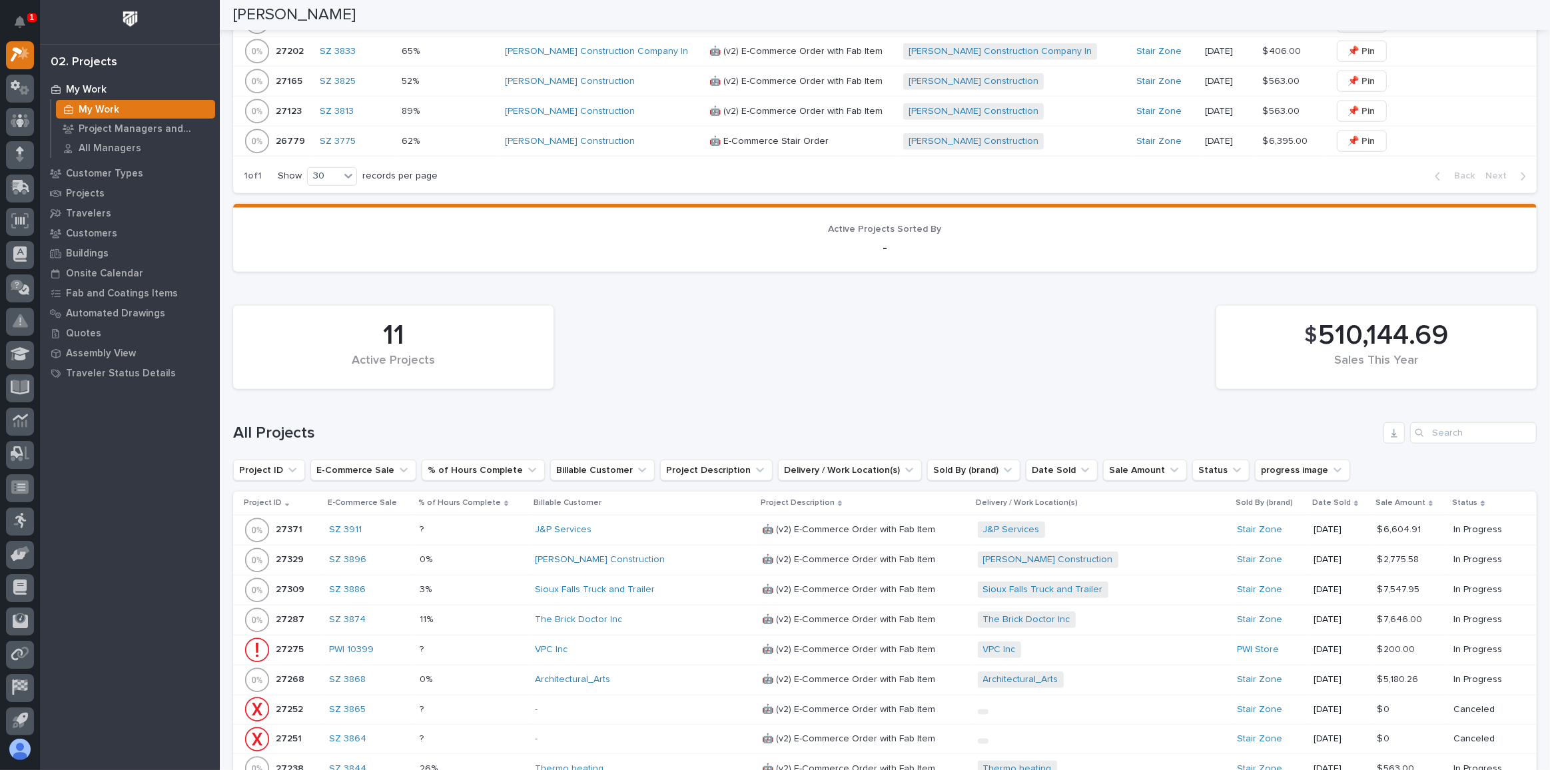
scroll to position [1567, 0]
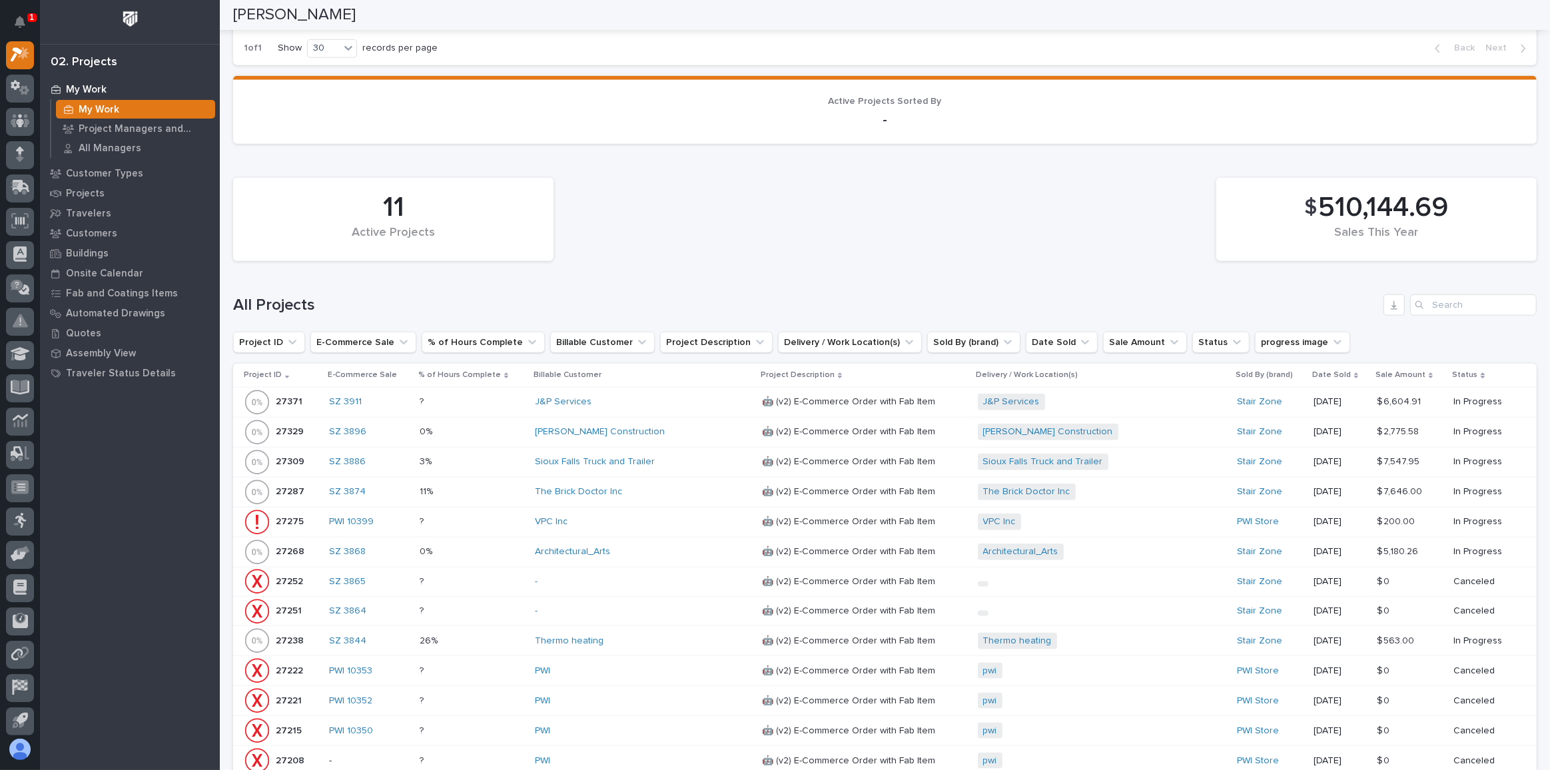
click at [672, 486] on div "The Brick Doctor Inc" at bounding box center [643, 491] width 216 height 11
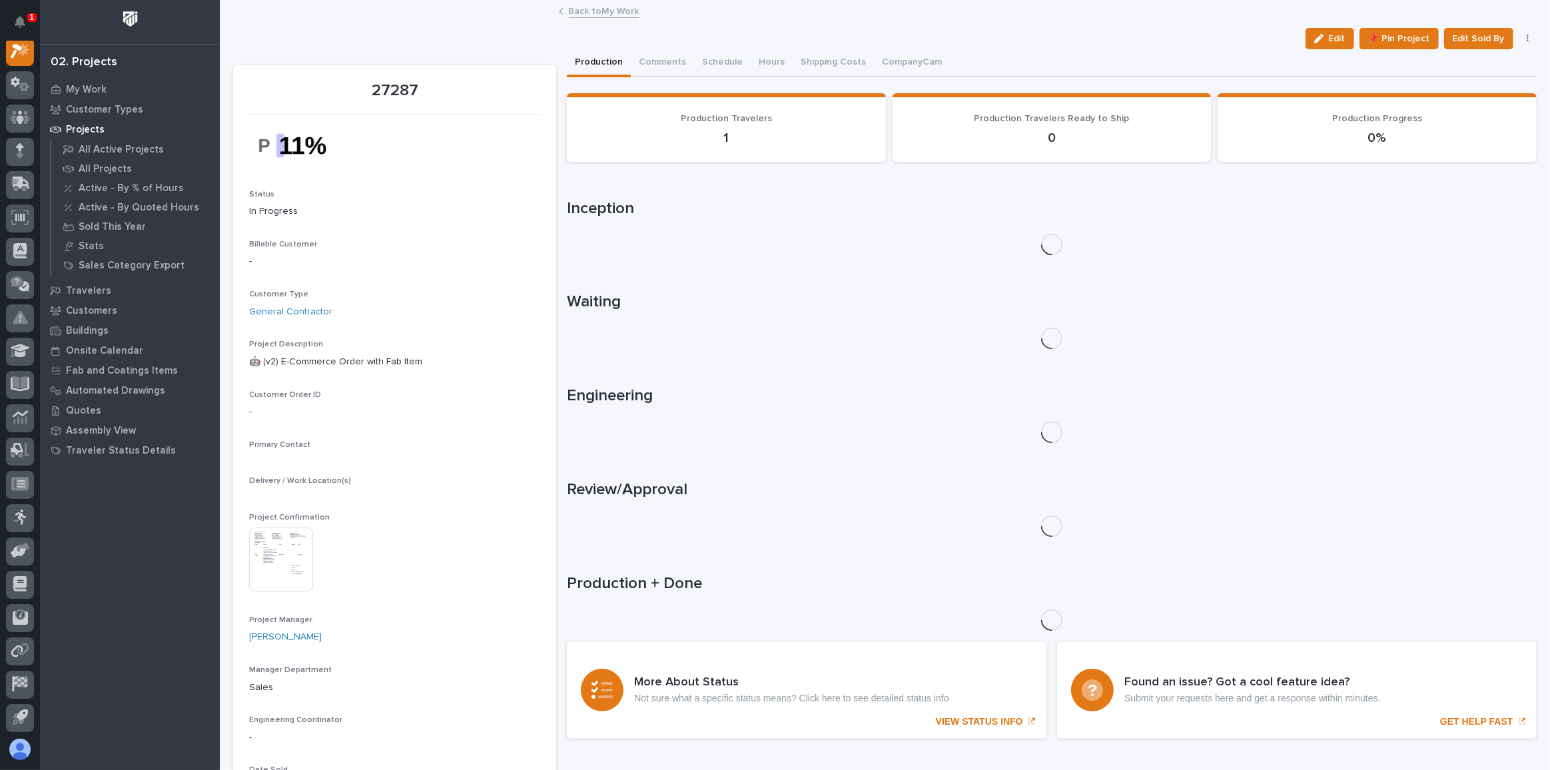
scroll to position [33, 0]
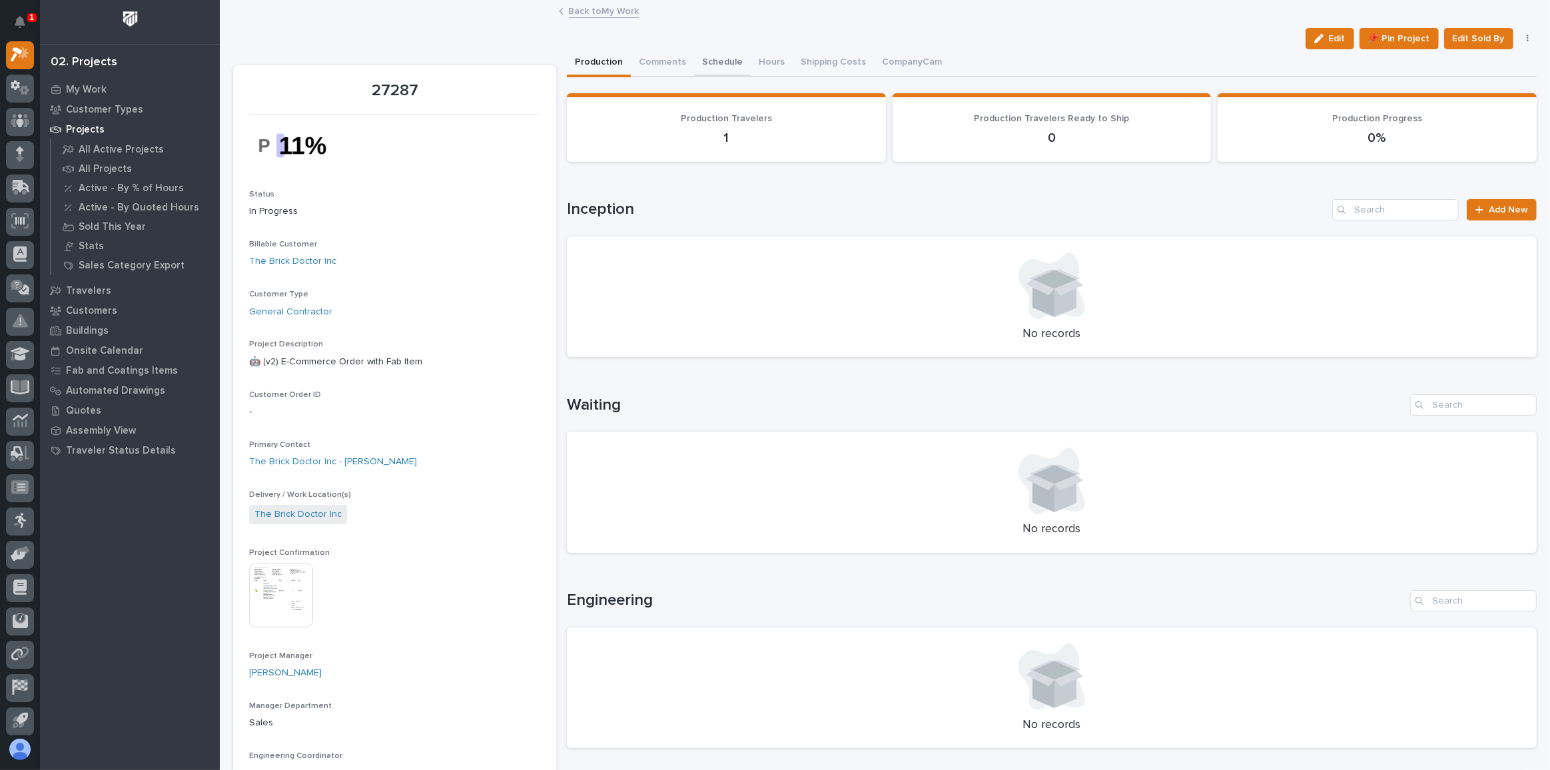
click at [701, 61] on button "Schedule" at bounding box center [722, 63] width 57 height 28
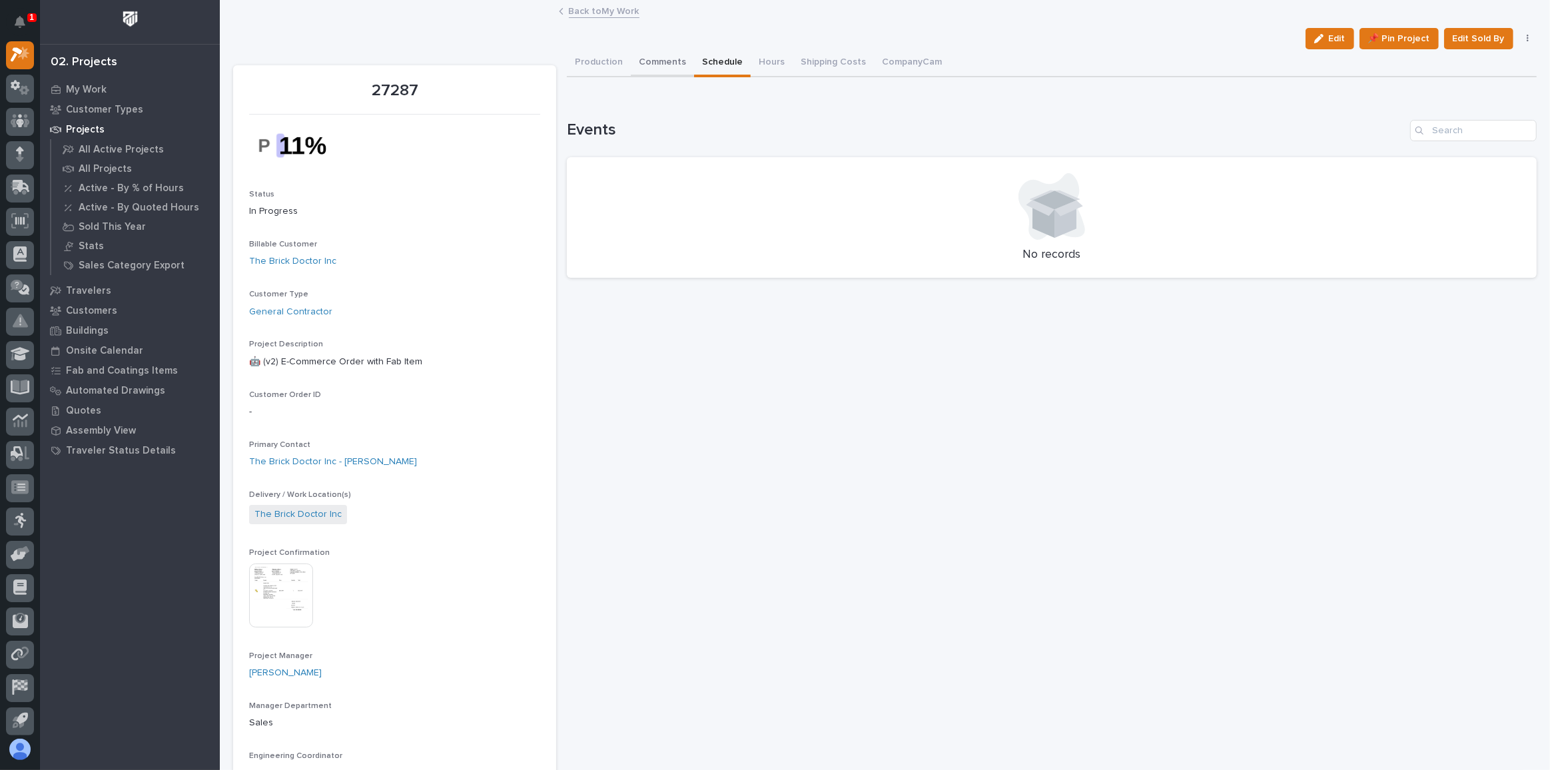
click at [659, 60] on button "Comments" at bounding box center [662, 63] width 63 height 28
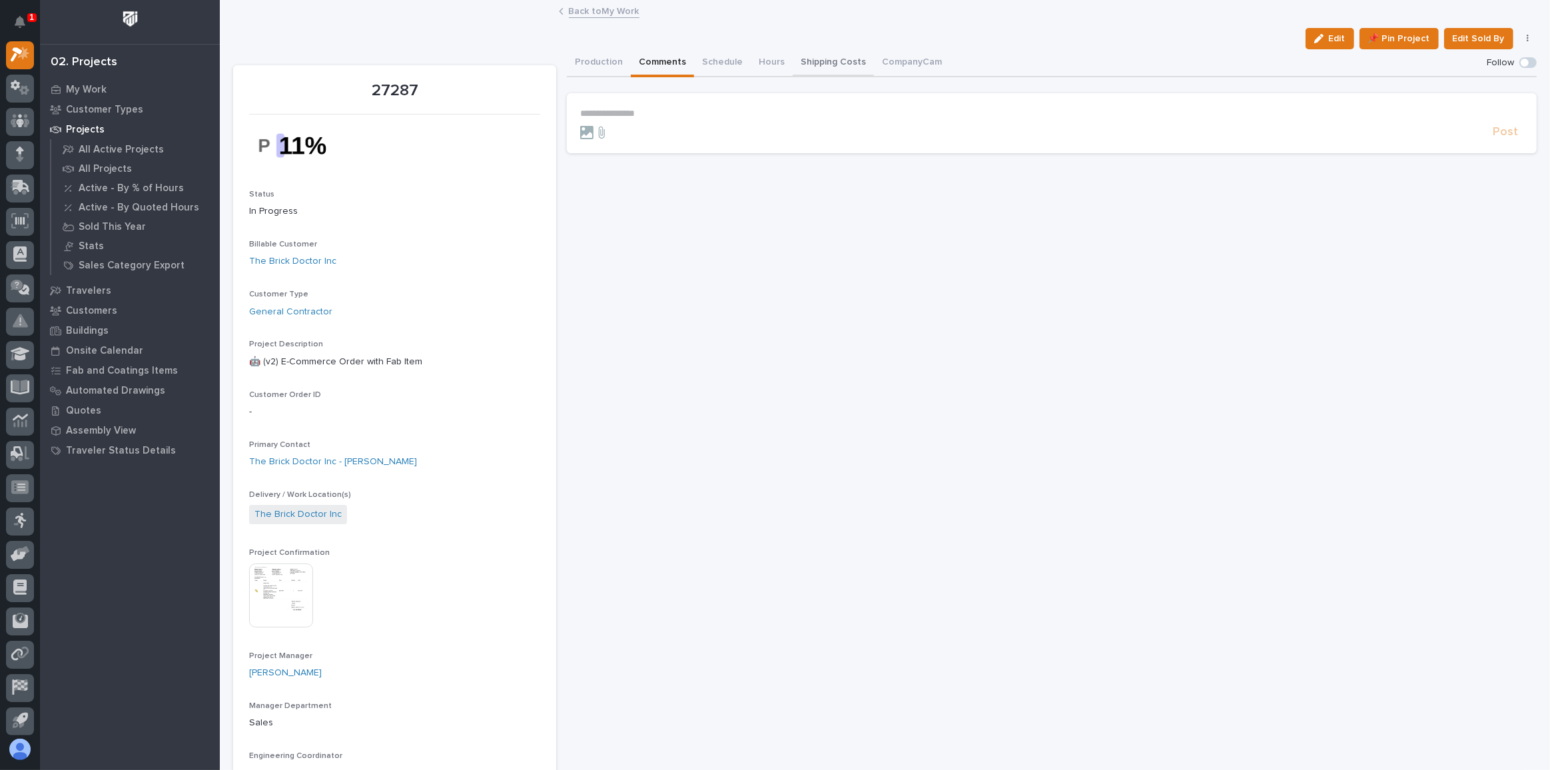
click at [836, 57] on button "Shipping Costs" at bounding box center [833, 63] width 81 height 28
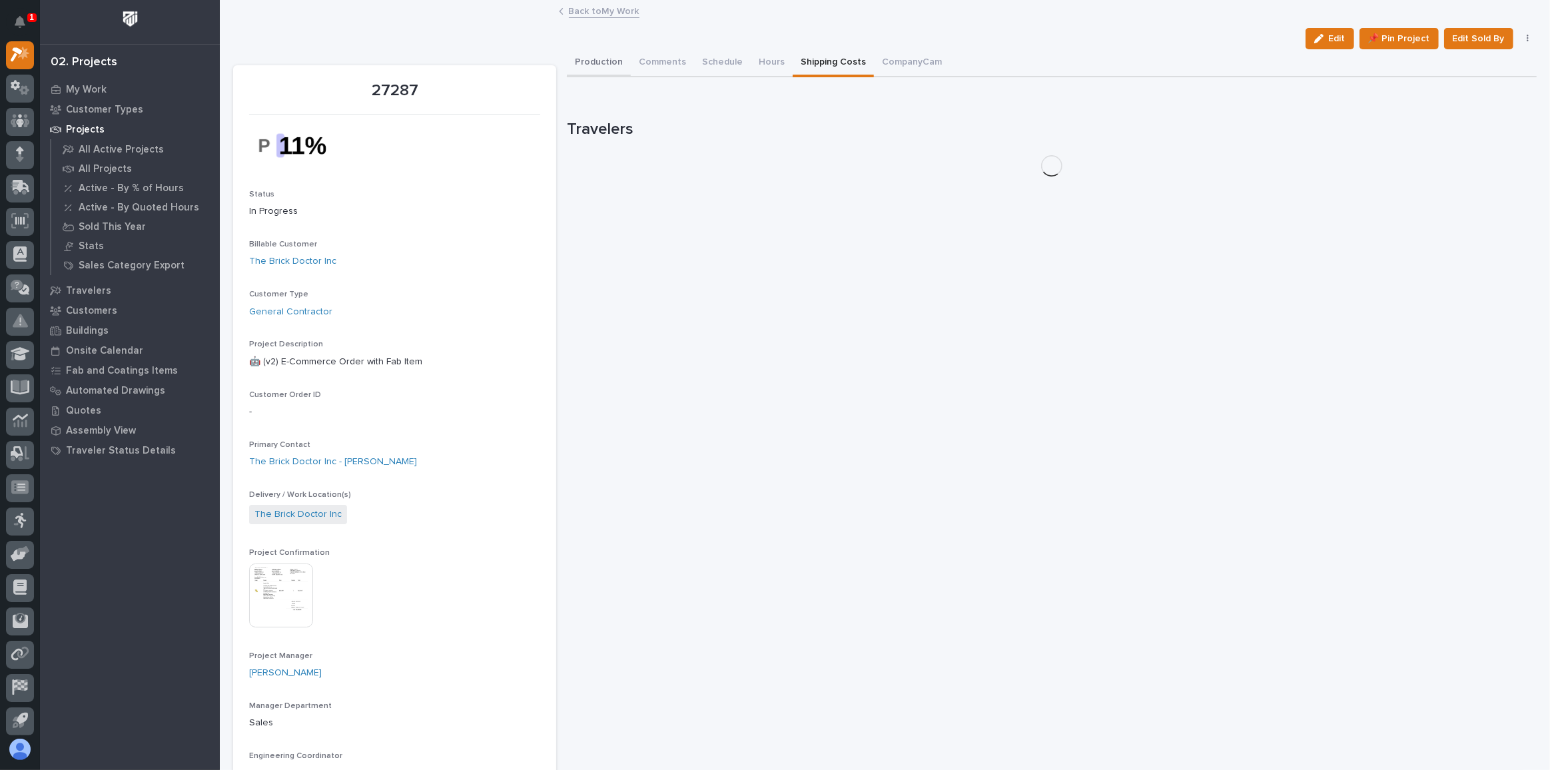
click at [599, 54] on button "Production" at bounding box center [599, 63] width 64 height 28
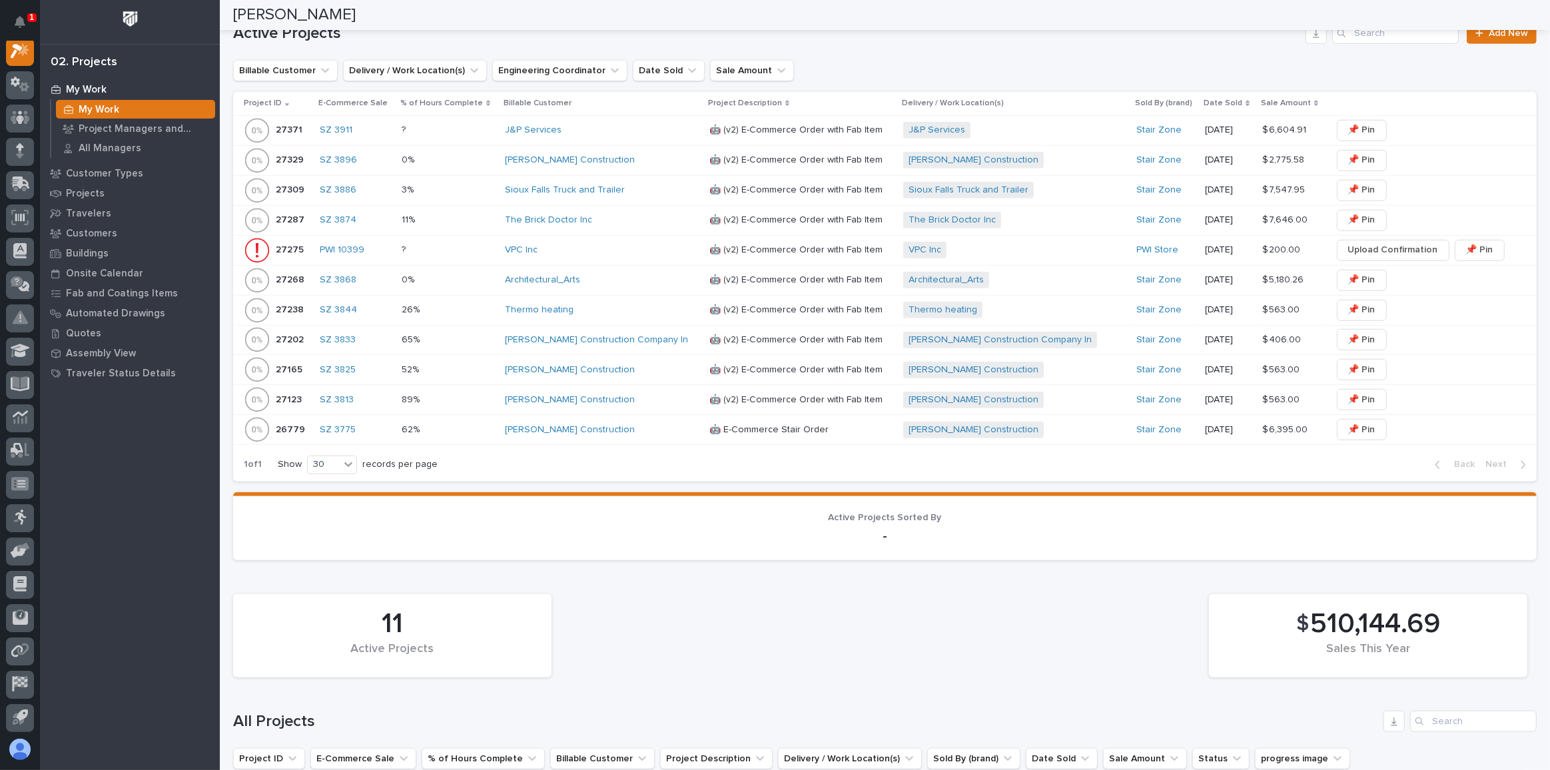
scroll to position [968, 0]
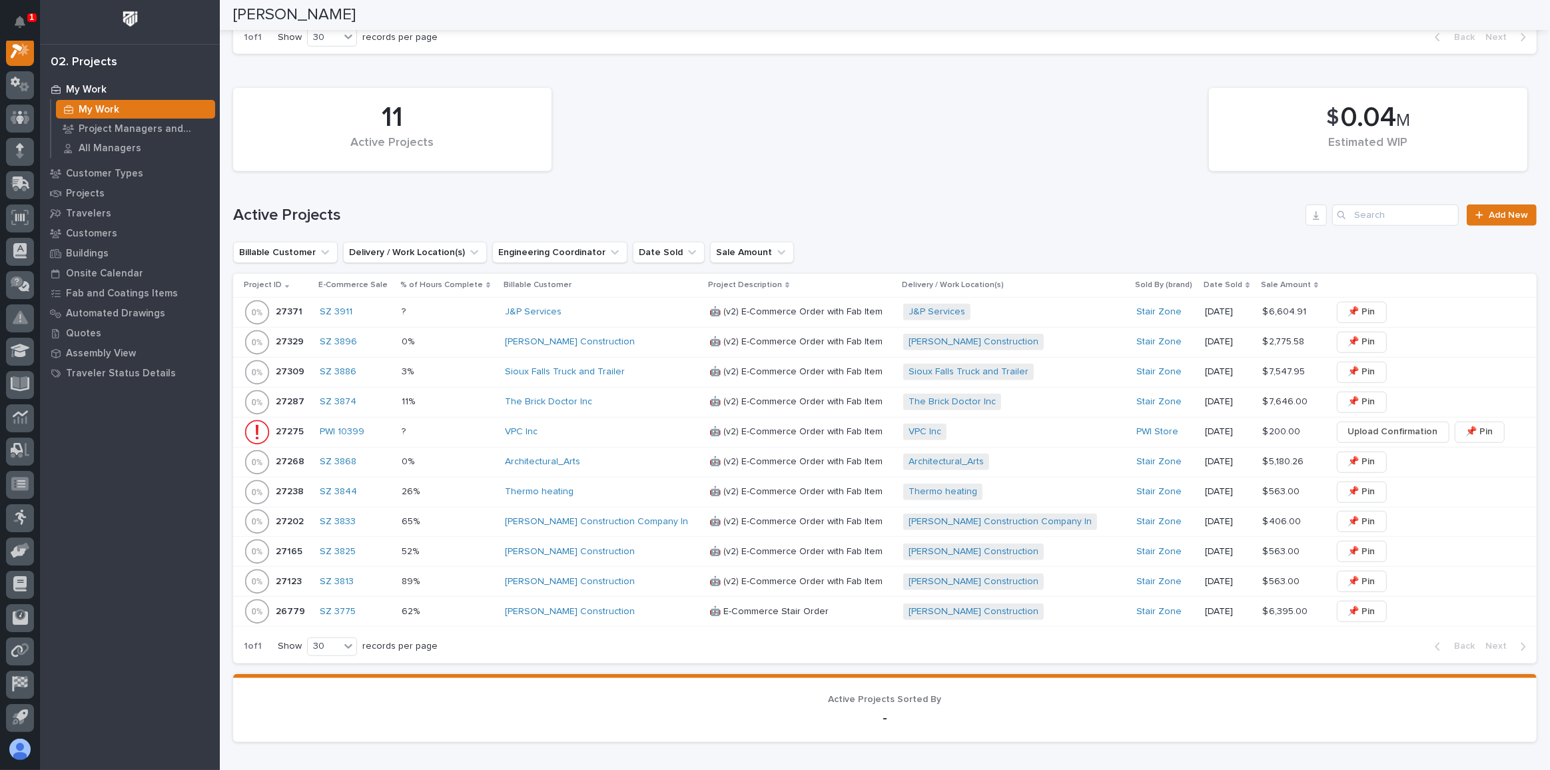
click at [645, 606] on div "[PERSON_NAME] Construction" at bounding box center [602, 611] width 194 height 11
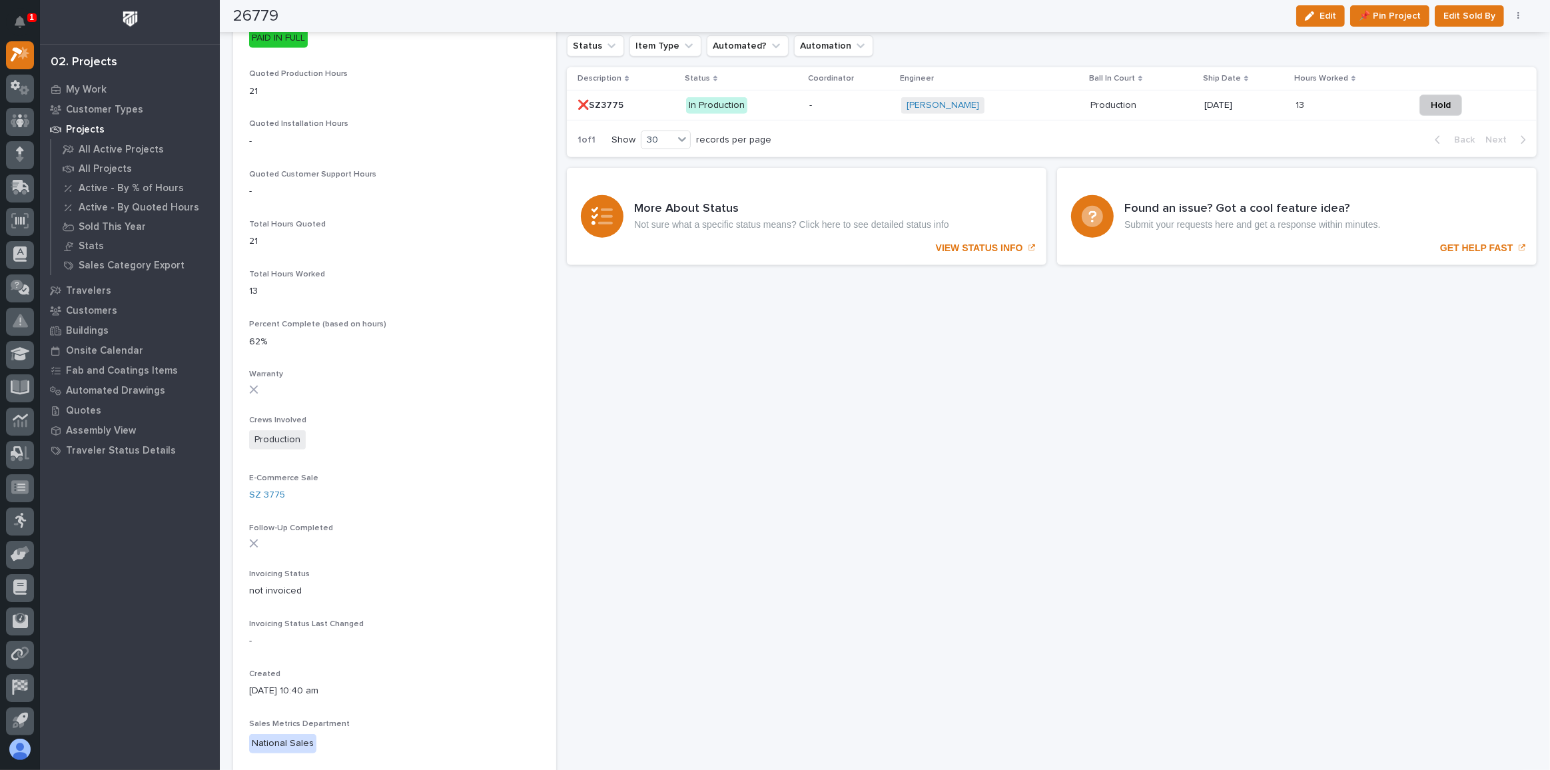
scroll to position [847, 0]
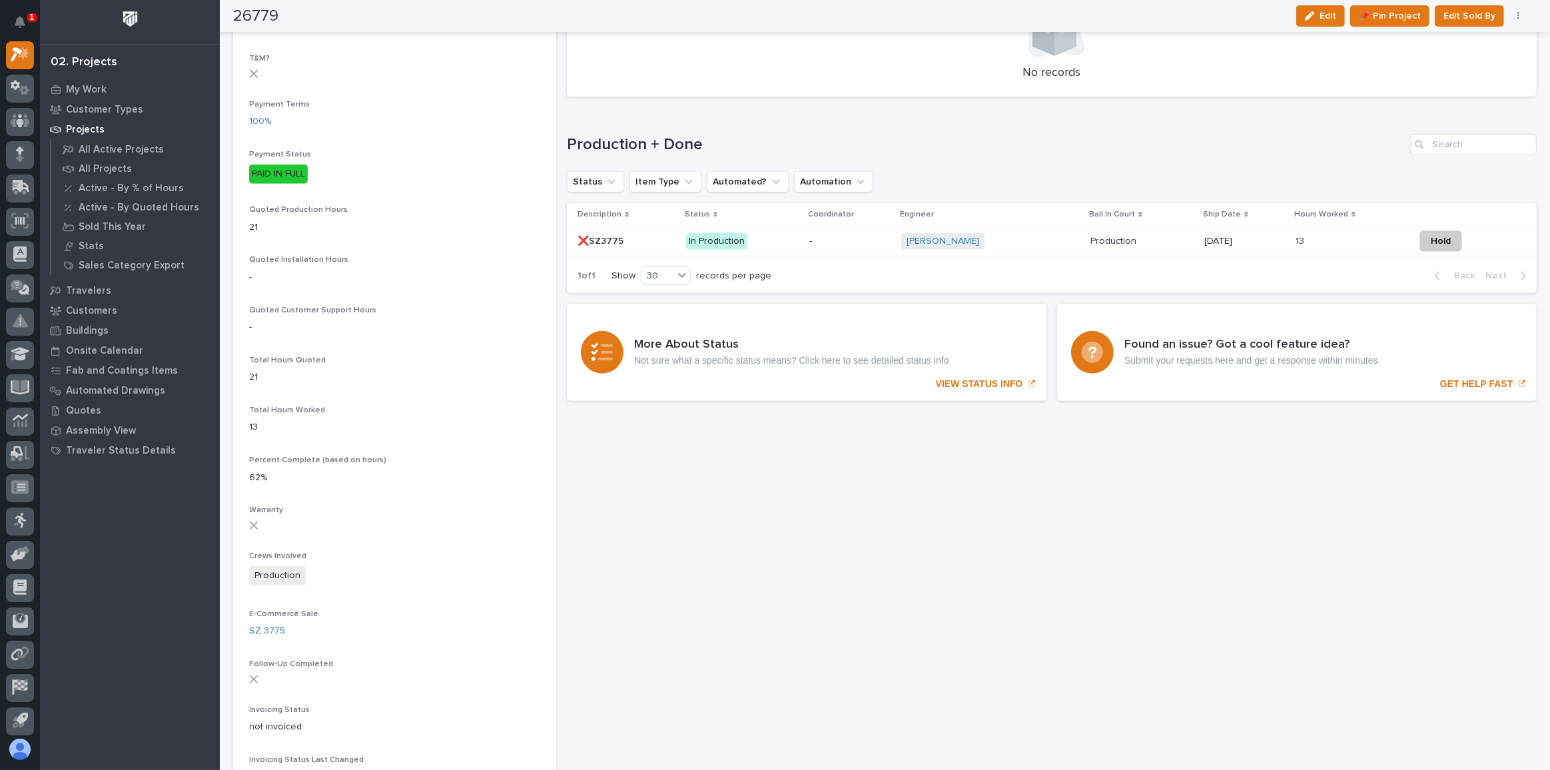
click at [843, 243] on p "-" at bounding box center [849, 241] width 81 height 11
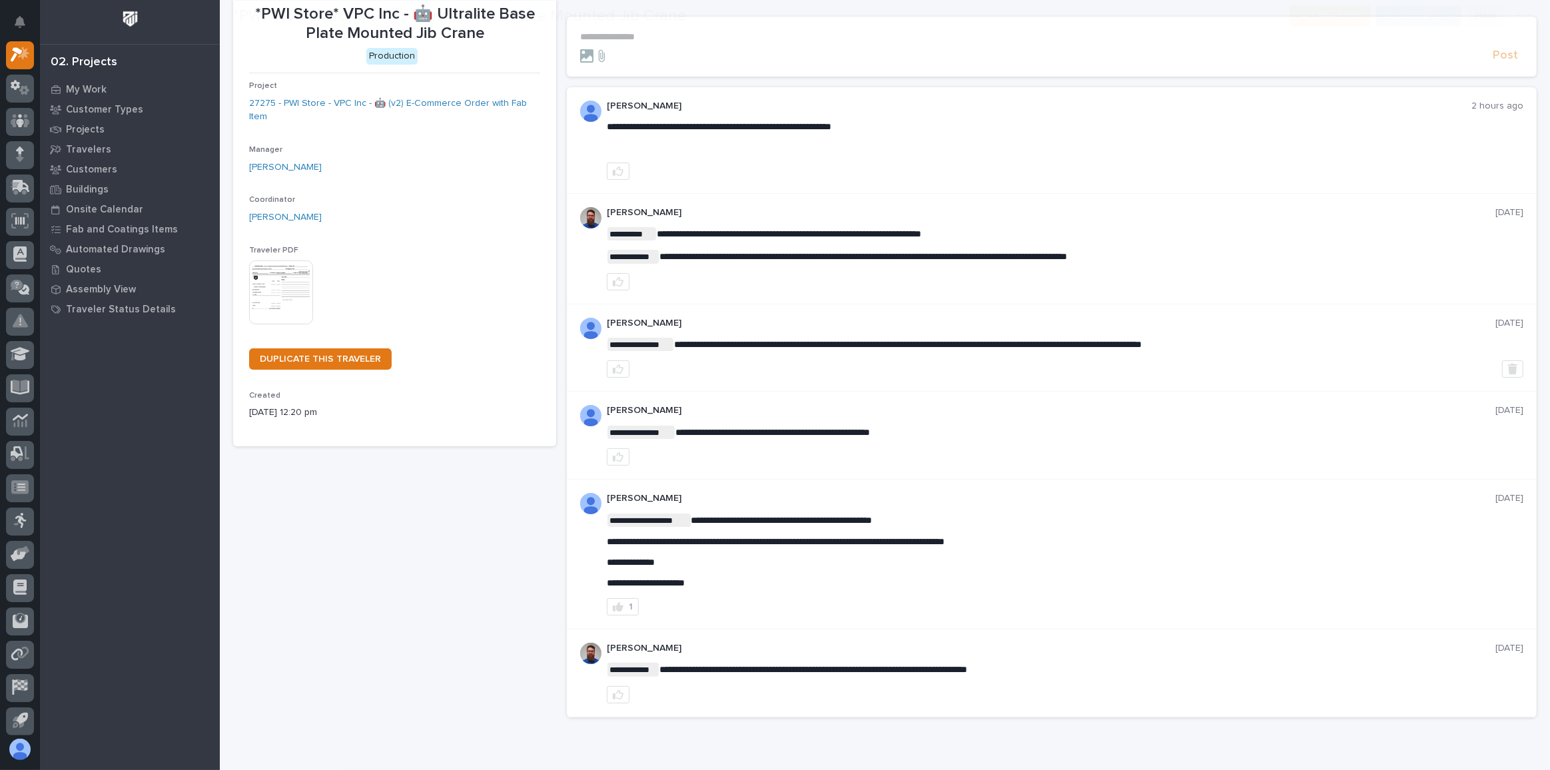
scroll to position [133, 0]
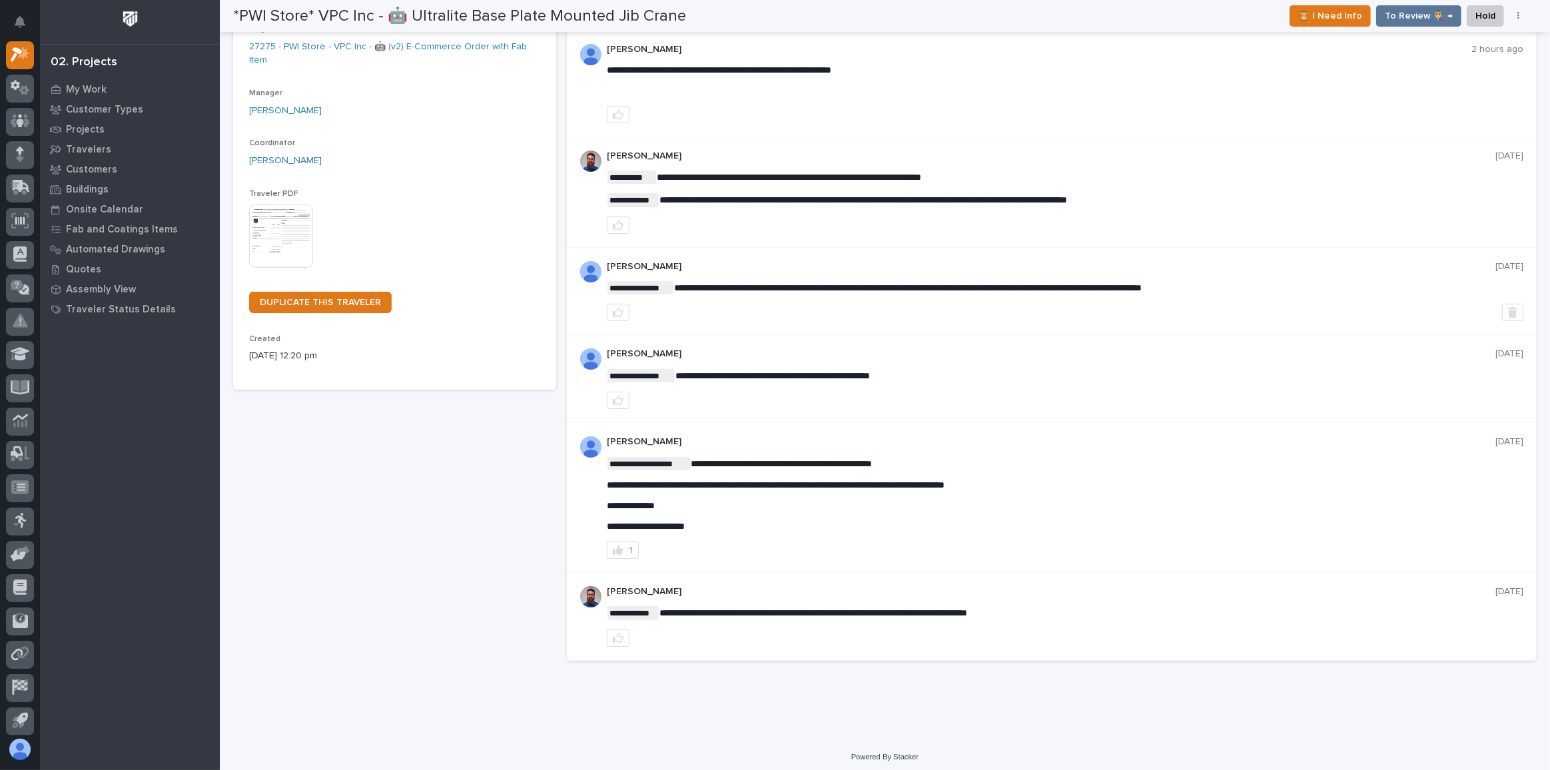
click at [284, 233] on img at bounding box center [281, 236] width 64 height 64
